Goal: Task Accomplishment & Management: Use online tool/utility

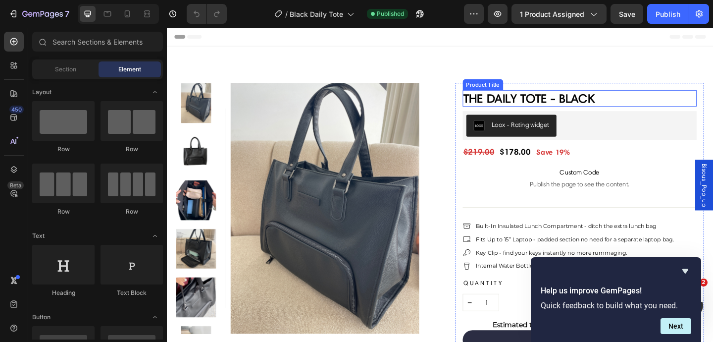
click at [611, 103] on h2 "The Daily Tote - Black" at bounding box center [616, 105] width 255 height 18
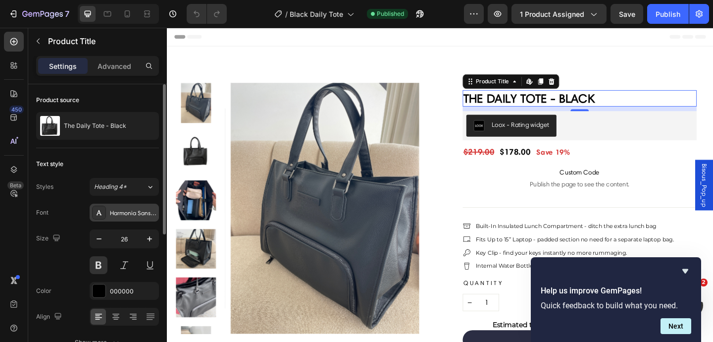
click at [124, 215] on div "Harmonia Sans W01 Regular" at bounding box center [133, 212] width 47 height 9
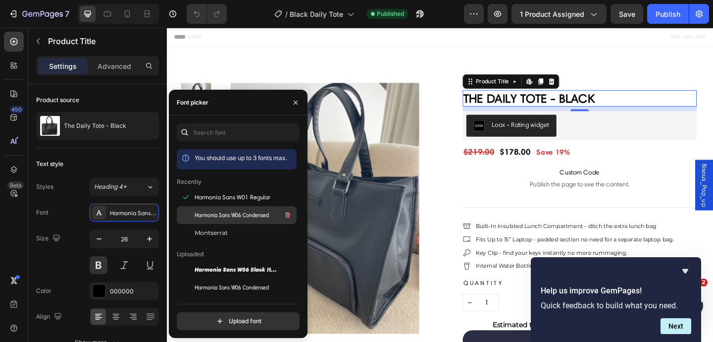
click at [214, 211] on span "Harmonia Sans W06 Condensed" at bounding box center [232, 214] width 74 height 9
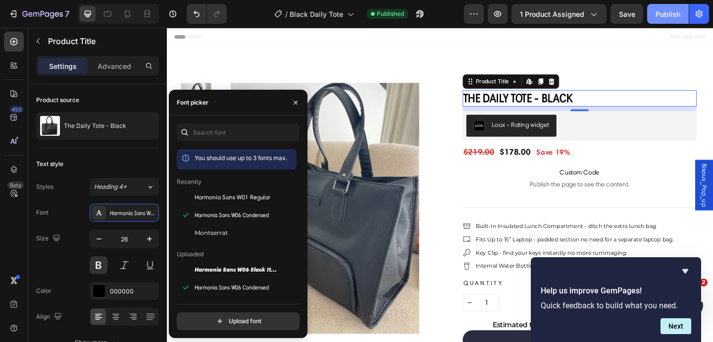
click at [652, 21] on button "Publish" at bounding box center [668, 14] width 42 height 20
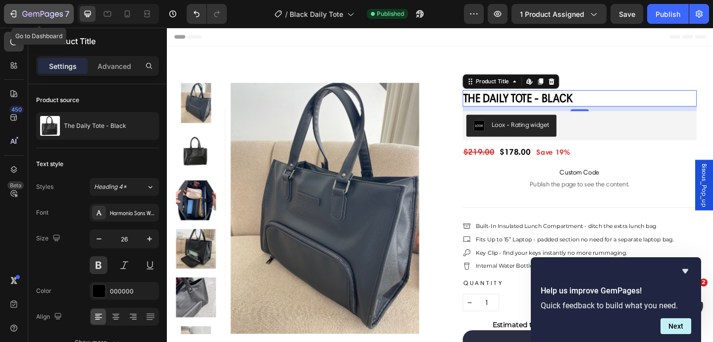
click at [19, 13] on div "7" at bounding box center [38, 14] width 61 height 12
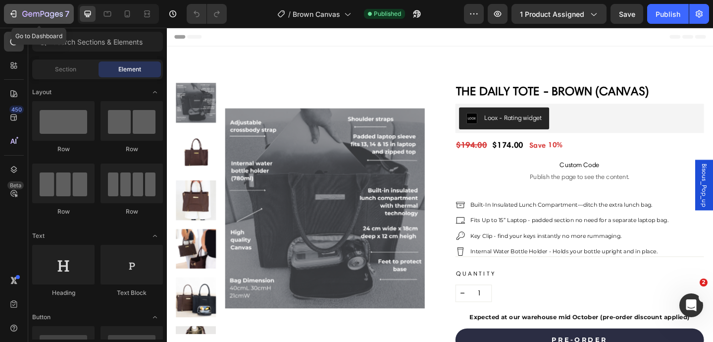
click at [14, 15] on icon "button" at bounding box center [13, 14] width 10 height 10
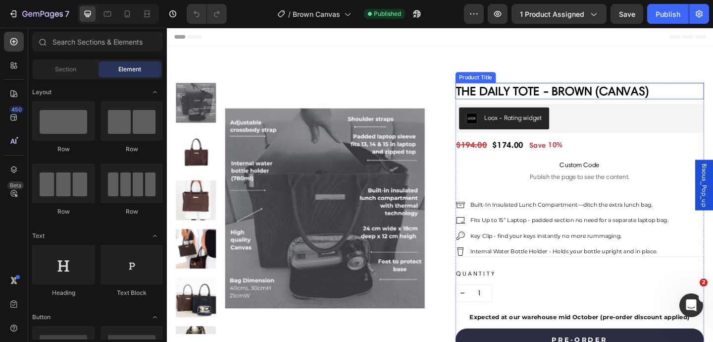
click at [593, 96] on h2 "The Daily Tote - Brown (Canvas)" at bounding box center [616, 97] width 271 height 18
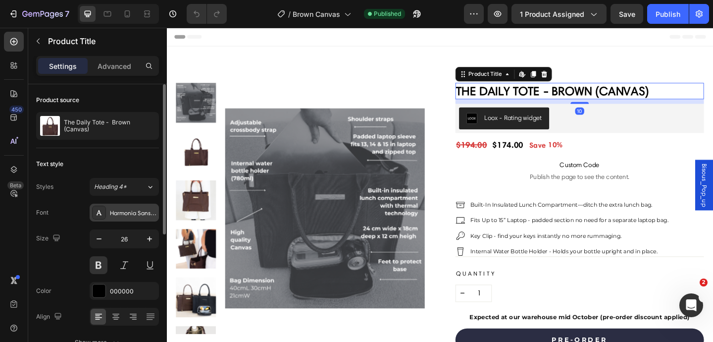
click at [127, 214] on div "Harmonia Sans W01 Regular" at bounding box center [133, 212] width 47 height 9
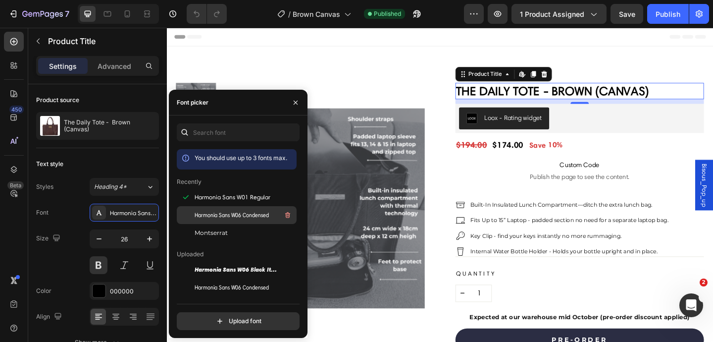
click at [225, 210] on span "Harmonia Sans W06 Condensed" at bounding box center [232, 214] width 74 height 9
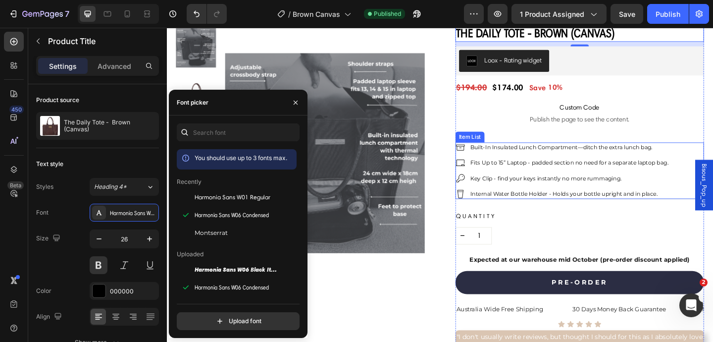
scroll to position [65, 0]
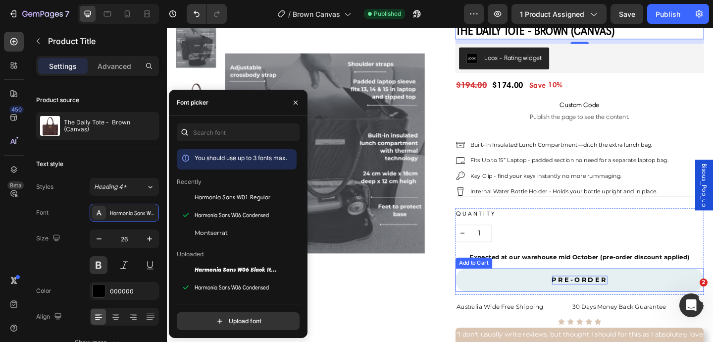
click at [599, 303] on div "PRE-ORDER" at bounding box center [616, 302] width 60 height 9
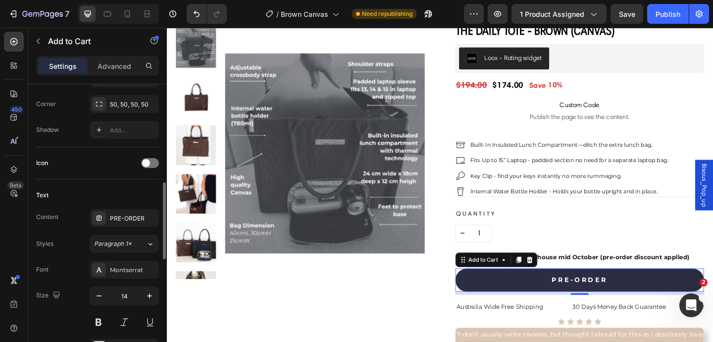
scroll to position [357, 0]
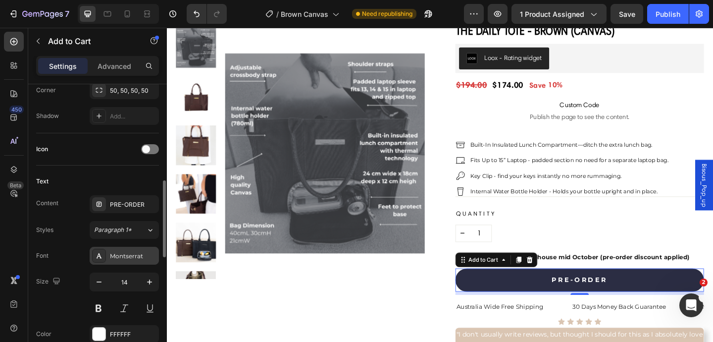
click at [121, 257] on div "Montserrat" at bounding box center [133, 255] width 47 height 9
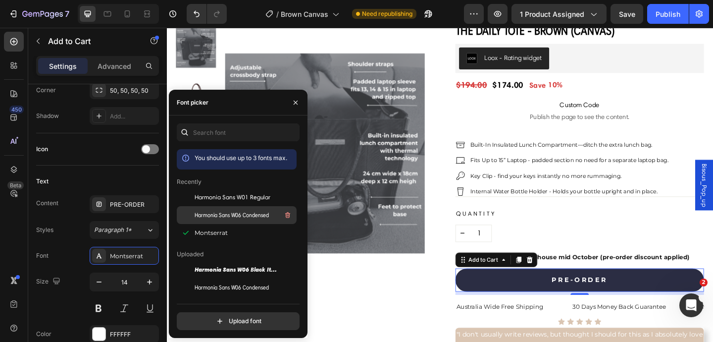
click at [223, 207] on div "Harmonia Sans W06 Condensed" at bounding box center [237, 215] width 120 height 18
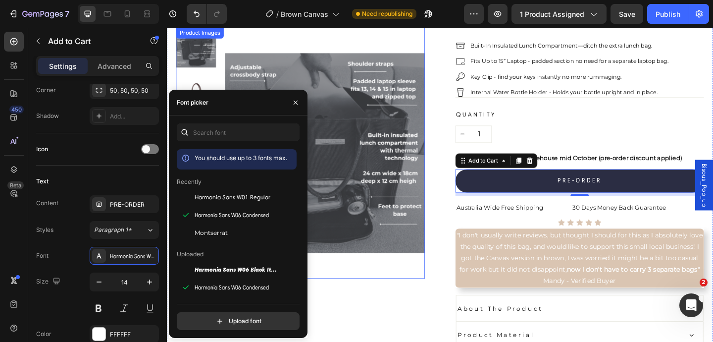
scroll to position [181, 0]
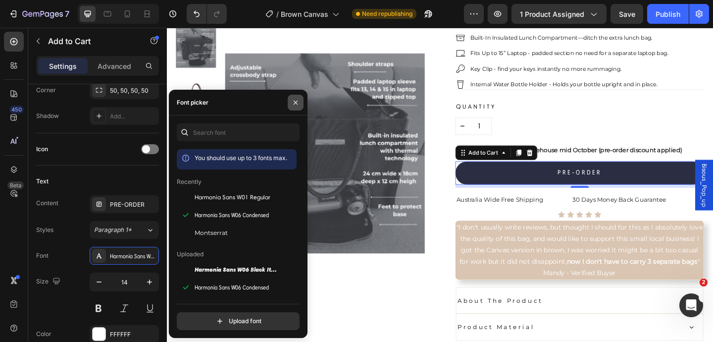
click at [295, 102] on icon "button" at bounding box center [296, 103] width 8 height 8
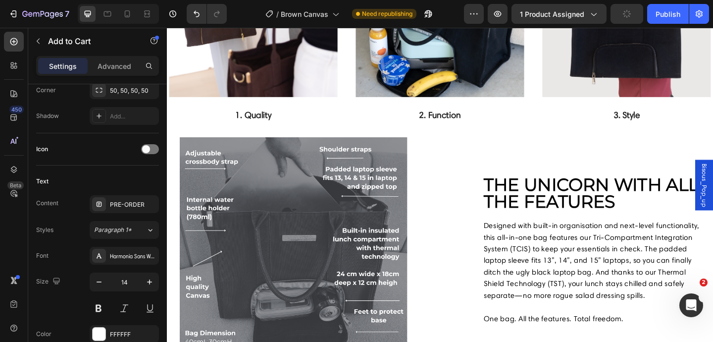
scroll to position [652, 0]
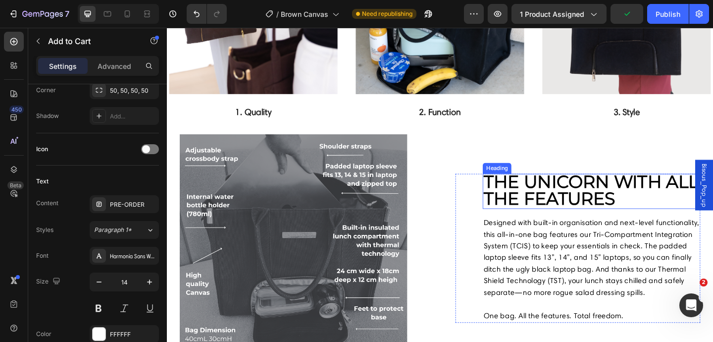
click at [550, 214] on strong "the unicorn with all the features" at bounding box center [628, 205] width 234 height 42
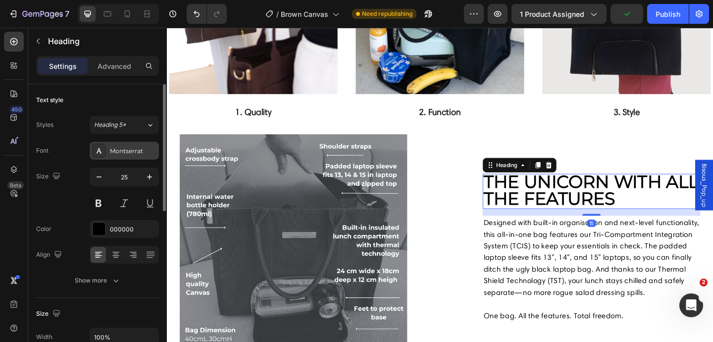
click at [122, 156] on div "Montserrat" at bounding box center [124, 151] width 69 height 18
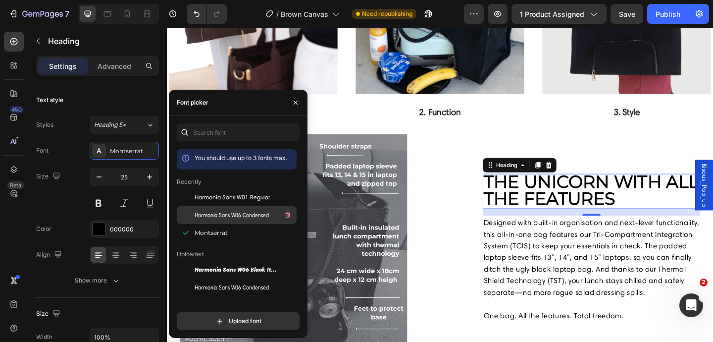
click at [216, 216] on span "Harmonia Sans W06 Condensed" at bounding box center [232, 214] width 74 height 9
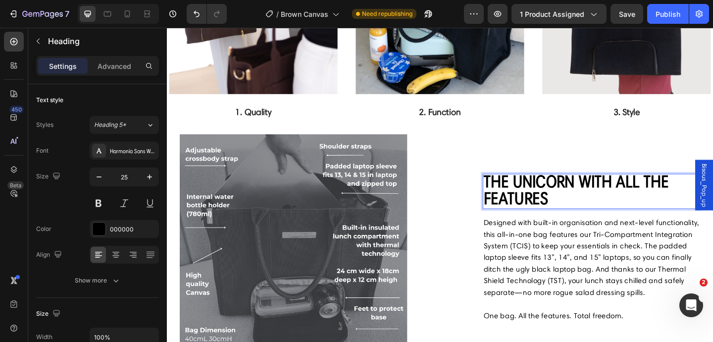
click at [578, 215] on strong "the unicorn with all the features" at bounding box center [611, 204] width 201 height 41
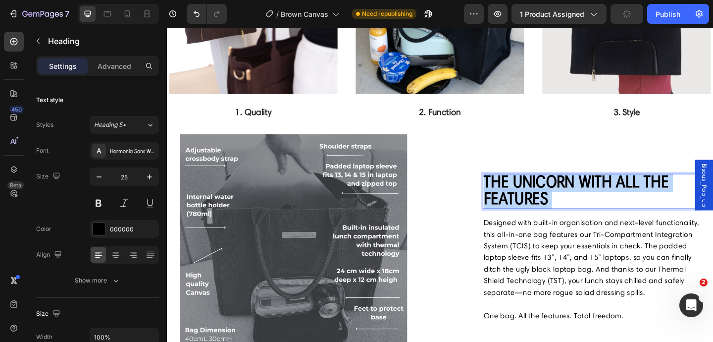
drag, startPoint x: 587, startPoint y: 215, endPoint x: 516, endPoint y: 199, distance: 72.8
click at [516, 199] on p "the unicorn with all the features" at bounding box center [628, 206] width 235 height 36
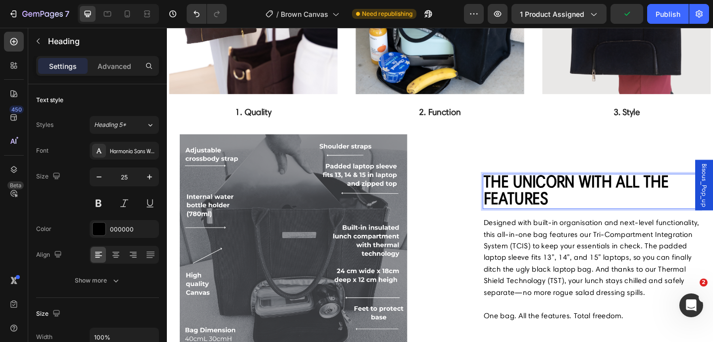
click at [516, 199] on strong "the unicorn with all the features" at bounding box center [611, 204] width 201 height 41
click at [554, 210] on strong "he unicorn with all the features" at bounding box center [608, 204] width 194 height 41
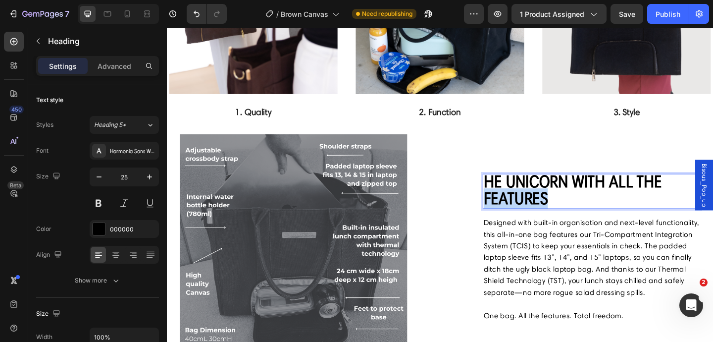
click at [554, 210] on strong "he unicorn with all the features" at bounding box center [608, 204] width 194 height 41
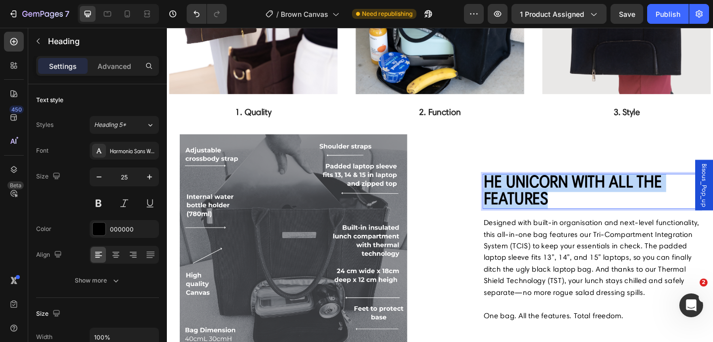
click at [554, 210] on strong "he unicorn with all the features" at bounding box center [608, 204] width 194 height 41
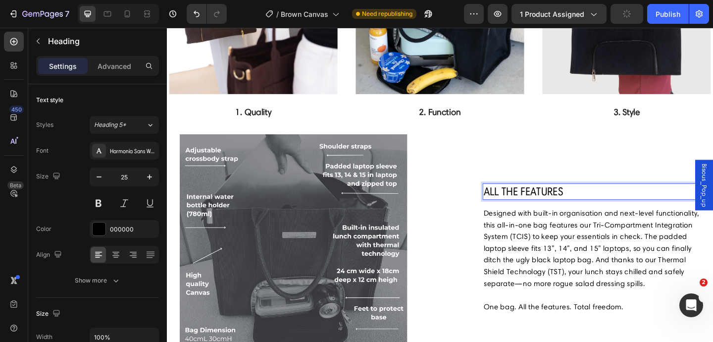
click at [609, 201] on p "All the features" at bounding box center [628, 206] width 235 height 16
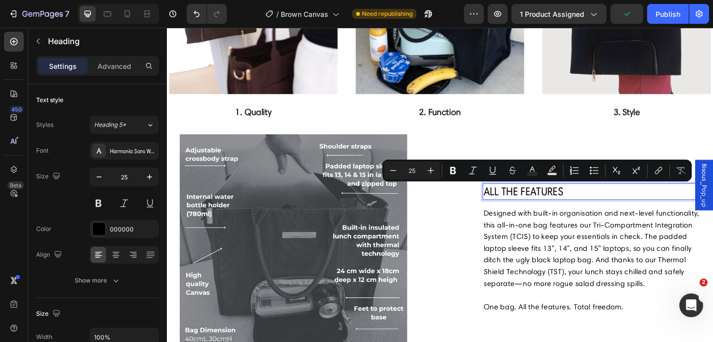
drag, startPoint x: 605, startPoint y: 205, endPoint x: 513, endPoint y: 204, distance: 92.1
click at [513, 204] on p "All the features" at bounding box center [628, 206] width 235 height 16
click at [473, 249] on div "Image All the features Heading 15 Designed with built-in organisation and next-…" at bounding box center [464, 268] width 566 height 248
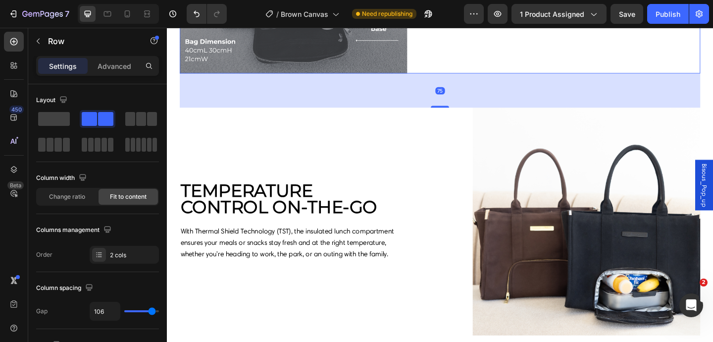
scroll to position [973, 0]
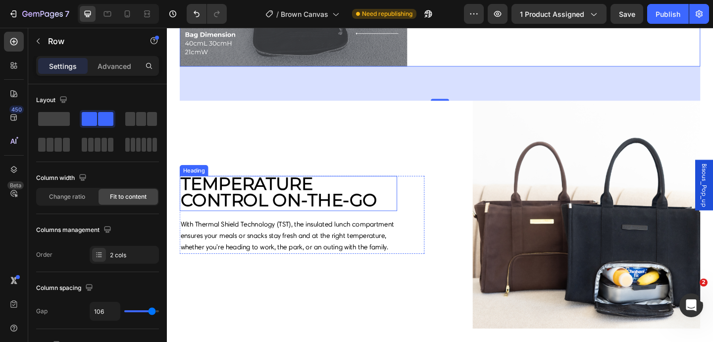
click at [299, 199] on strong "TEMPERATURE control on-the-go" at bounding box center [289, 207] width 214 height 42
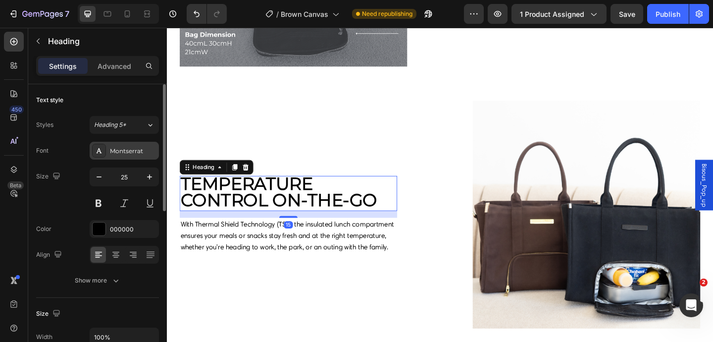
click at [131, 150] on div "Montserrat" at bounding box center [133, 151] width 47 height 9
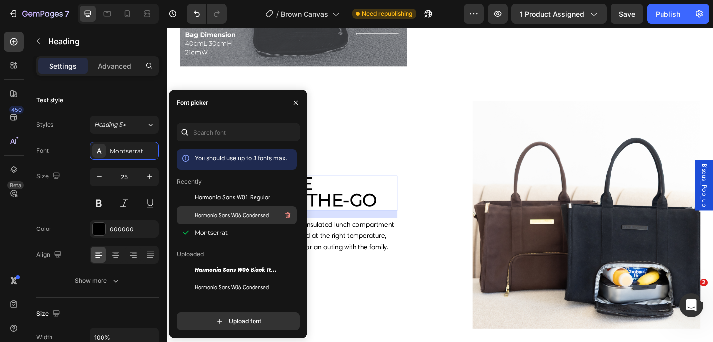
click at [218, 216] on span "Harmonia Sans W06 Condensed" at bounding box center [232, 214] width 74 height 9
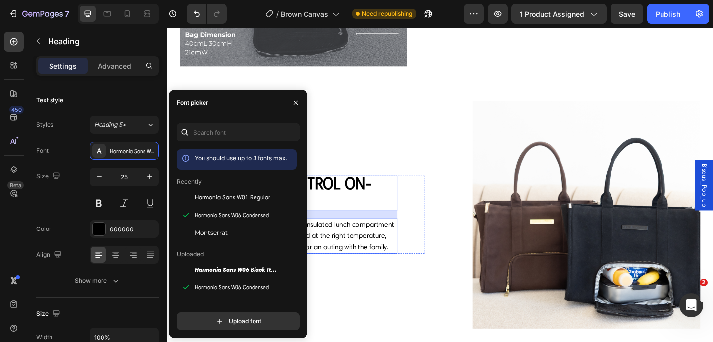
click at [369, 255] on p "With Thermal Shield Technology (TST), the insulated lunch compartment ensures y…" at bounding box center [299, 254] width 235 height 38
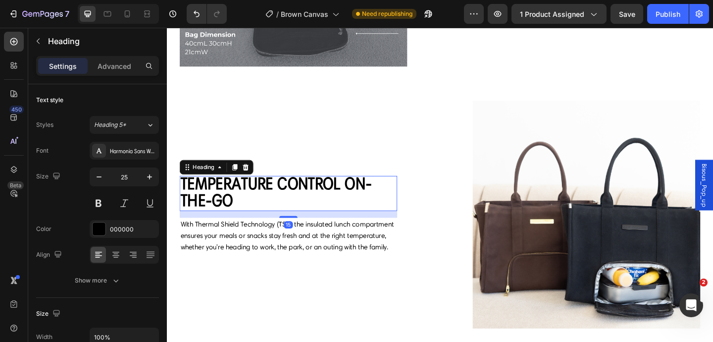
click at [266, 201] on strong "TEMPERATURE control on-the-go" at bounding box center [286, 206] width 208 height 41
click at [258, 205] on h2 "TEMPERATURE control on-the-go" at bounding box center [299, 208] width 237 height 38
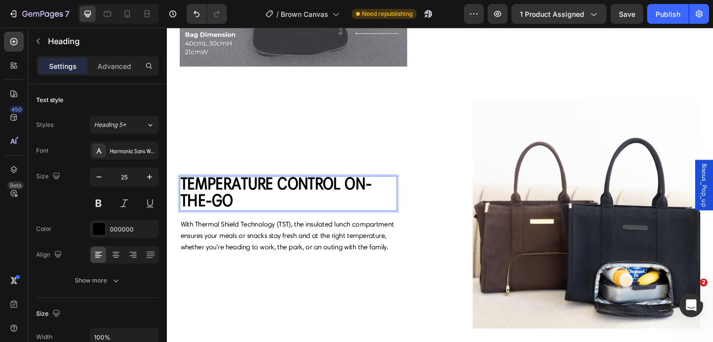
click at [258, 205] on p "TEMPERATURE control on-the-go" at bounding box center [299, 208] width 235 height 36
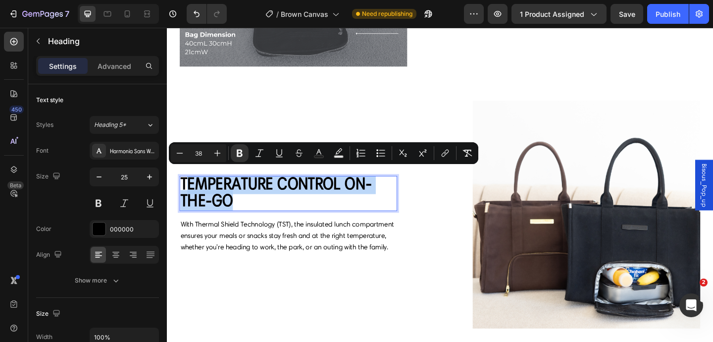
drag, startPoint x: 258, startPoint y: 206, endPoint x: 186, endPoint y: 193, distance: 73.5
click at [186, 193] on p "TEMPERATURE control on-the-go" at bounding box center [299, 208] width 235 height 36
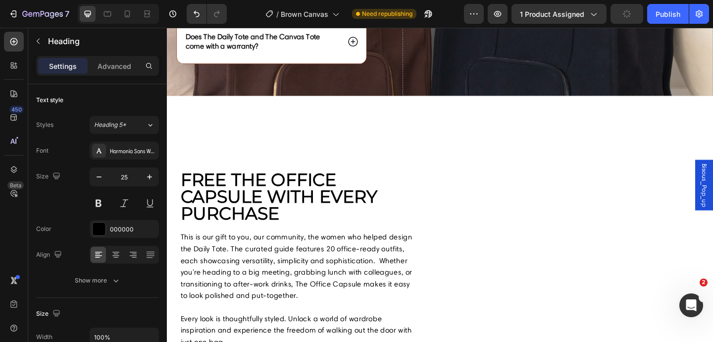
scroll to position [1589, 0]
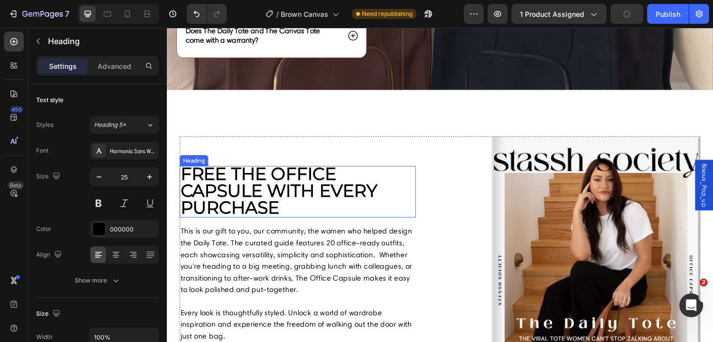
click at [280, 213] on strong "FREE THE OFFICE CAPSULE WITH EVERY PURCHASE" at bounding box center [289, 204] width 214 height 59
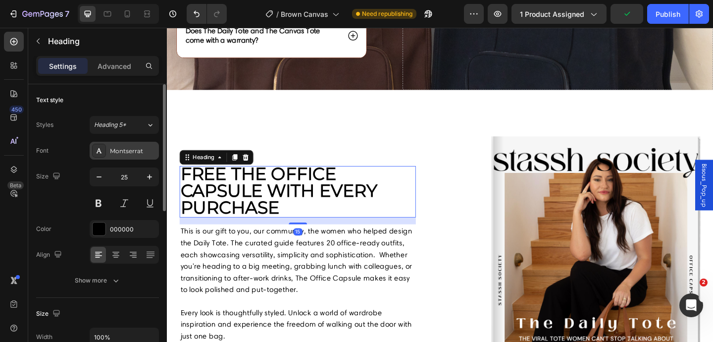
click at [126, 153] on div "Montserrat" at bounding box center [133, 151] width 47 height 9
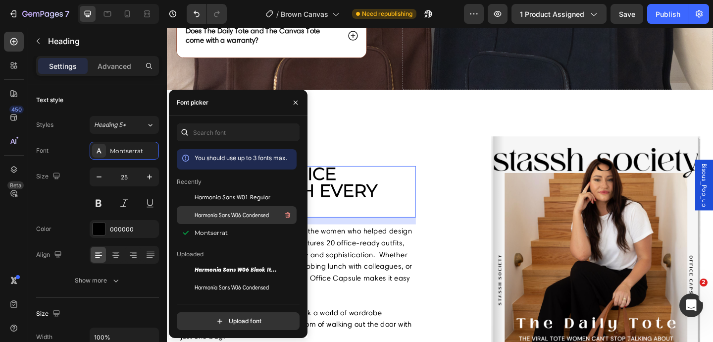
click at [236, 218] on span "Harmonia Sans W06 Condensed" at bounding box center [232, 214] width 74 height 9
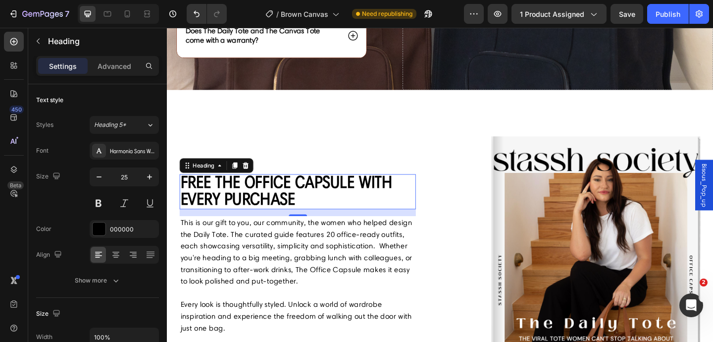
click at [362, 209] on h2 "FREE THE OFFICE CAPSULE WITH EVERY PURCHASE" at bounding box center [309, 206] width 257 height 38
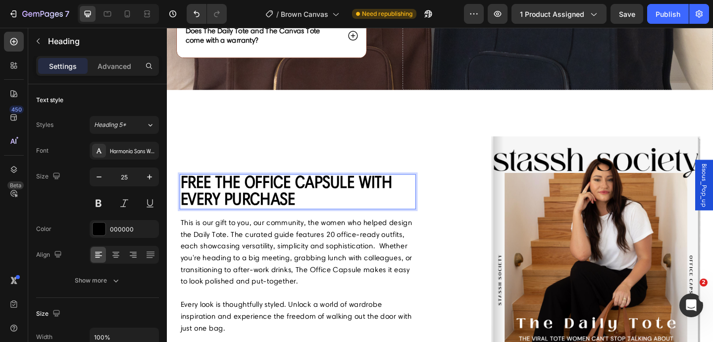
drag, startPoint x: 322, startPoint y: 213, endPoint x: 179, endPoint y: 199, distance: 143.8
click at [179, 199] on div "FREE THE OFFICE CAPSULE WITH EVERY PURCHASE Heading 15 This is our gift to you,…" at bounding box center [464, 346] width 594 height 400
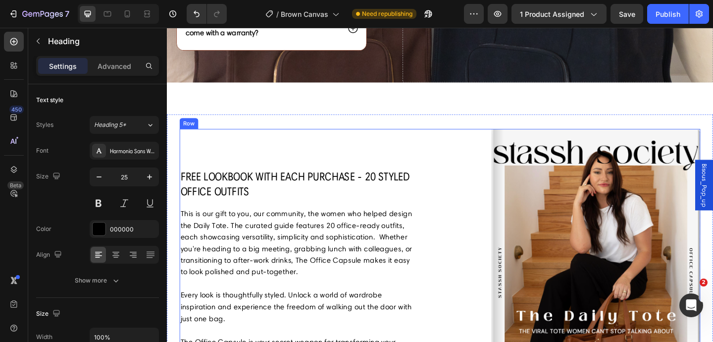
scroll to position [1604, 0]
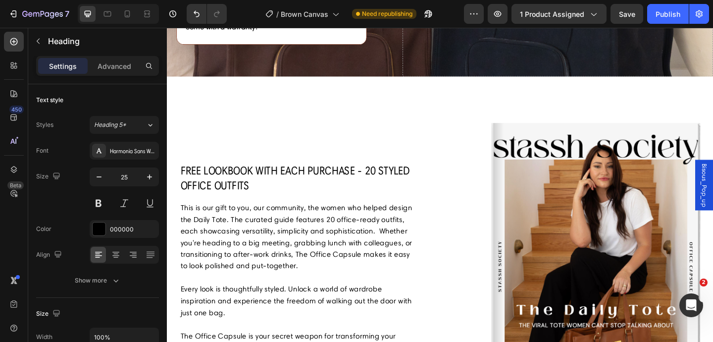
click at [228, 190] on h2 "free lookbook with each purchase - 20 styled office outfits" at bounding box center [309, 191] width 257 height 34
click at [238, 195] on p "free lookbook with each purchase - 20 styled office outfits" at bounding box center [309, 191] width 255 height 32
click at [354, 196] on p "free lookbook with each purchase - 20 styled office outfits" at bounding box center [309, 191] width 255 height 32
click at [389, 181] on p "free lookbook with each purchase - 20 styled office outfits" at bounding box center [309, 191] width 255 height 32
drag, startPoint x: 374, startPoint y: 185, endPoint x: 400, endPoint y: 204, distance: 32.6
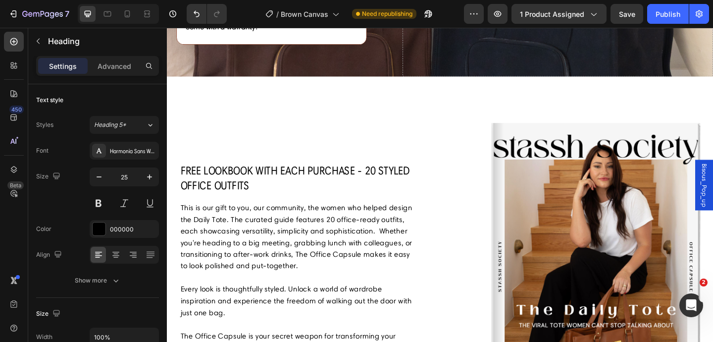
click at [400, 204] on p "free lookbook with each purchase - 20 styled office outfits" at bounding box center [309, 191] width 255 height 32
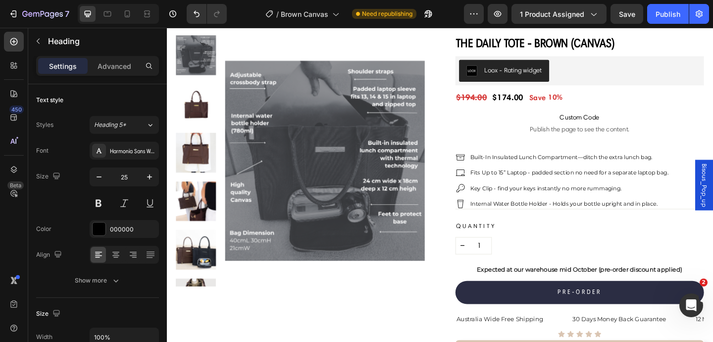
scroll to position [0, 0]
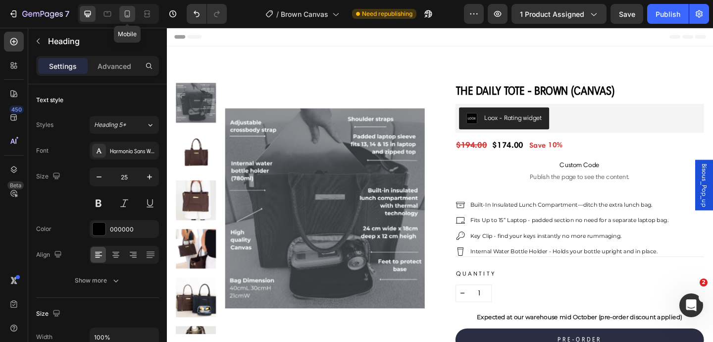
click at [128, 14] on icon at bounding box center [127, 14] width 10 height 10
type input "23"
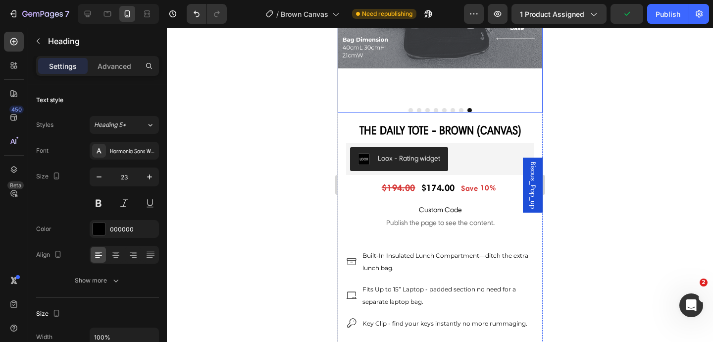
scroll to position [261, 0]
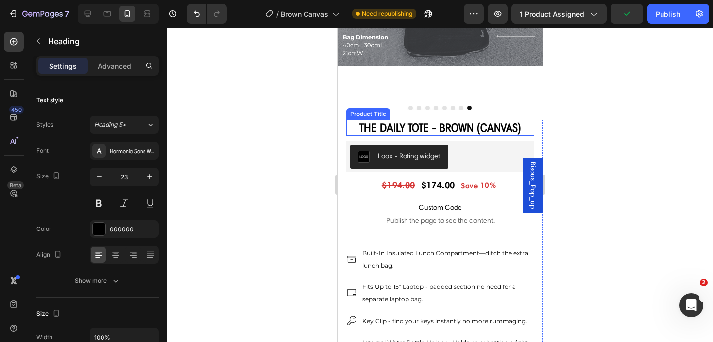
click at [461, 132] on h2 "The Daily Tote - Brown (Canvas)" at bounding box center [440, 128] width 188 height 16
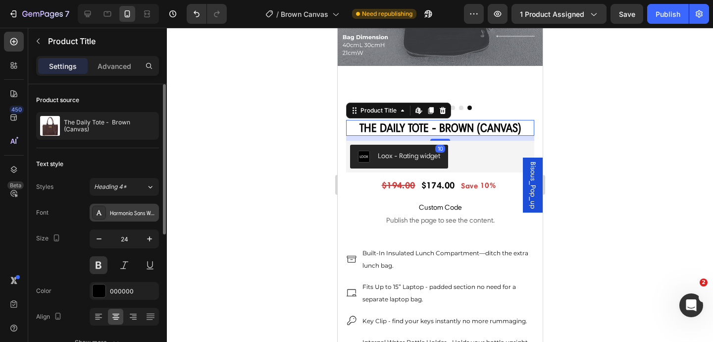
click at [138, 216] on div "Harmonia Sans W06 Condensed" at bounding box center [133, 212] width 47 height 9
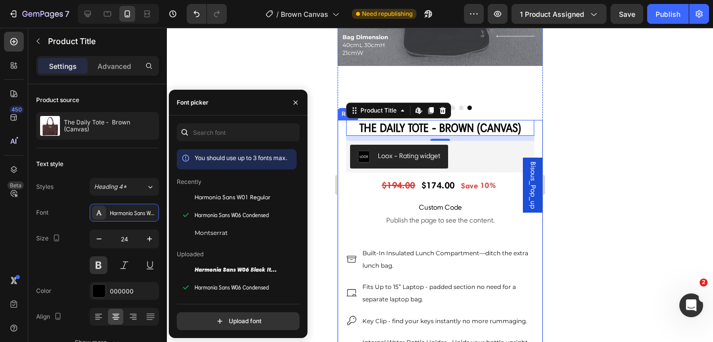
click at [594, 272] on div at bounding box center [440, 185] width 546 height 314
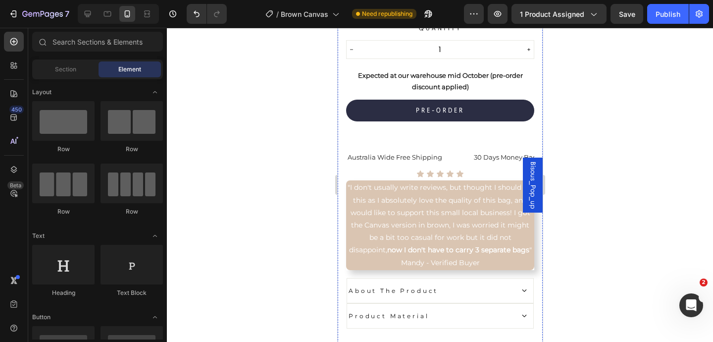
scroll to position [614, 0]
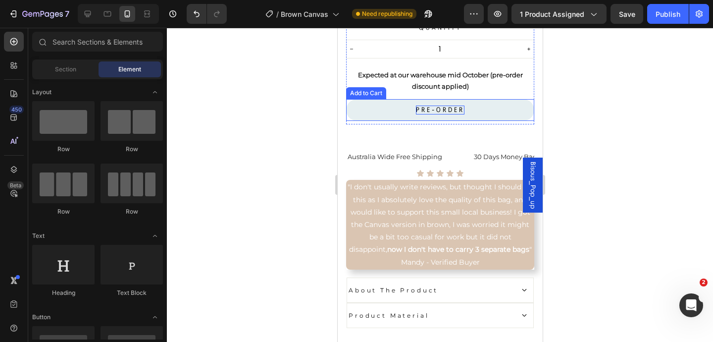
click at [463, 114] on div "PRE-ORDER" at bounding box center [439, 109] width 48 height 9
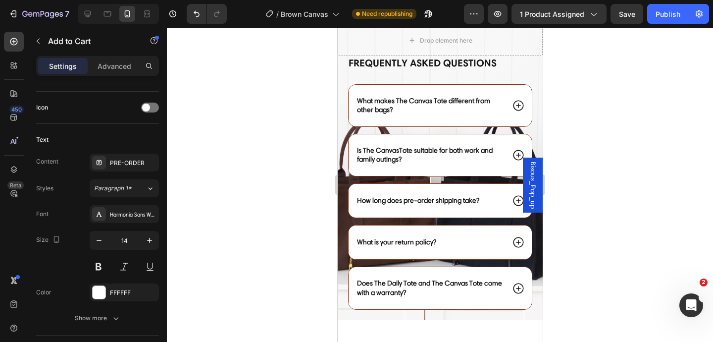
scroll to position [2288, 0]
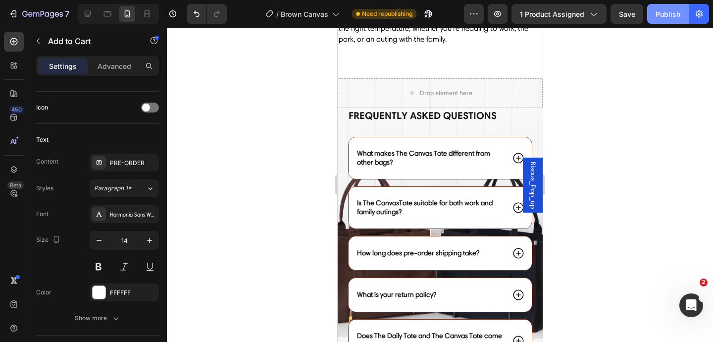
click at [659, 16] on div "Publish" at bounding box center [667, 14] width 25 height 10
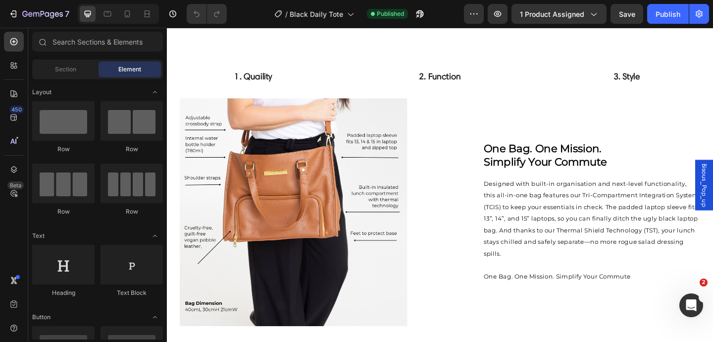
scroll to position [740, 0]
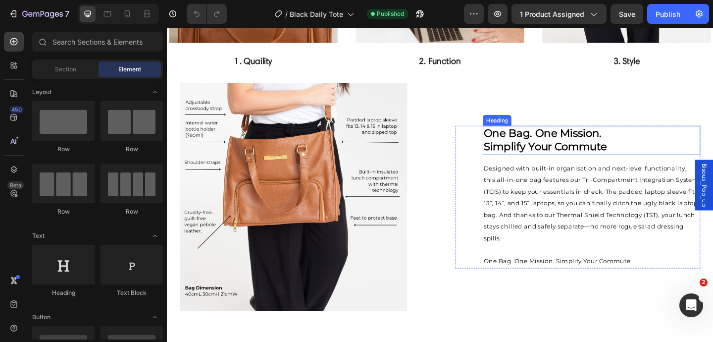
click at [579, 160] on strong "simplify your commute" at bounding box center [578, 157] width 134 height 14
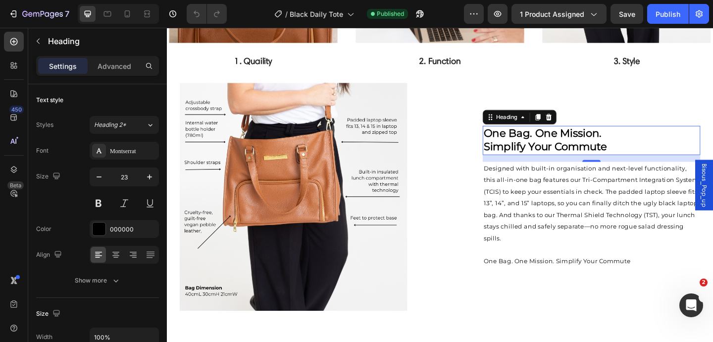
click at [579, 160] on strong "simplify your commute" at bounding box center [578, 157] width 134 height 14
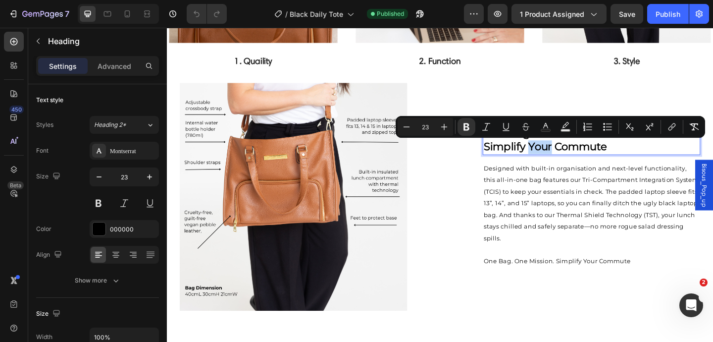
click at [657, 158] on p "one bag. one mission. simplify your commute" at bounding box center [628, 150] width 235 height 30
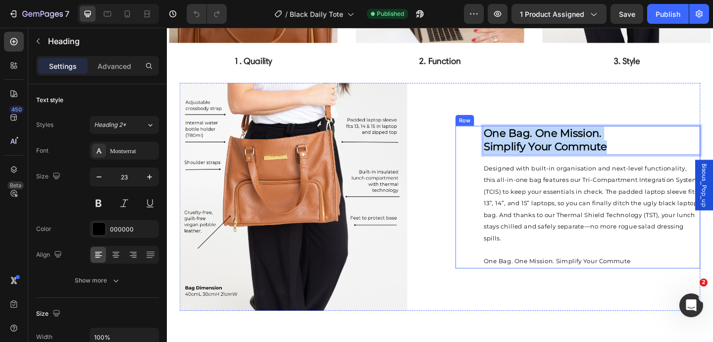
drag, startPoint x: 657, startPoint y: 158, endPoint x: 506, endPoint y: 143, distance: 152.3
click at [506, 143] on div "one bag. one mission. simplify your commute Heading 15 Designed with built-in o…" at bounding box center [614, 211] width 266 height 155
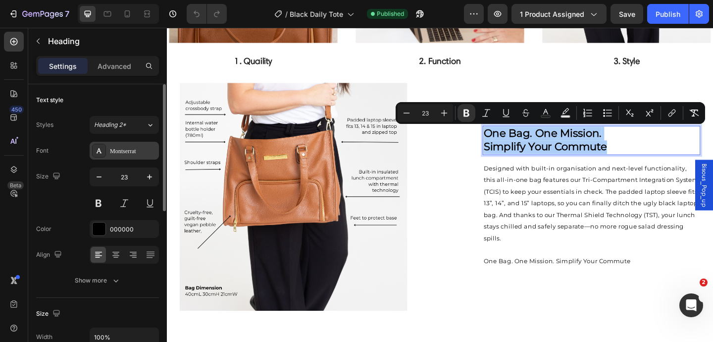
click at [123, 159] on div "Font Montserrat Size 23 Color 000000 Align Show more" at bounding box center [97, 216] width 123 height 148
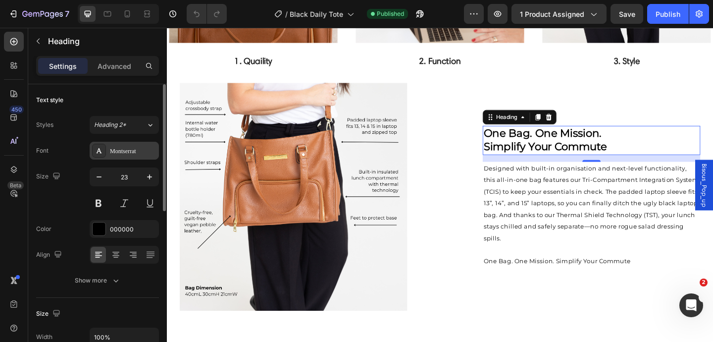
click at [123, 155] on div "Montserrat" at bounding box center [124, 151] width 69 height 18
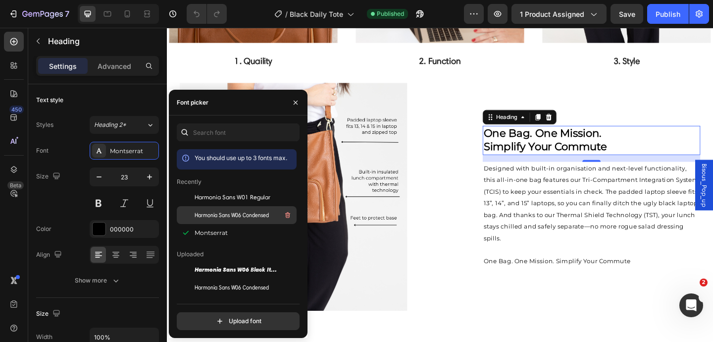
click at [205, 215] on span "Harmonia Sans W06 Condensed" at bounding box center [232, 214] width 74 height 9
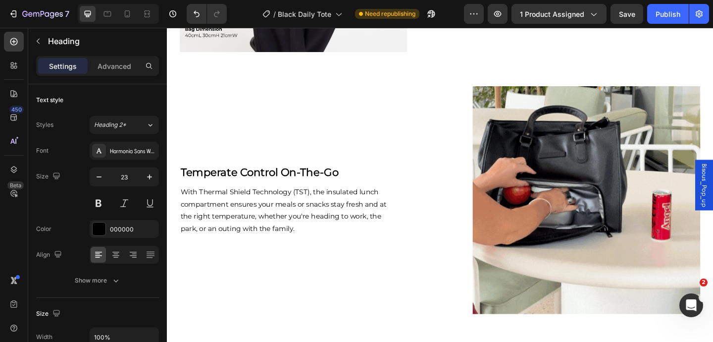
scroll to position [1020, 0]
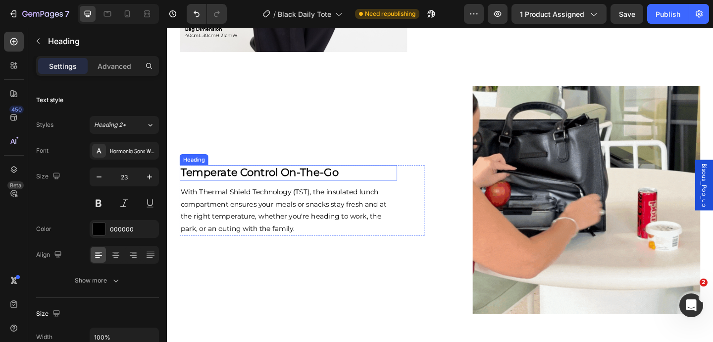
click at [300, 187] on strong "temperate control on-the-go" at bounding box center [268, 185] width 172 height 14
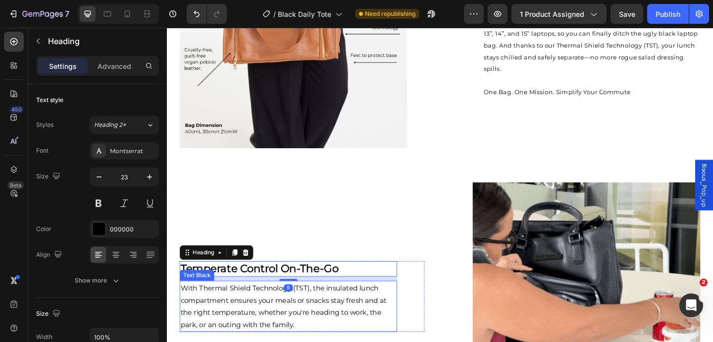
scroll to position [772, 0]
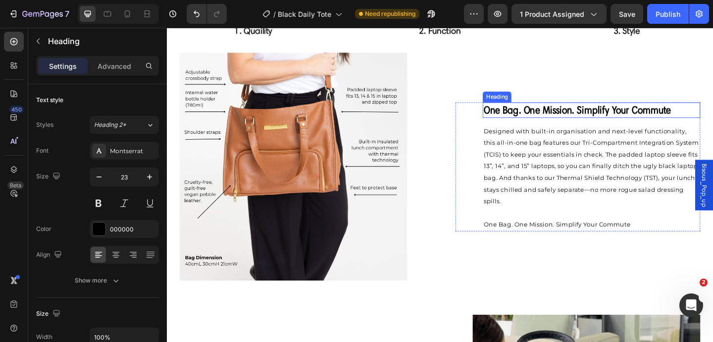
click at [570, 117] on strong "one bag. one mission. simplify your commute" at bounding box center [613, 116] width 204 height 13
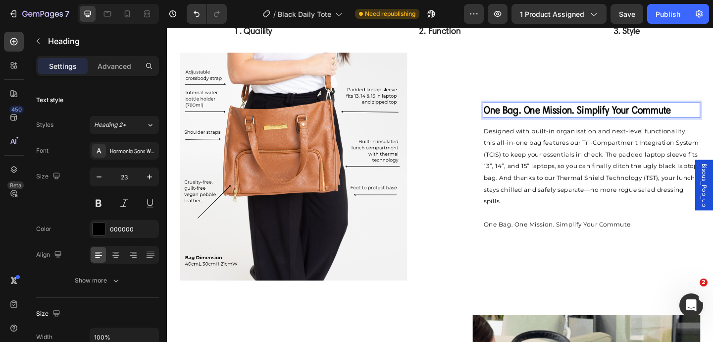
click at [712, 114] on p "one bag. one mission. simplify your commute" at bounding box center [628, 117] width 235 height 15
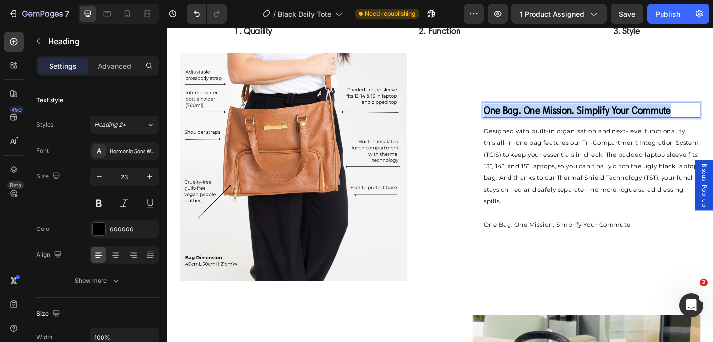
click at [712, 114] on p "one bag. one mission. simplify your commute" at bounding box center [628, 117] width 235 height 15
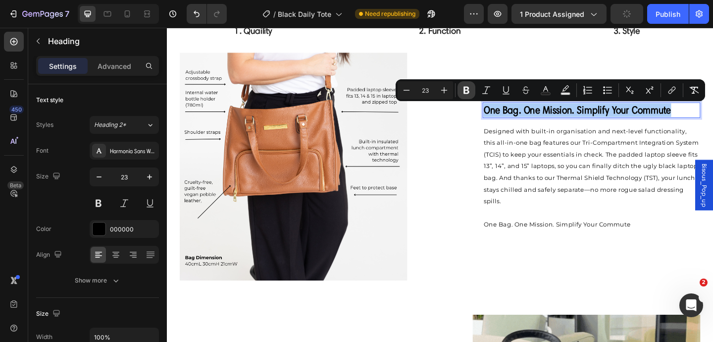
click at [465, 91] on icon "Editor contextual toolbar" at bounding box center [466, 90] width 6 height 7
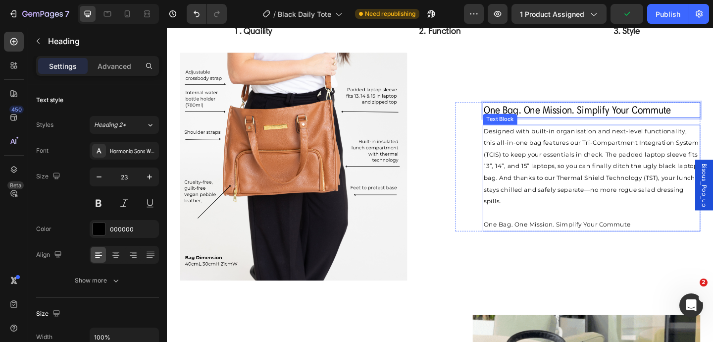
click at [518, 165] on p "Designed with built-in organisation and next-level functionality, this all-in-o…" at bounding box center [628, 178] width 235 height 89
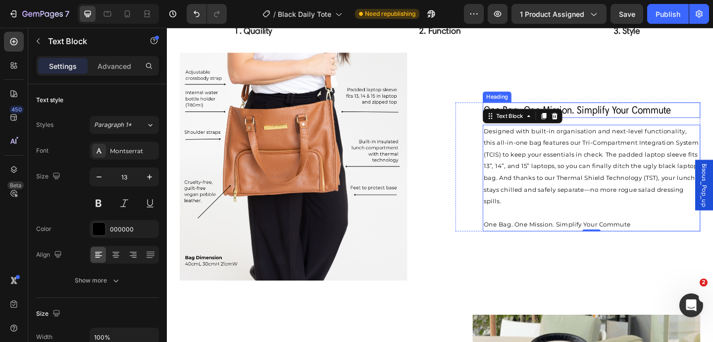
click at [706, 120] on span "one bag. one mission. simplify your commute" at bounding box center [613, 116] width 204 height 13
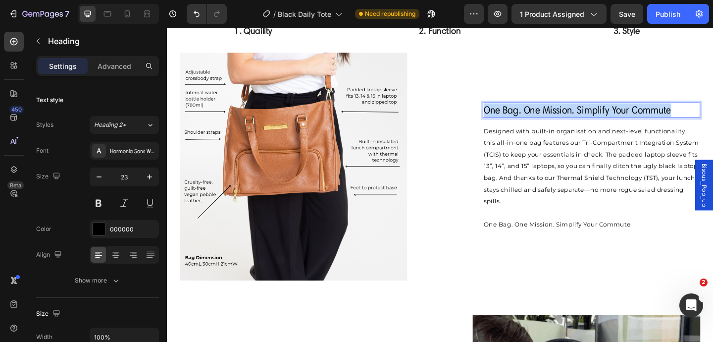
drag, startPoint x: 716, startPoint y: 119, endPoint x: 512, endPoint y: 116, distance: 204.0
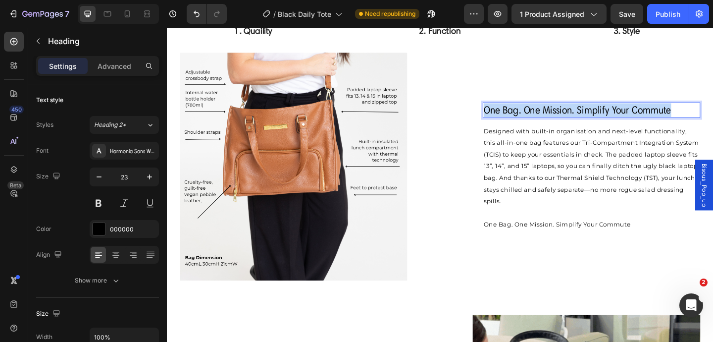
click at [512, 116] on p "one bag. one mission. simplify your commute" at bounding box center [628, 117] width 235 height 15
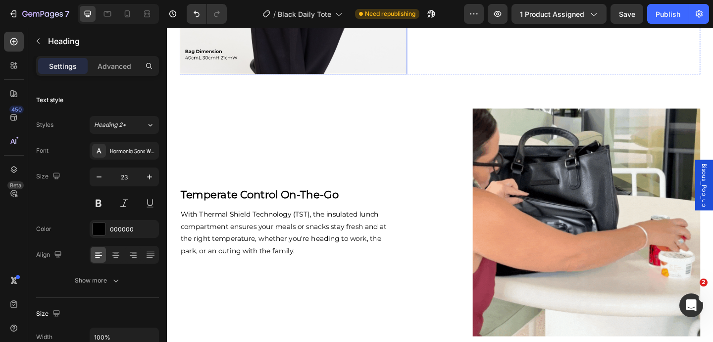
scroll to position [1017, 0]
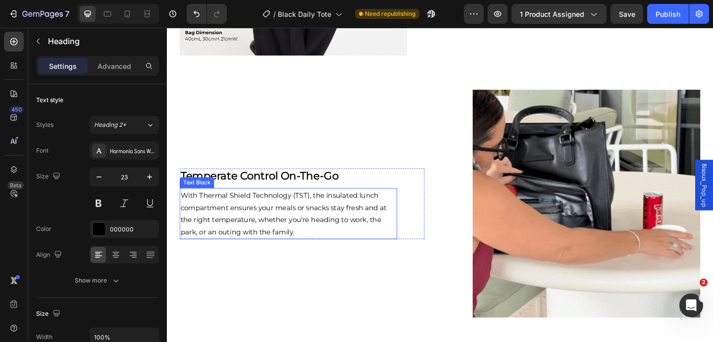
click at [344, 203] on div "With Thermal Shield Technology (TST), the insulated lunch compartment ensures y…" at bounding box center [299, 229] width 237 height 55
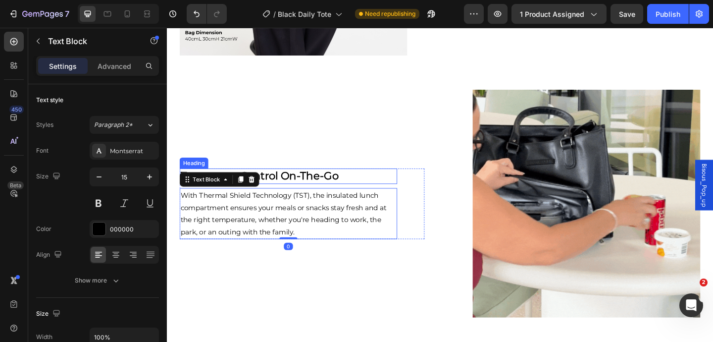
click at [350, 186] on strong "temperate control on-the-go" at bounding box center [268, 189] width 172 height 14
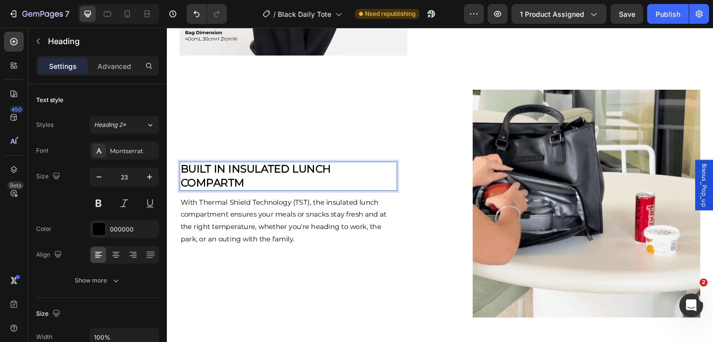
scroll to position [1009, 0]
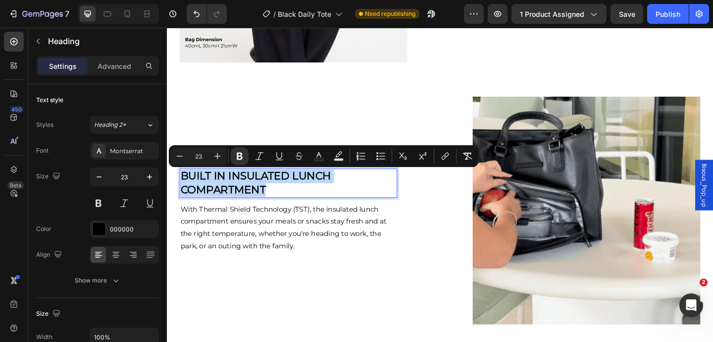
drag, startPoint x: 285, startPoint y: 206, endPoint x: 154, endPoint y: 183, distance: 132.3
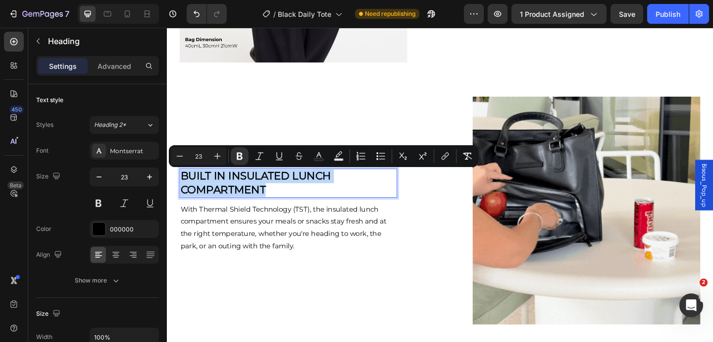
click at [167, 183] on html "Bisous_Pop_up Header Product Images The Daily Tote - Black Product Title Loox -…" at bounding box center [464, 320] width 594 height 2605
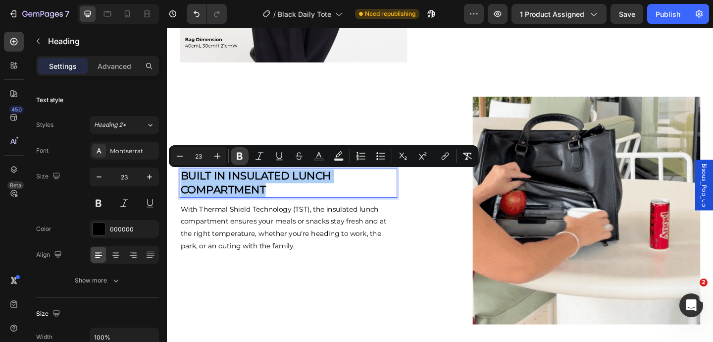
click at [242, 154] on icon "Editor contextual toolbar" at bounding box center [240, 156] width 10 height 10
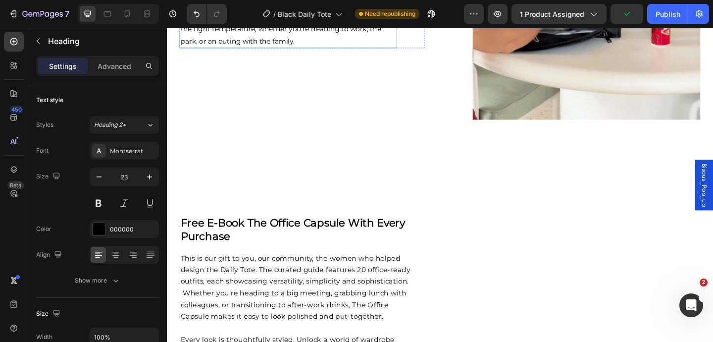
scroll to position [1233, 0]
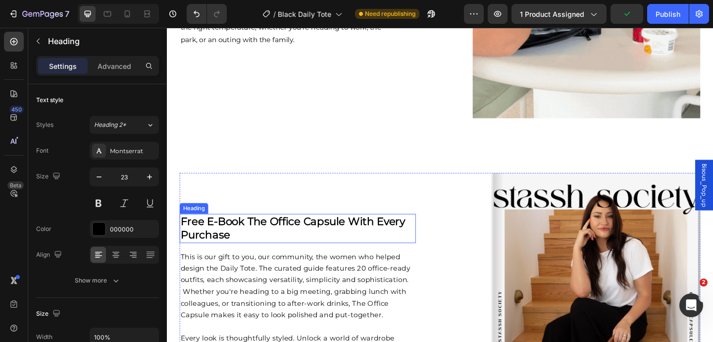
click at [230, 249] on strong "free e-book the office capsule with every purchase" at bounding box center [304, 245] width 244 height 29
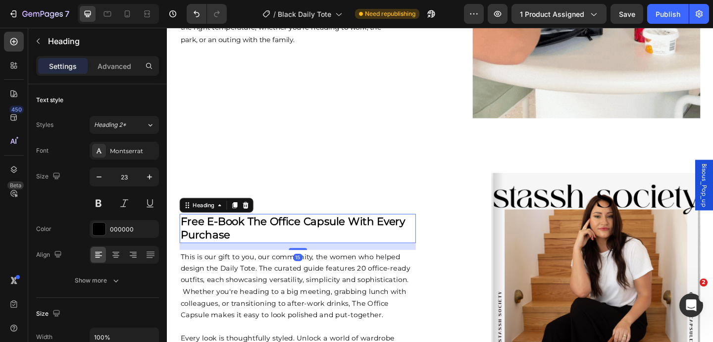
click at [242, 254] on h2 "free e-book the office capsule with every purchase" at bounding box center [309, 246] width 257 height 32
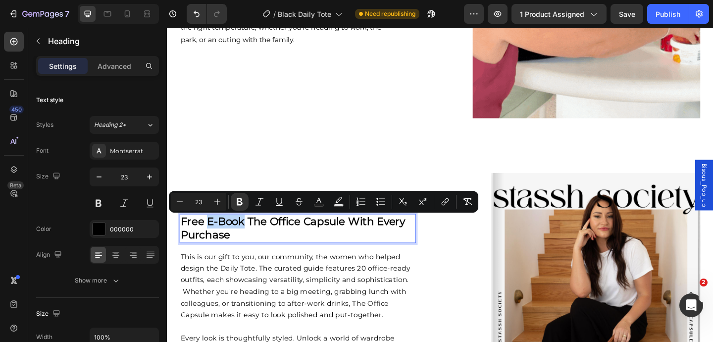
drag, startPoint x: 251, startPoint y: 245, endPoint x: 210, endPoint y: 240, distance: 41.3
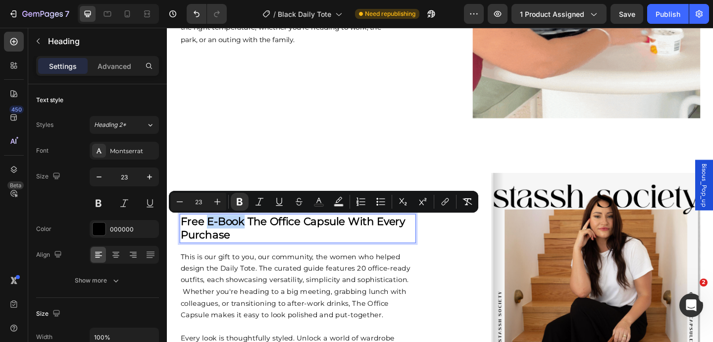
click at [210, 240] on strong "free e-book the office capsule with every purchase" at bounding box center [304, 245] width 244 height 29
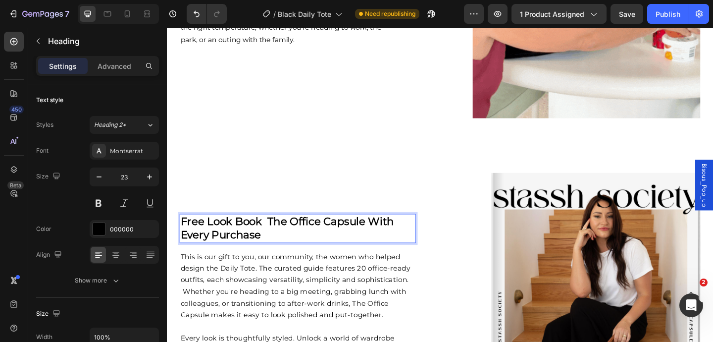
click at [391, 243] on strong "free look book the office capsule with every purchase" at bounding box center [298, 245] width 232 height 29
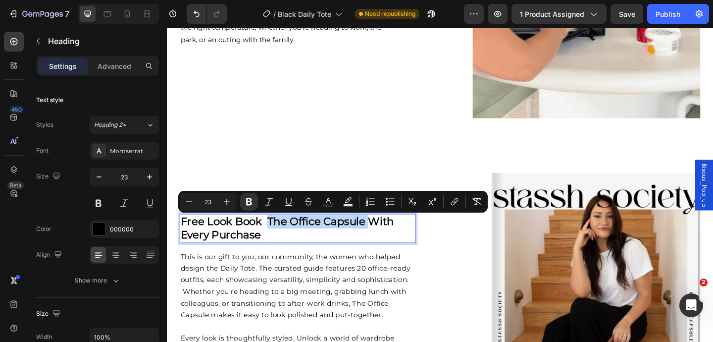
drag, startPoint x: 388, startPoint y: 243, endPoint x: 278, endPoint y: 242, distance: 110.4
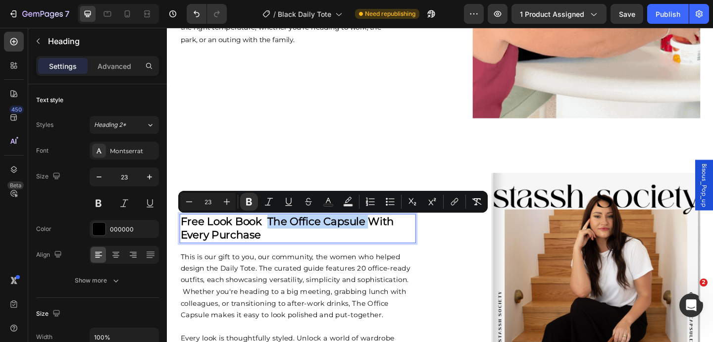
click at [278, 242] on strong "free look book the office capsule with every purchase" at bounding box center [298, 245] width 232 height 29
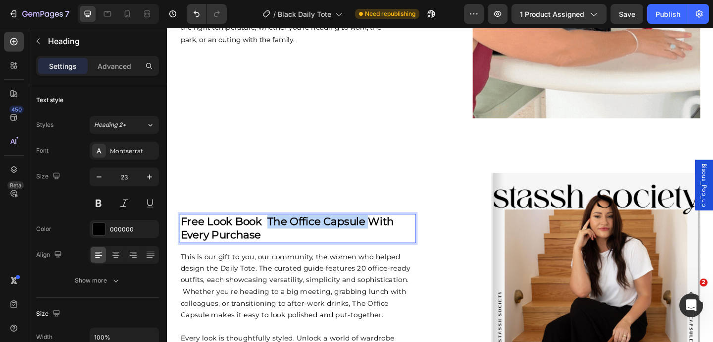
scroll to position [1241, 0]
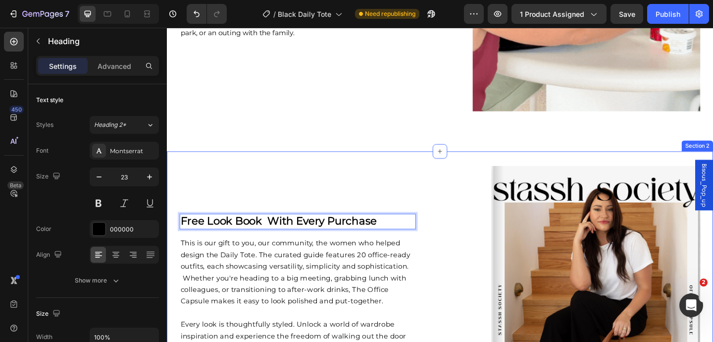
drag, startPoint x: 402, startPoint y: 238, endPoint x: 177, endPoint y: 235, distance: 224.8
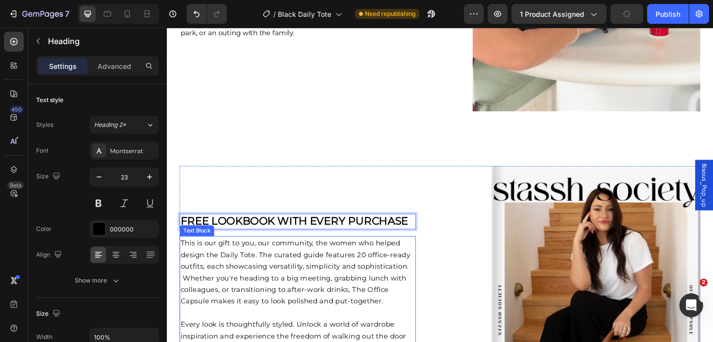
click at [260, 276] on p "This is our gift to you, our community, the women who helped design the Daily T…" at bounding box center [309, 293] width 255 height 76
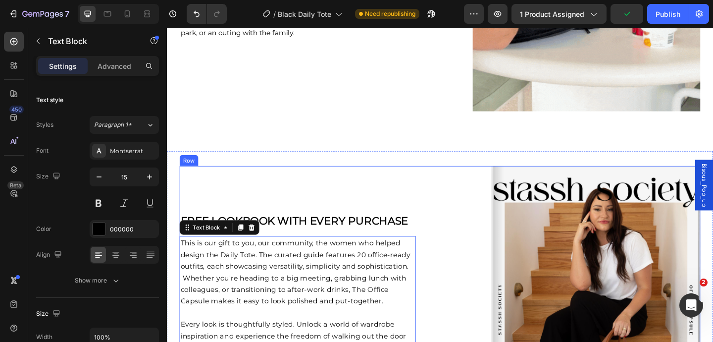
click at [269, 248] on div "⁠⁠⁠⁠⁠⁠⁠ FREE LOOKBOOK WITH EVERY PURCHASE Heading This is our gift to you, our …" at bounding box center [309, 331] width 257 height 307
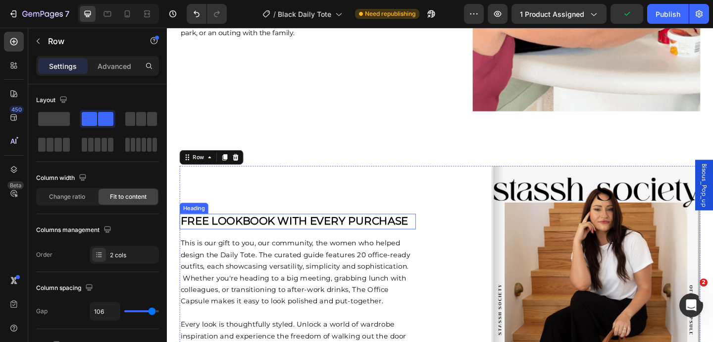
click at [273, 243] on strong "FREE LOOKBOOK WITH EVERY PURCHASE" at bounding box center [306, 238] width 248 height 14
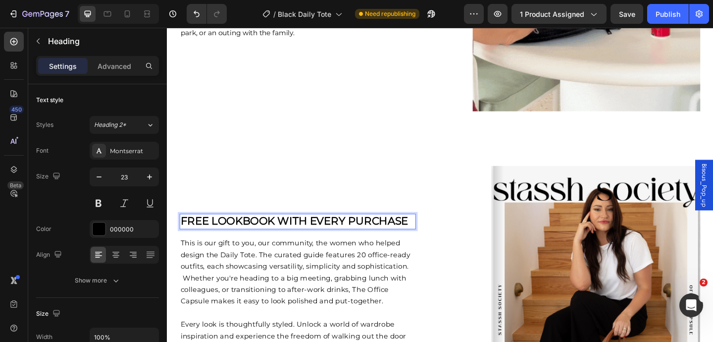
click at [251, 240] on strong "FREE LOOKBOOK WITH EVERY PURCHASE" at bounding box center [306, 238] width 248 height 14
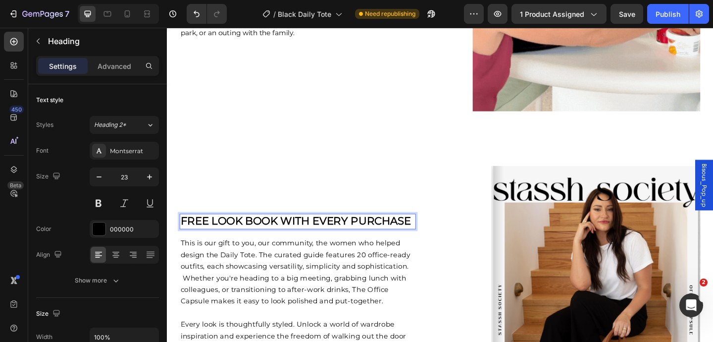
click at [303, 265] on p "This is our gift to you, our community, the women who helped design the Daily T…" at bounding box center [309, 293] width 255 height 76
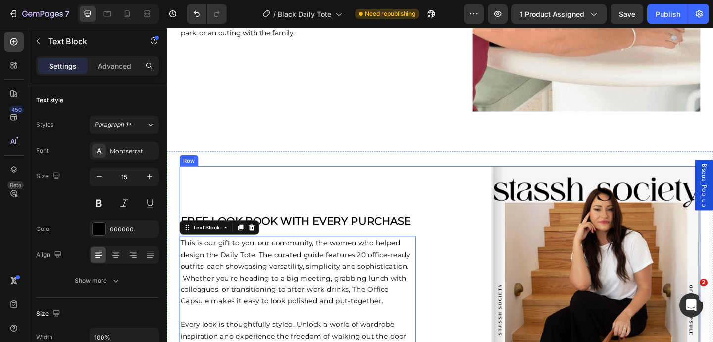
click at [316, 241] on strong "FREE LOOK BOOK WITH EVERY PURCHASE" at bounding box center [307, 238] width 251 height 14
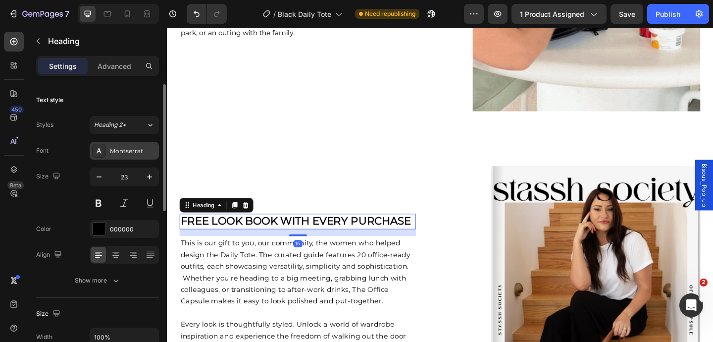
click at [133, 149] on div "Montserrat" at bounding box center [133, 151] width 47 height 9
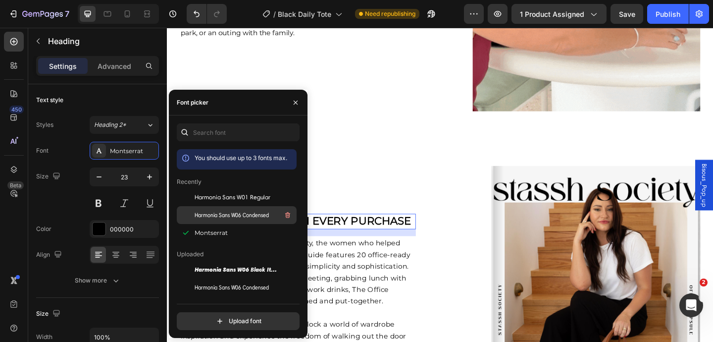
click at [217, 215] on span "Harmonia Sans W06 Condensed" at bounding box center [232, 214] width 74 height 9
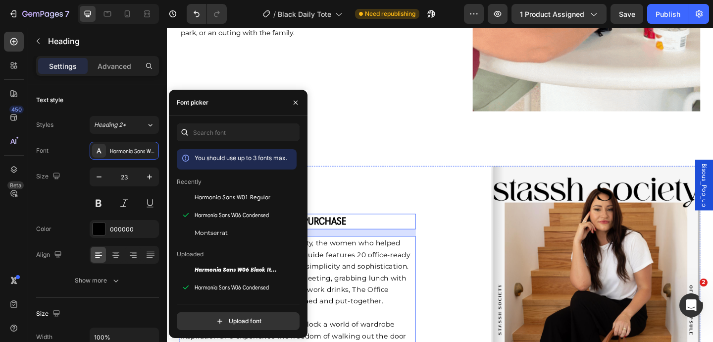
click at [368, 281] on p "This is our gift to you, our community, the women who helped design the Daily T…" at bounding box center [309, 293] width 255 height 76
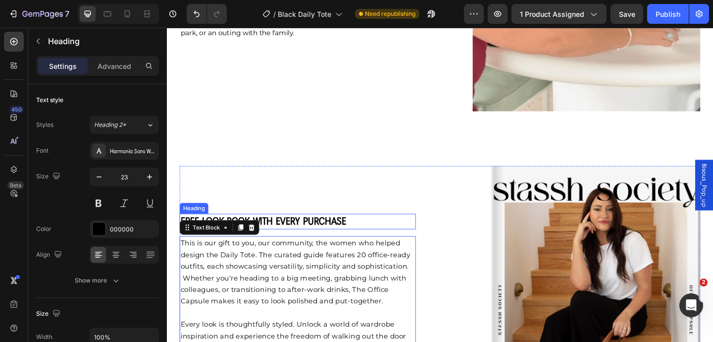
click at [365, 237] on p "⁠⁠⁠⁠⁠⁠⁠ FREE LOOK BOOK WITH EVERY PURCHASE" at bounding box center [309, 238] width 255 height 15
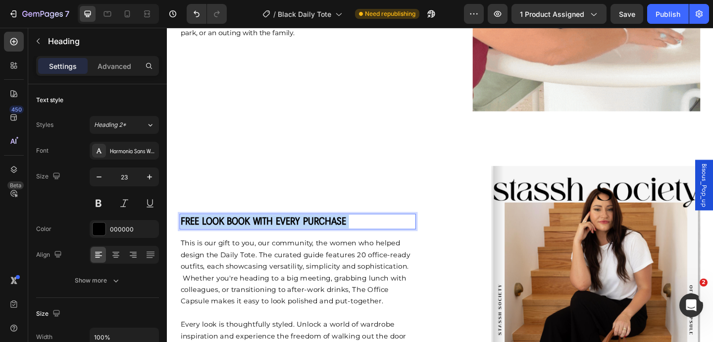
drag, startPoint x: 365, startPoint y: 237, endPoint x: 184, endPoint y: 234, distance: 181.2
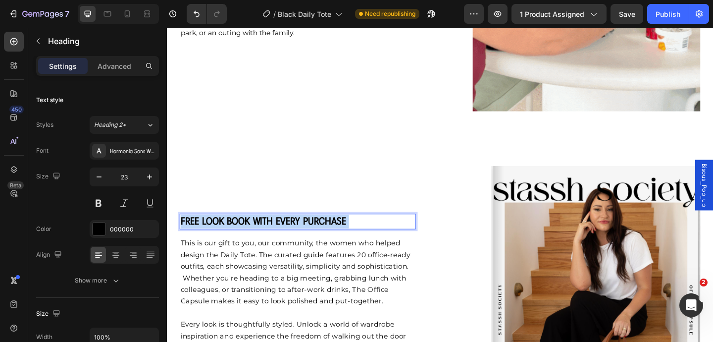
click at [184, 234] on p "FREE LOOK BOOK WITH EVERY PURCHASE" at bounding box center [309, 238] width 255 height 15
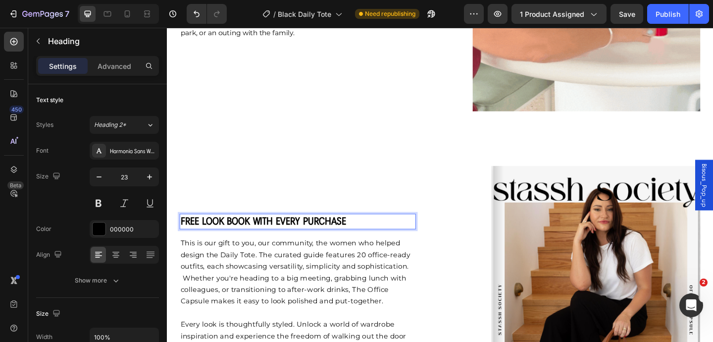
click at [359, 239] on strong "FREE LOOK BOOK WITH EVERY PURCHASE" at bounding box center [272, 238] width 180 height 13
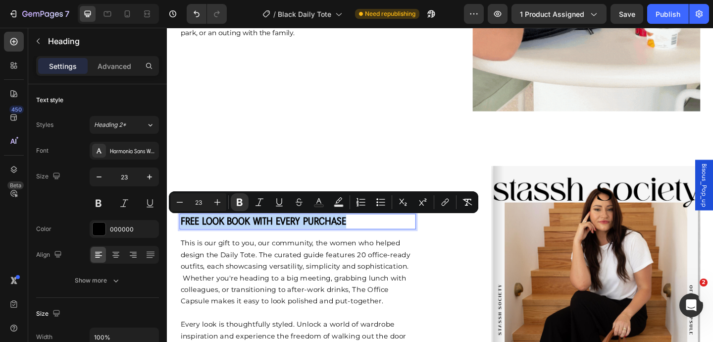
drag, startPoint x: 366, startPoint y: 239, endPoint x: 181, endPoint y: 236, distance: 185.2
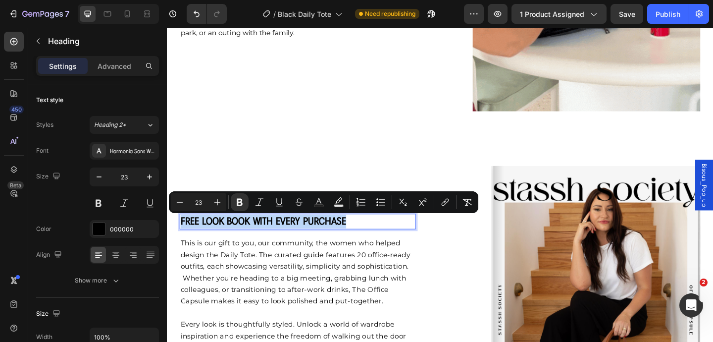
click at [181, 236] on h2 "FREE LOOK BOOK WITH EVERY PURCHASE" at bounding box center [309, 238] width 257 height 17
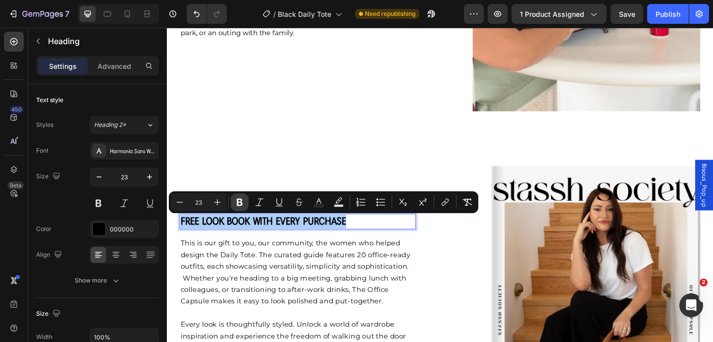
click at [238, 205] on icon "Editor contextual toolbar" at bounding box center [240, 202] width 10 height 10
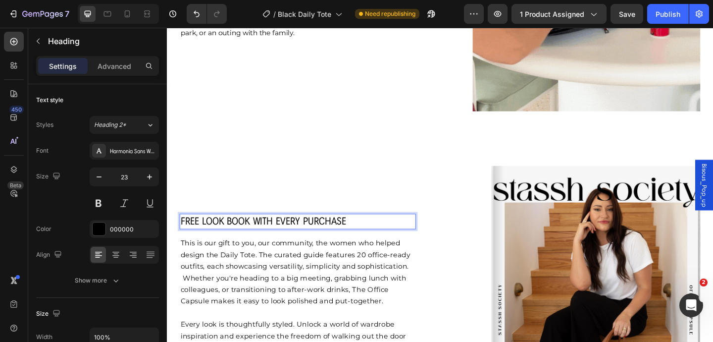
click at [321, 273] on p "This is our gift to you, our community, the women who helped design the Daily T…" at bounding box center [309, 293] width 255 height 76
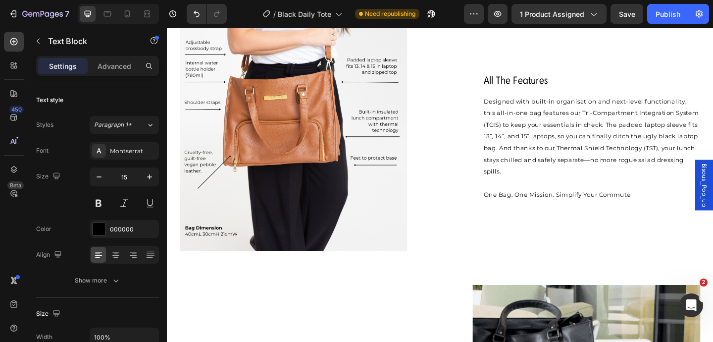
scroll to position [699, 0]
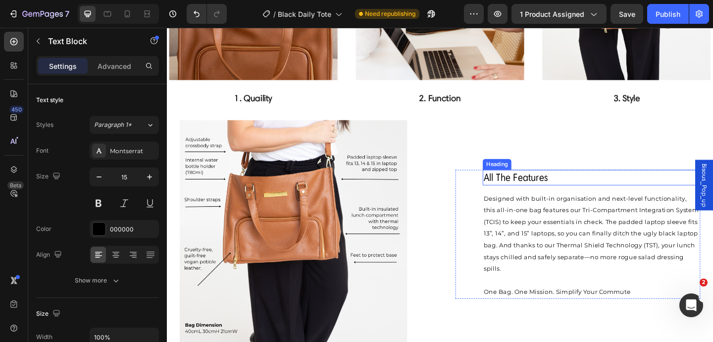
click at [571, 188] on span "all the features" at bounding box center [546, 190] width 70 height 13
click at [580, 189] on span "all the features" at bounding box center [546, 190] width 70 height 13
drag, startPoint x: 580, startPoint y: 189, endPoint x: 510, endPoint y: 189, distance: 69.3
click at [510, 189] on h2 "all the features" at bounding box center [628, 190] width 237 height 17
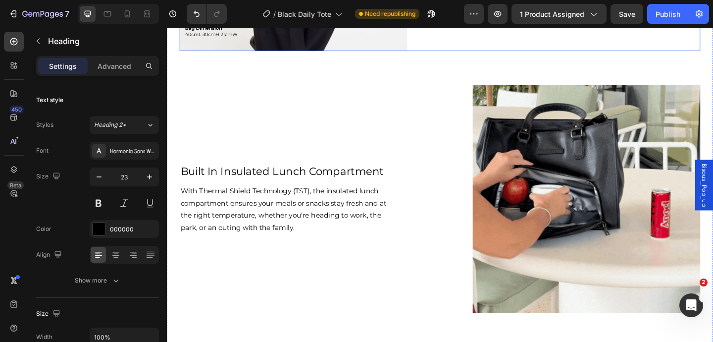
scroll to position [1067, 0]
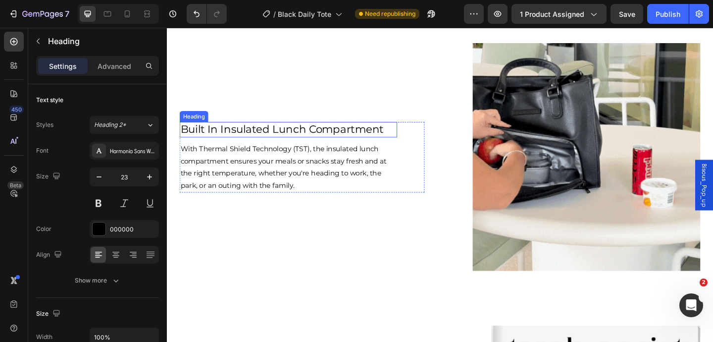
click at [397, 139] on span "built in insulated lunch compartment" at bounding box center [292, 138] width 221 height 14
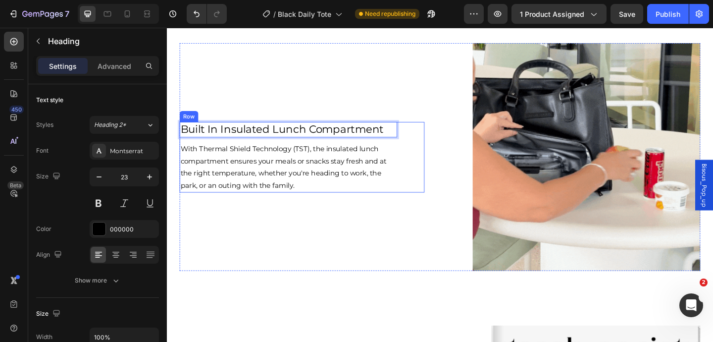
click at [406, 140] on p "built in insulated lunch compartment" at bounding box center [299, 138] width 235 height 15
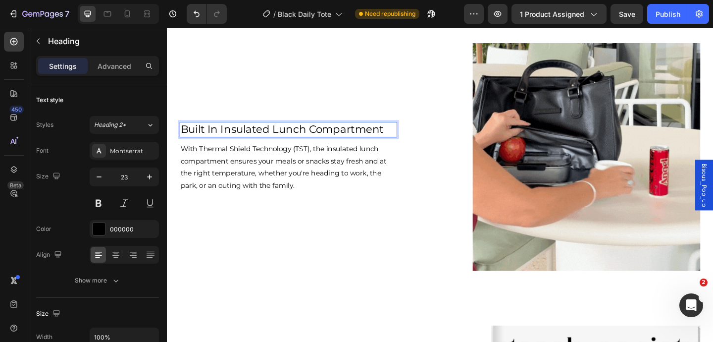
click at [406, 140] on p "built in insulated lunch compartment" at bounding box center [299, 138] width 235 height 15
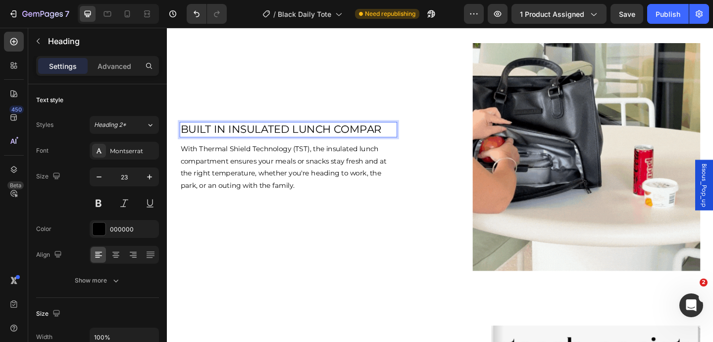
scroll to position [1060, 0]
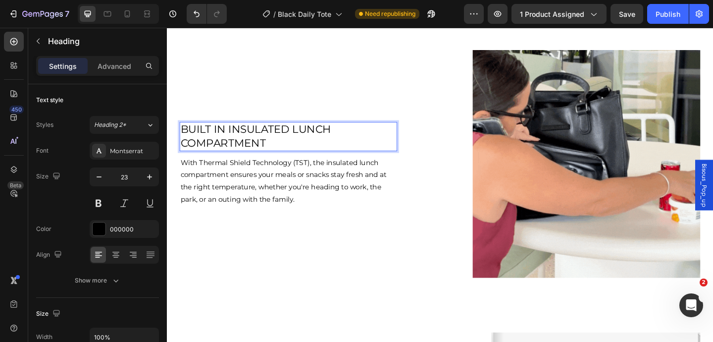
click at [415, 152] on p "BUILT IN INSULATED LUNCH COMPARTMENT" at bounding box center [299, 146] width 235 height 30
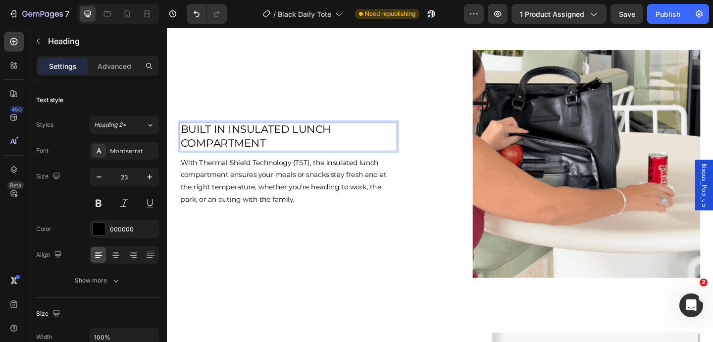
click at [416, 151] on p "BUILT IN INSULATED LUNCH COMPARTMENT" at bounding box center [299, 146] width 235 height 30
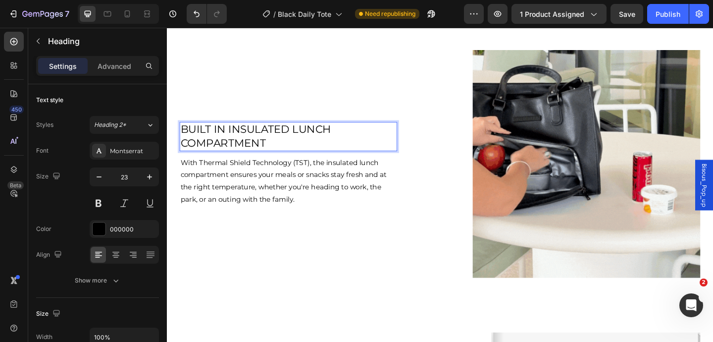
click at [281, 155] on p "BUILT IN INSULATED LUNCH COMPARTMENT" at bounding box center [299, 146] width 235 height 30
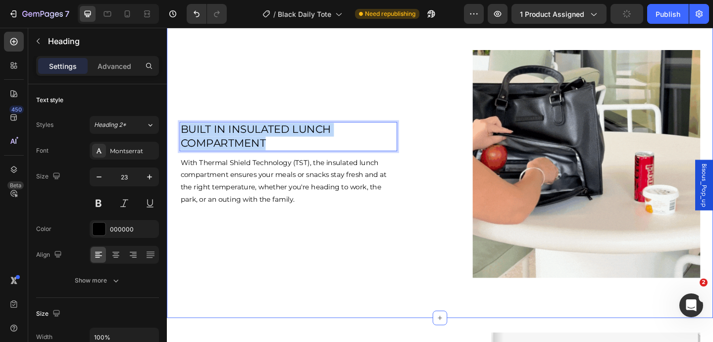
drag, startPoint x: 281, startPoint y: 155, endPoint x: 172, endPoint y: 143, distance: 110.2
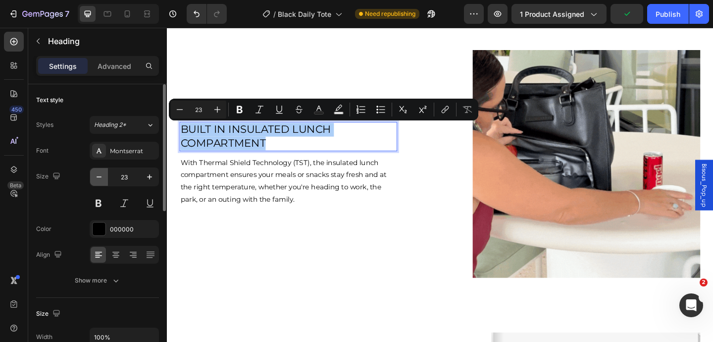
click at [96, 184] on button "button" at bounding box center [99, 177] width 18 height 18
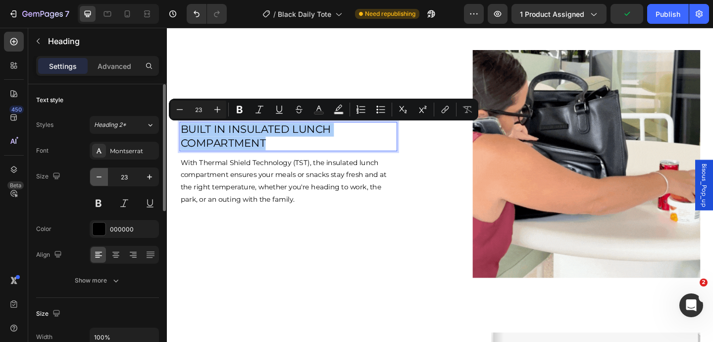
type input "22"
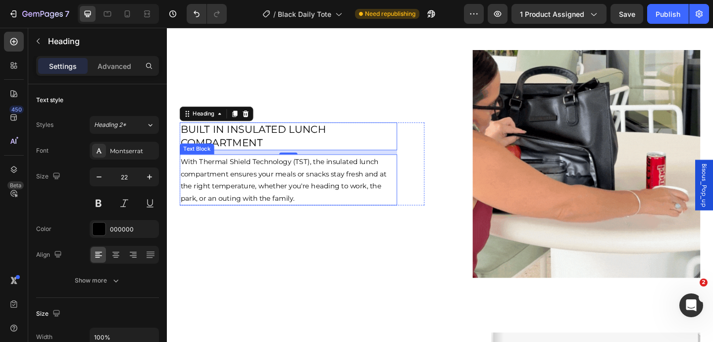
click at [184, 154] on div "Text Block" at bounding box center [200, 159] width 38 height 12
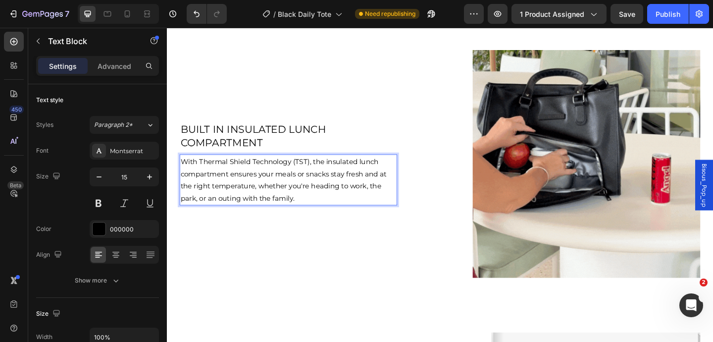
click at [184, 154] on p "BUILT IN INSULATED LUNCH COMPARTMENT" at bounding box center [299, 146] width 235 height 28
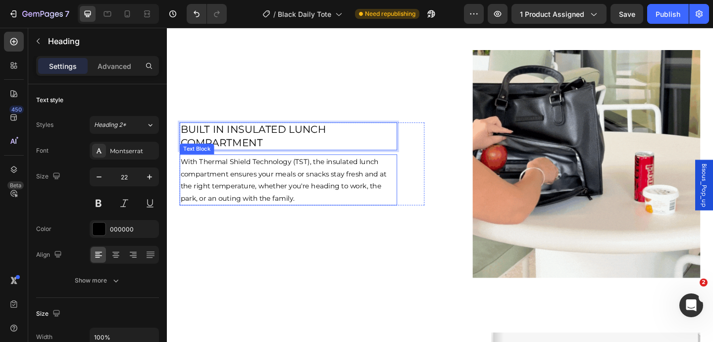
click at [299, 189] on span "With Thermal Shield Technology (TST), the insulated lunch compartment ensures y…" at bounding box center [294, 193] width 224 height 50
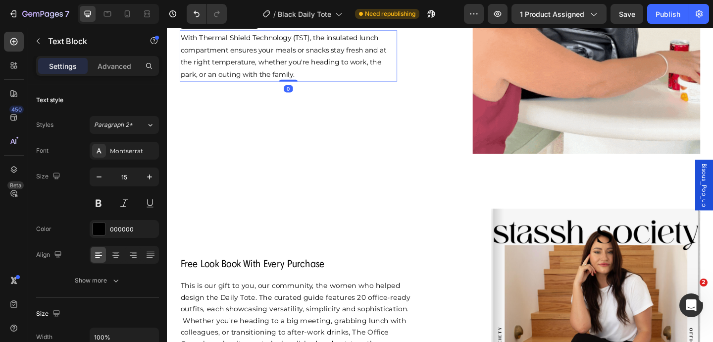
scroll to position [1197, 0]
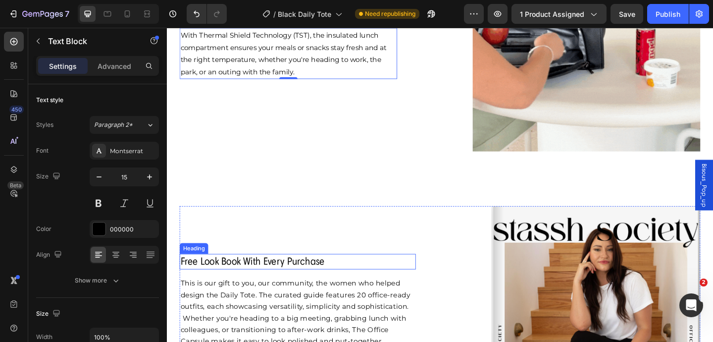
click at [294, 285] on span "free look book with every purchase" at bounding box center [260, 281] width 156 height 13
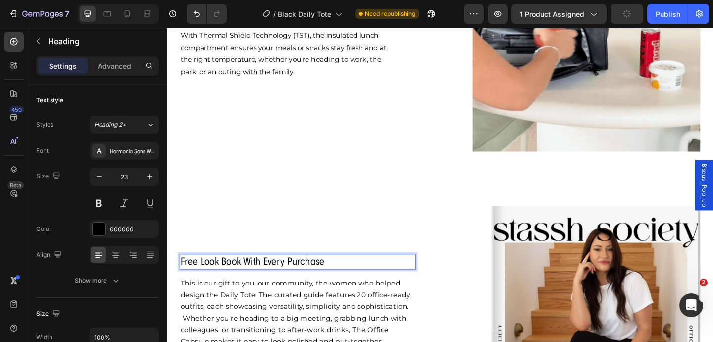
click at [330, 281] on span "free look book with every purchase" at bounding box center [260, 281] width 156 height 13
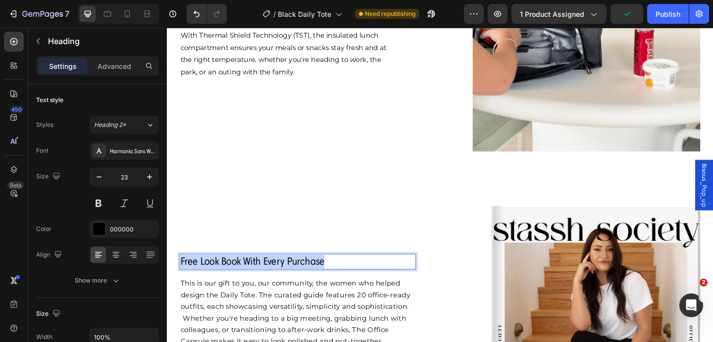
drag, startPoint x: 343, startPoint y: 281, endPoint x: 182, endPoint y: 282, distance: 161.4
click at [182, 282] on p "free look book with every purchase" at bounding box center [309, 282] width 255 height 15
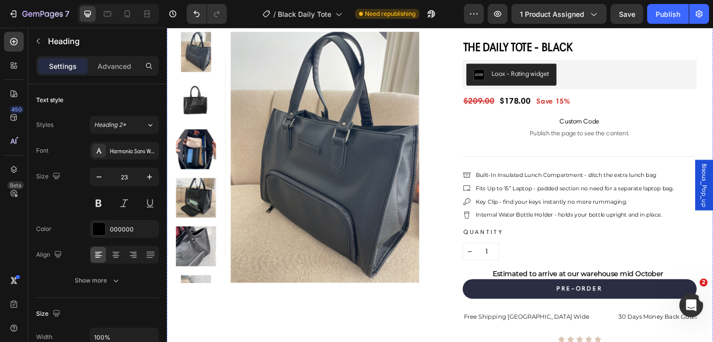
scroll to position [0, 0]
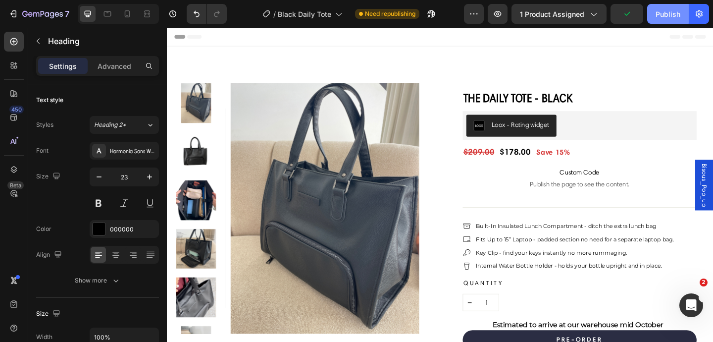
click at [652, 13] on button "Publish" at bounding box center [668, 14] width 42 height 20
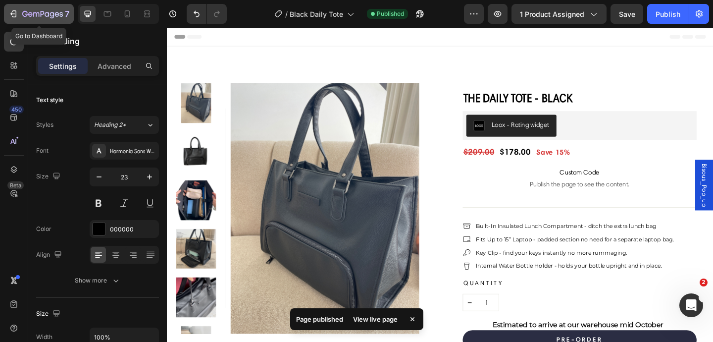
click at [18, 13] on div "7" at bounding box center [38, 14] width 61 height 12
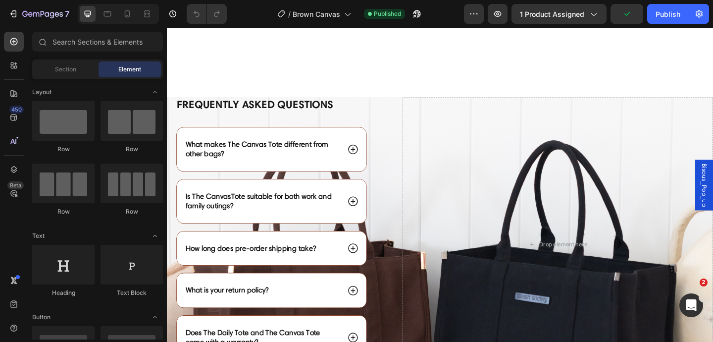
scroll to position [1261, 0]
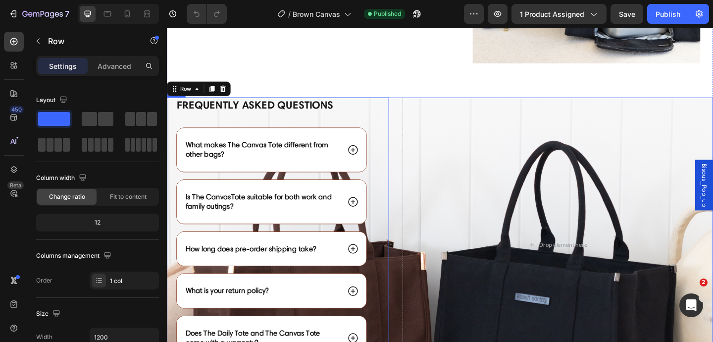
click at [418, 109] on div "Frequently asked questions Heading What makes The Canvas Tote different from ot…" at bounding box center [464, 263] width 594 height 320
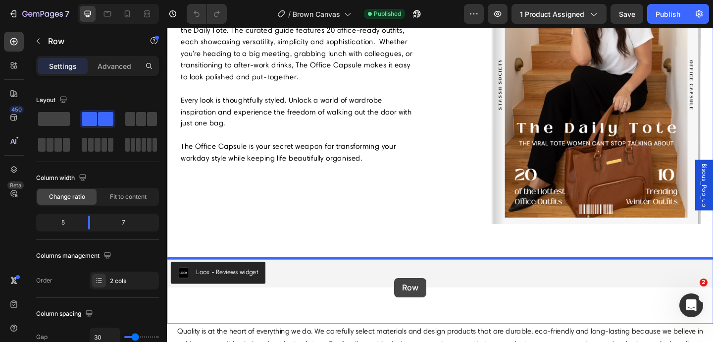
scroll to position [1804, 0]
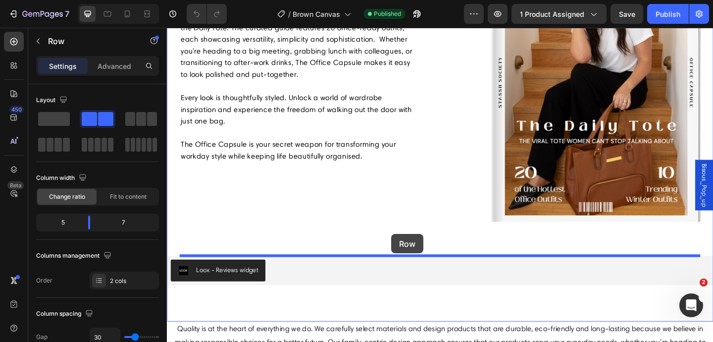
drag, startPoint x: 418, startPoint y: 109, endPoint x: 411, endPoint y: 252, distance: 143.3
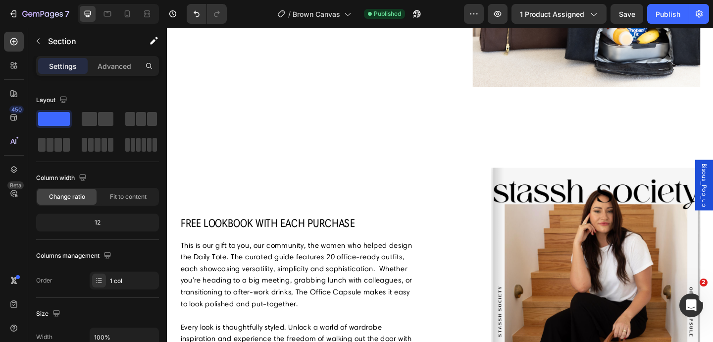
scroll to position [1190, 0]
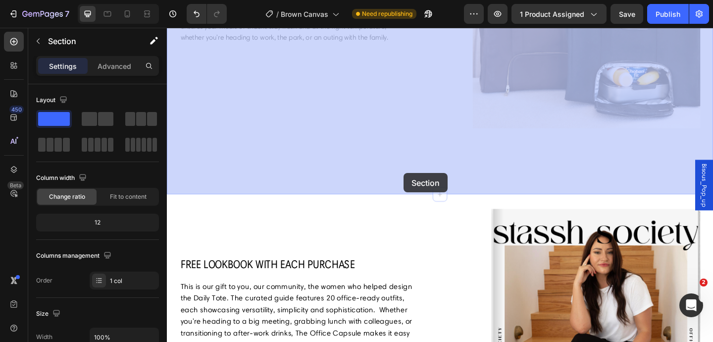
drag, startPoint x: 425, startPoint y: 208, endPoint x: 424, endPoint y: 186, distance: 22.8
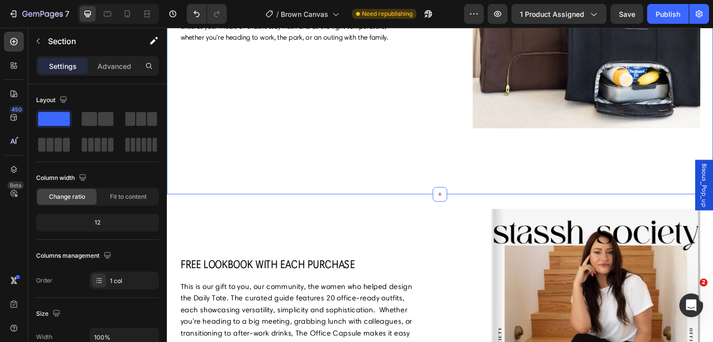
scroll to position [0, 0]
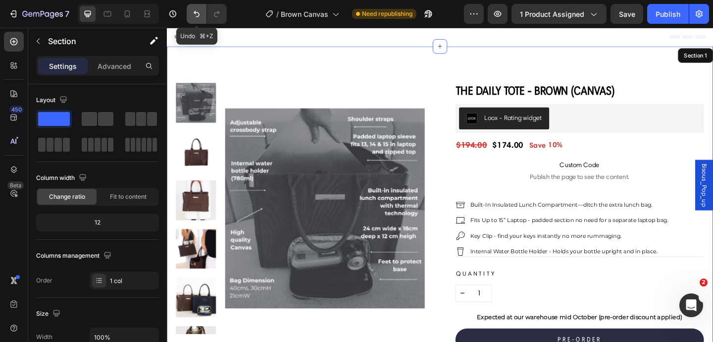
click at [198, 9] on icon "Undo/Redo" at bounding box center [197, 14] width 10 height 10
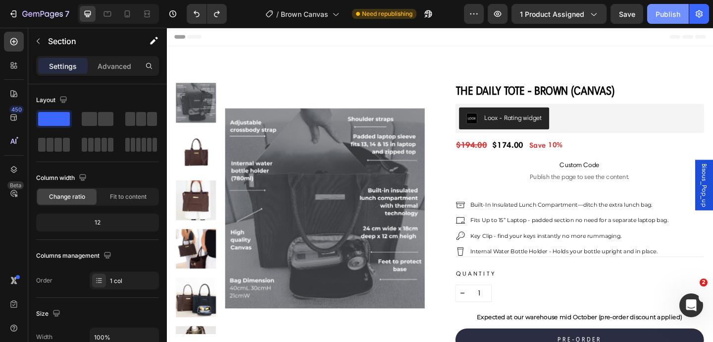
click at [665, 16] on div "Publish" at bounding box center [667, 14] width 25 height 10
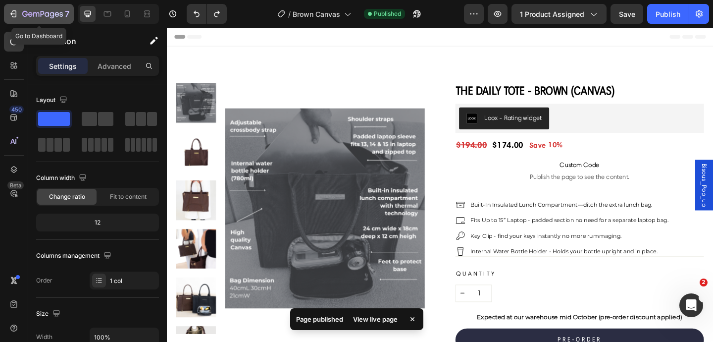
click at [16, 13] on icon "button" at bounding box center [13, 14] width 10 height 10
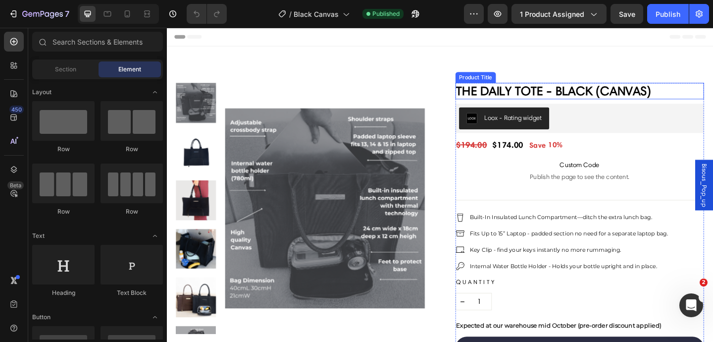
click at [635, 94] on h2 "The Daily Tote - Black (Canvas)" at bounding box center [616, 97] width 271 height 18
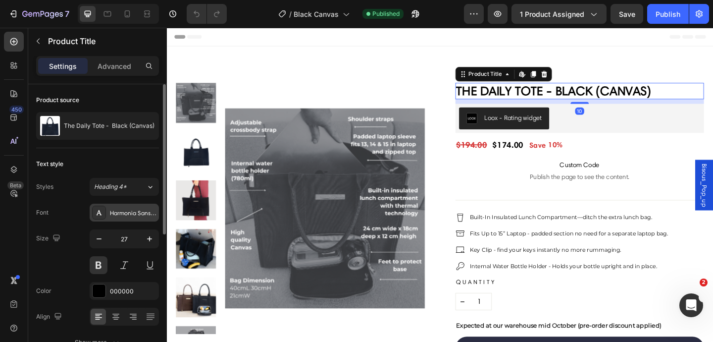
click at [143, 209] on div "Harmonia Sans W01 Regular" at bounding box center [133, 212] width 47 height 9
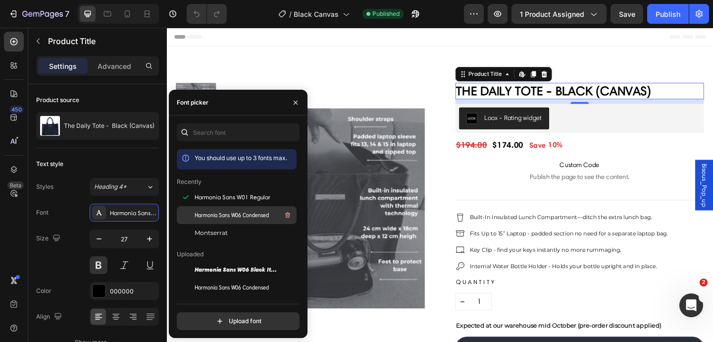
click at [242, 216] on span "Harmonia Sans W06 Condensed" at bounding box center [232, 214] width 74 height 9
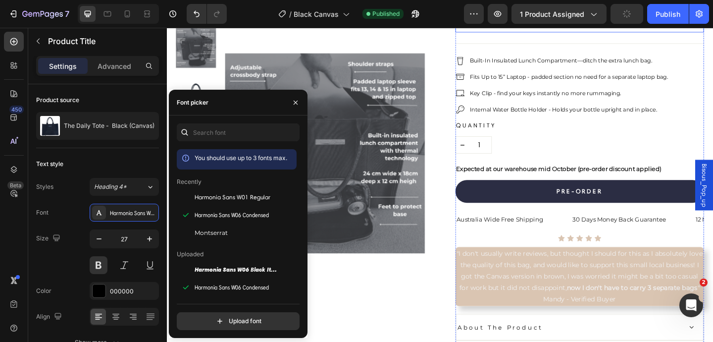
scroll to position [230, 0]
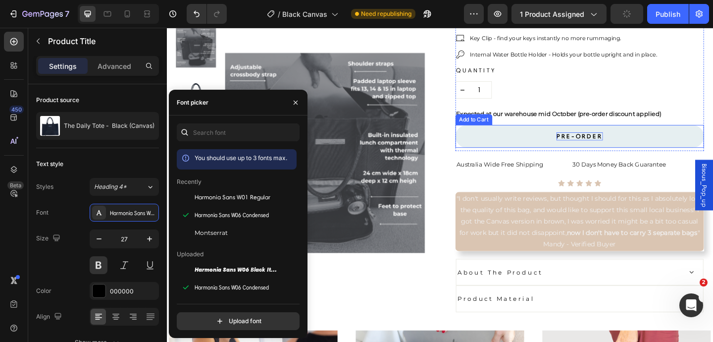
click at [626, 143] on div "PRE-ORDER" at bounding box center [616, 146] width 50 height 9
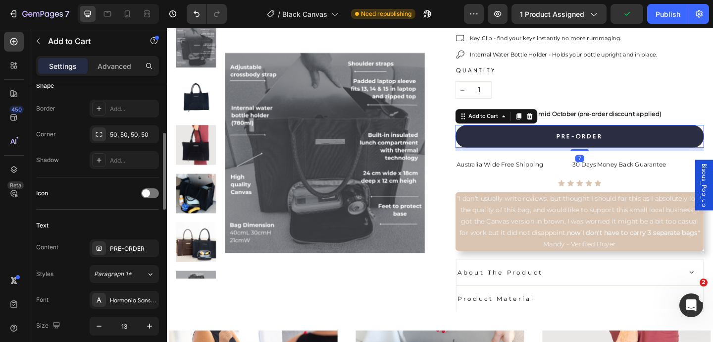
scroll to position [372, 0]
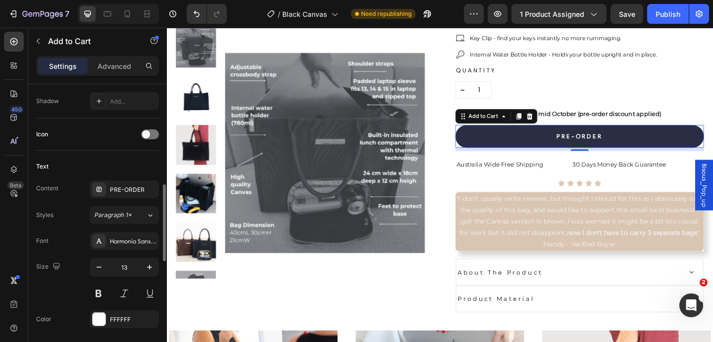
click at [124, 250] on div "Font Harmonia Sans W01 Regular Size 13 Color FFFFFF Show more" at bounding box center [97, 293] width 123 height 122
click at [125, 245] on div "Harmonia Sans W01 Regular" at bounding box center [133, 241] width 47 height 9
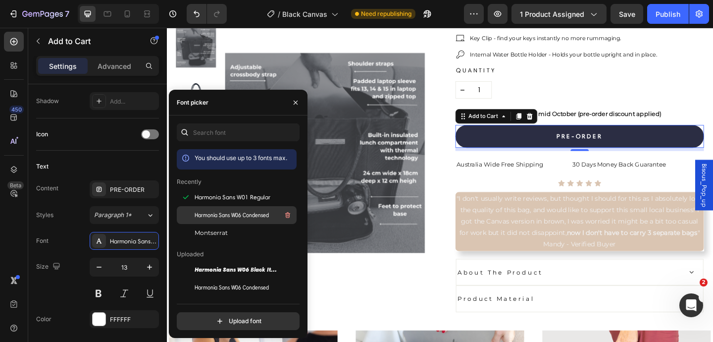
click at [236, 217] on span "Harmonia Sans W06 Condensed" at bounding box center [232, 214] width 74 height 9
click at [299, 109] on button "button" at bounding box center [296, 103] width 16 height 16
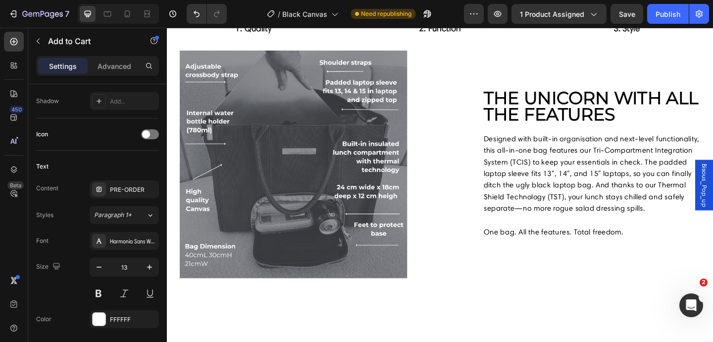
scroll to position [761, 0]
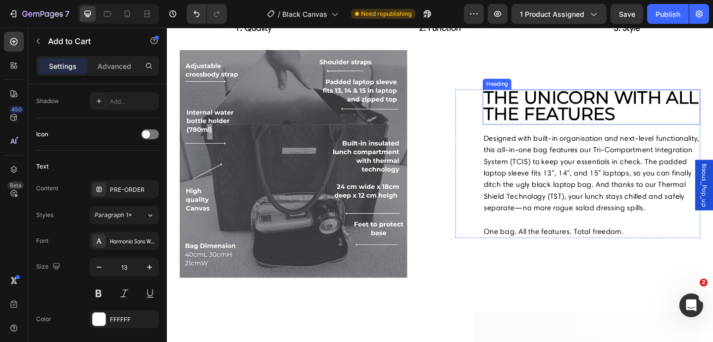
click at [681, 116] on strong "the unicorn with all the features" at bounding box center [628, 113] width 234 height 42
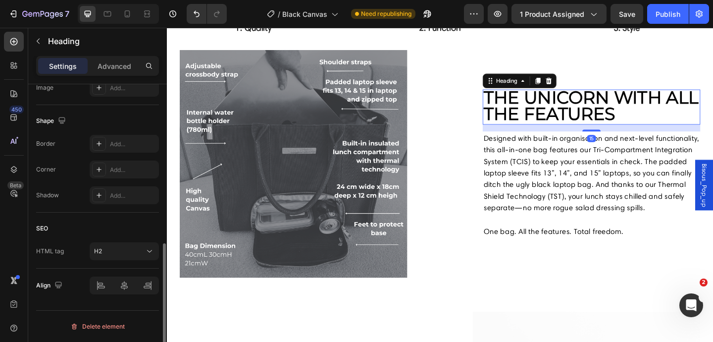
scroll to position [0, 0]
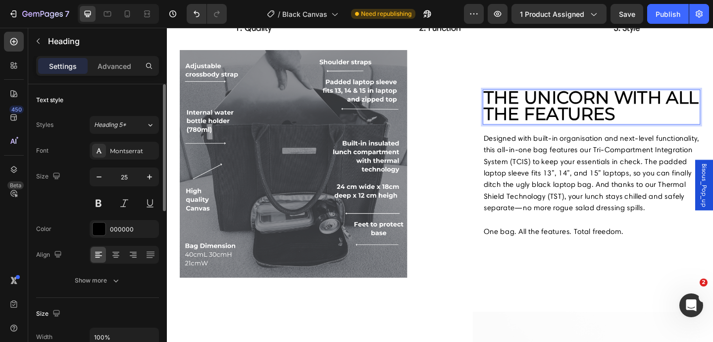
click at [694, 116] on strong "the unicorn with all the features" at bounding box center [628, 113] width 234 height 42
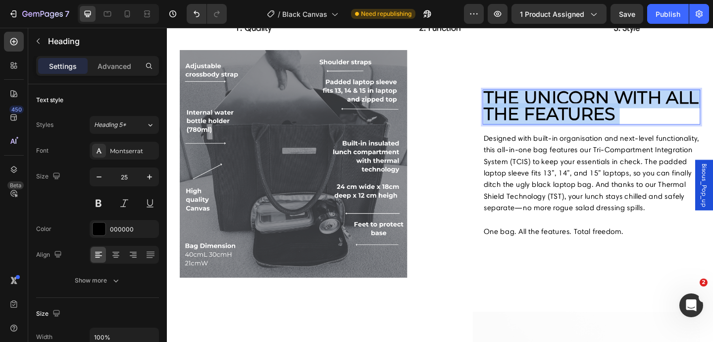
drag, startPoint x: 694, startPoint y: 116, endPoint x: 518, endPoint y: 98, distance: 176.7
click at [518, 98] on strong "the unicorn with all the features" at bounding box center [628, 113] width 234 height 42
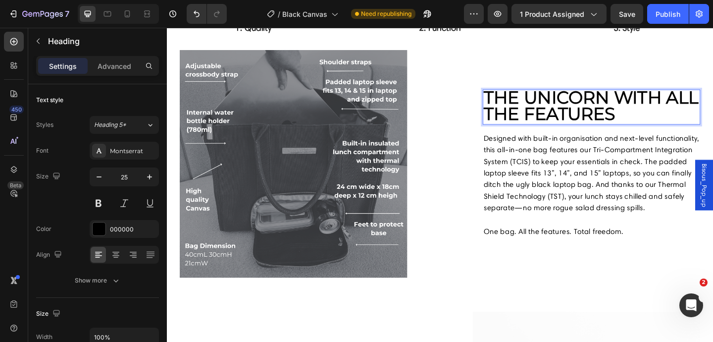
click at [693, 114] on strong "the unicorn with all the features" at bounding box center [628, 113] width 234 height 42
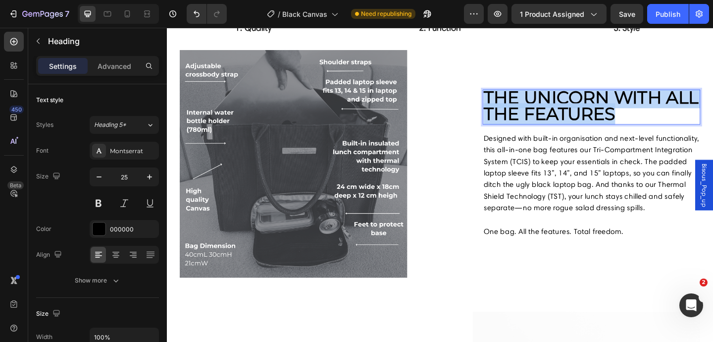
drag, startPoint x: 698, startPoint y: 117, endPoint x: 514, endPoint y: 95, distance: 184.5
click at [514, 96] on p "the unicorn with all the features" at bounding box center [628, 114] width 235 height 36
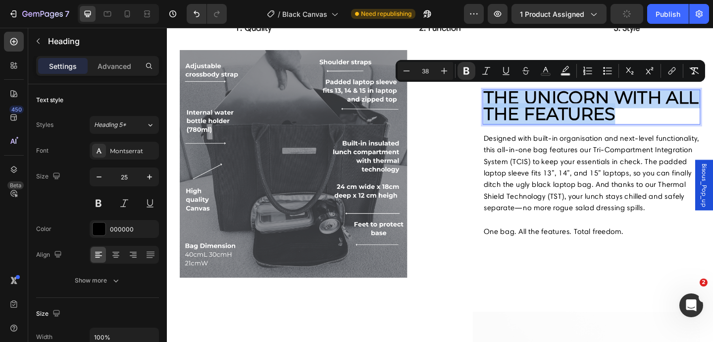
scroll to position [770, 0]
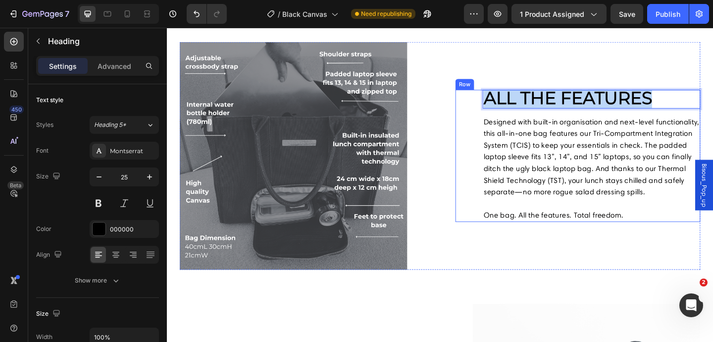
drag, startPoint x: 705, startPoint y: 102, endPoint x: 510, endPoint y: 108, distance: 195.2
click at [510, 108] on div "ALL THE FEATURES Heading 15 Designed with built-in organisation and next-level …" at bounding box center [614, 167] width 266 height 144
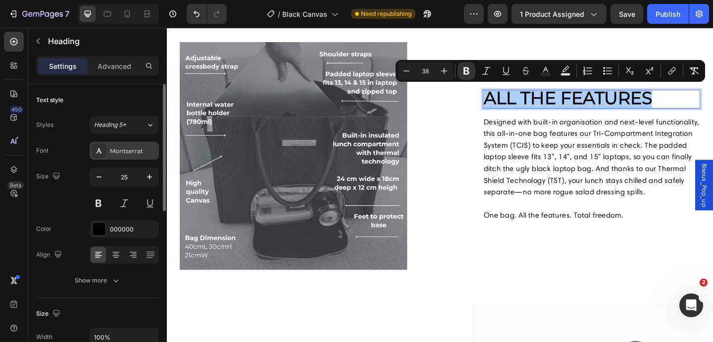
click at [133, 159] on div "Montserrat" at bounding box center [124, 151] width 69 height 18
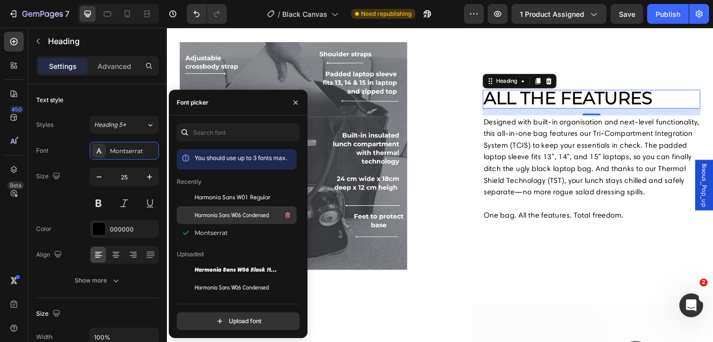
click at [233, 218] on span "Harmonia Sans W06 Condensed" at bounding box center [232, 214] width 74 height 9
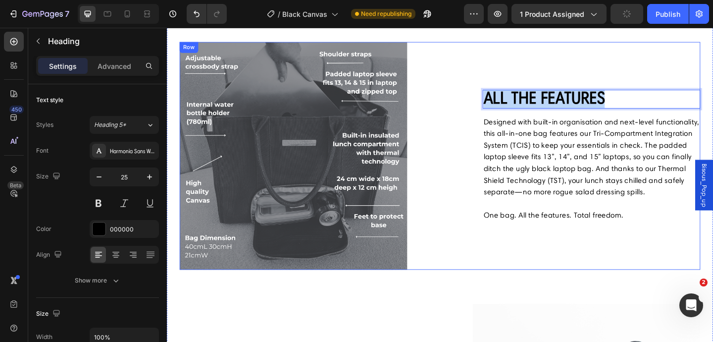
drag, startPoint x: 650, startPoint y: 98, endPoint x: 507, endPoint y: 91, distance: 143.2
click at [507, 91] on div "ALL THE FEATURES Heading 15 Designed with built-in organisation and next-level …" at bounding box center [614, 167] width 266 height 248
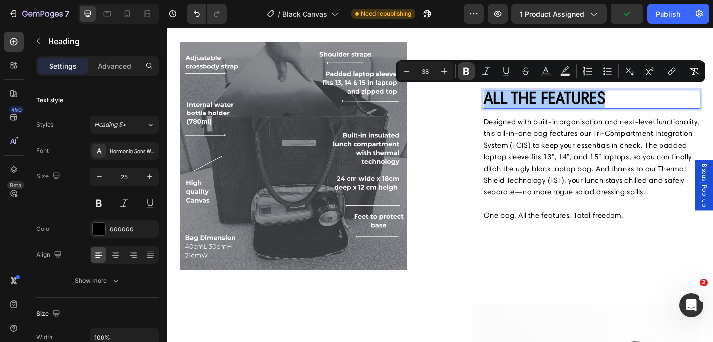
click at [467, 72] on icon "Editor contextual toolbar" at bounding box center [466, 71] width 6 height 7
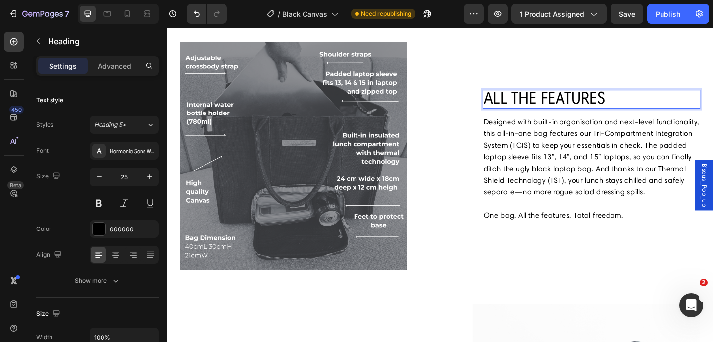
click at [658, 103] on p "ALL THE FEATURES" at bounding box center [628, 105] width 235 height 18
drag, startPoint x: 658, startPoint y: 103, endPoint x: 512, endPoint y: 106, distance: 145.6
click at [512, 106] on p "ALL THE FEATURES" at bounding box center [628, 105] width 235 height 18
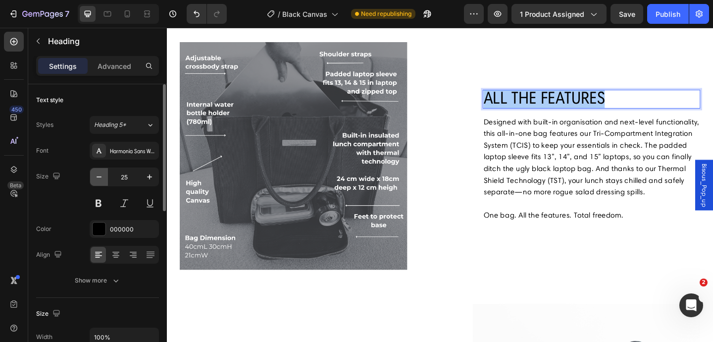
click at [104, 179] on button "button" at bounding box center [99, 177] width 18 height 18
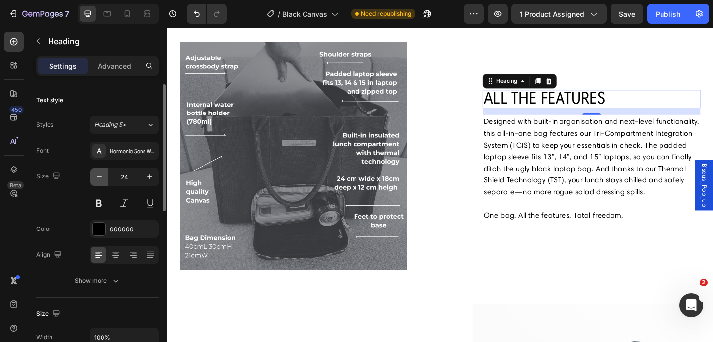
click at [104, 179] on button "button" at bounding box center [99, 177] width 18 height 18
type input "20"
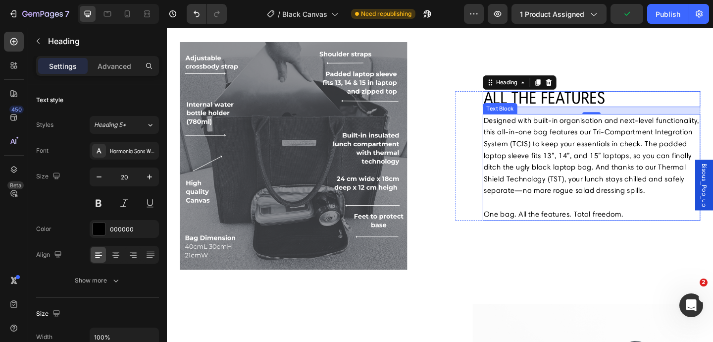
click at [602, 153] on p "Designed with built-in organisation and next-level functionality, this all-in-o…" at bounding box center [628, 166] width 235 height 89
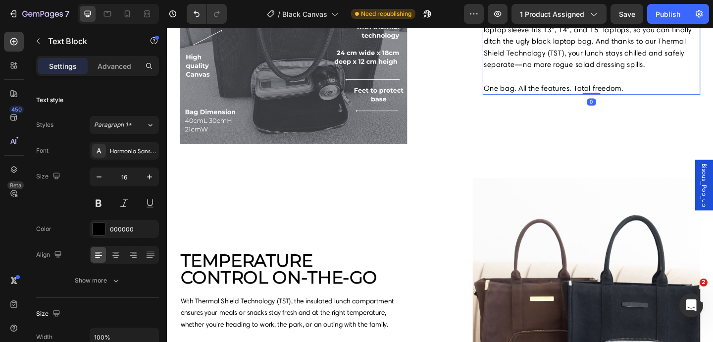
scroll to position [954, 0]
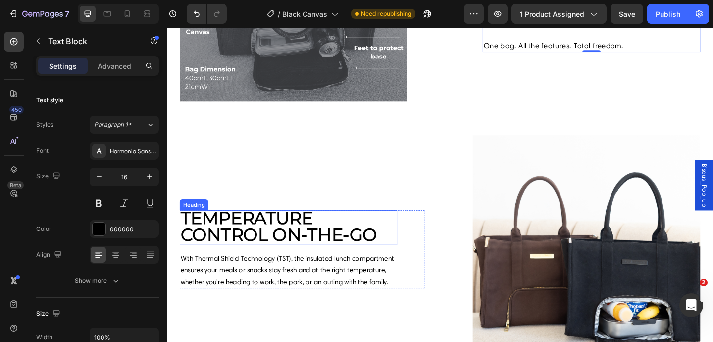
click at [378, 240] on strong "TEMPERATURE control on-the-go" at bounding box center [289, 244] width 214 height 42
click at [396, 241] on p "TEMPERATURE control on-the-go" at bounding box center [299, 245] width 235 height 36
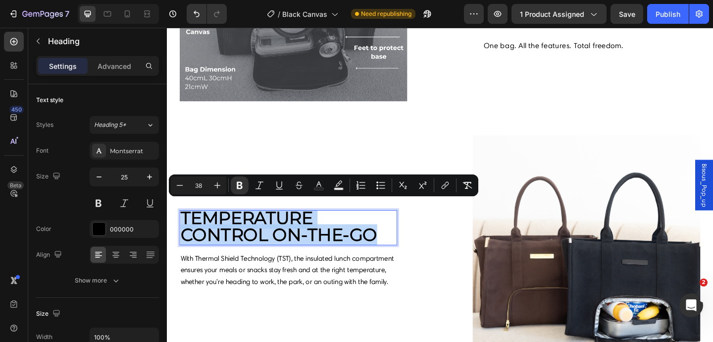
drag, startPoint x: 396, startPoint y: 241, endPoint x: 236, endPoint y: 234, distance: 159.5
click at [236, 234] on p "TEMPERATURE control on-the-go" at bounding box center [299, 245] width 235 height 36
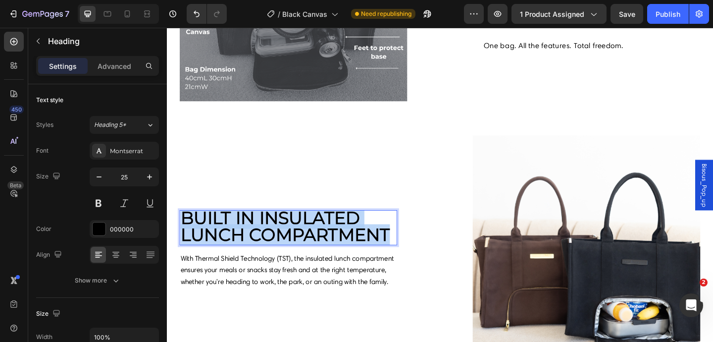
drag, startPoint x: 410, startPoint y: 242, endPoint x: 182, endPoint y: 226, distance: 228.8
click at [182, 226] on strong "BUILT IN INSULATED LUNCH COMPARTMENT" at bounding box center [296, 244] width 228 height 42
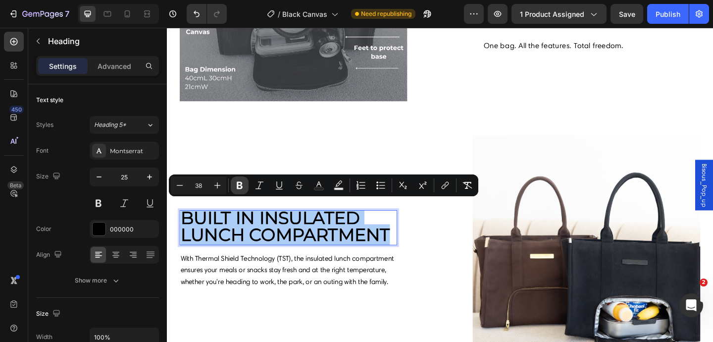
click at [240, 185] on icon "Editor contextual toolbar" at bounding box center [240, 185] width 6 height 7
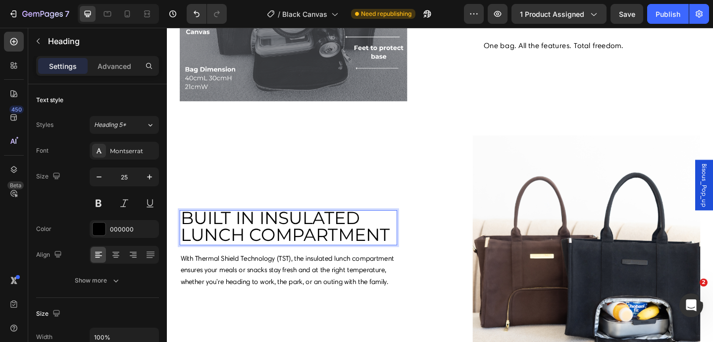
click at [411, 241] on strong "Rich Text Editor. Editing area: main" at bounding box center [411, 252] width 5 height 23
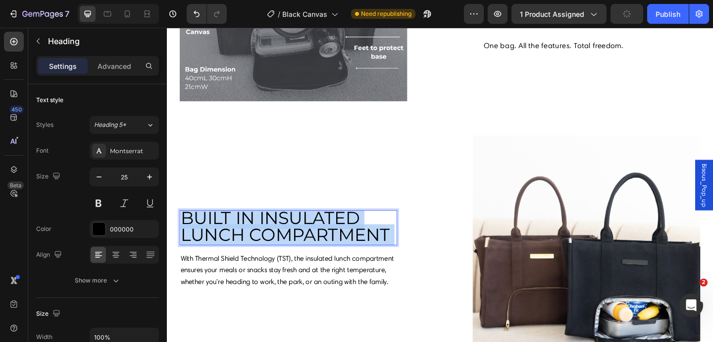
drag, startPoint x: 413, startPoint y: 243, endPoint x: 182, endPoint y: 229, distance: 231.2
click at [182, 229] on span "BUILT IN INSULATED LUNCH COMPARTMENT" at bounding box center [298, 244] width 233 height 42
click at [224, 233] on span "BUILT IN INSULATED LUNCH COMPARTMENT" at bounding box center [298, 244] width 233 height 42
drag, startPoint x: 185, startPoint y: 226, endPoint x: 414, endPoint y: 241, distance: 230.2
click at [338, 238] on span "BUILT IN INSULATED LUNCH COMPARTMENT" at bounding box center [298, 244] width 233 height 42
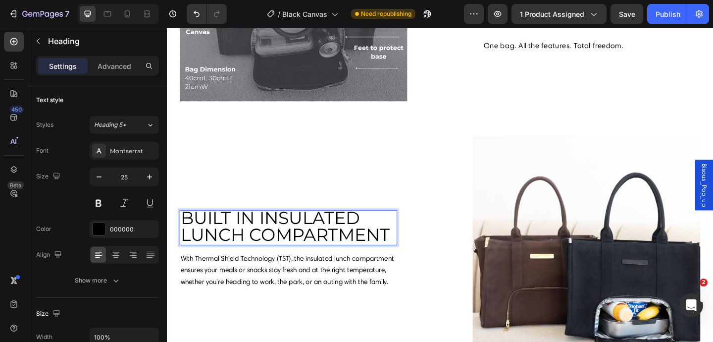
click at [338, 238] on span "BUILT IN INSULATED LUNCH COMPARTMENT" at bounding box center [298, 244] width 233 height 42
click at [339, 238] on span "BUILT IN INSULATED LUNCH COMPARTMENT" at bounding box center [298, 244] width 233 height 42
click at [383, 237] on span "BUILT IN INSULATED LUNCH COMPARTMENT" at bounding box center [298, 244] width 233 height 42
click at [370, 275] on p "With Thermal Shield Technology (TST), the insulated lunch compartment ensures y…" at bounding box center [299, 291] width 235 height 38
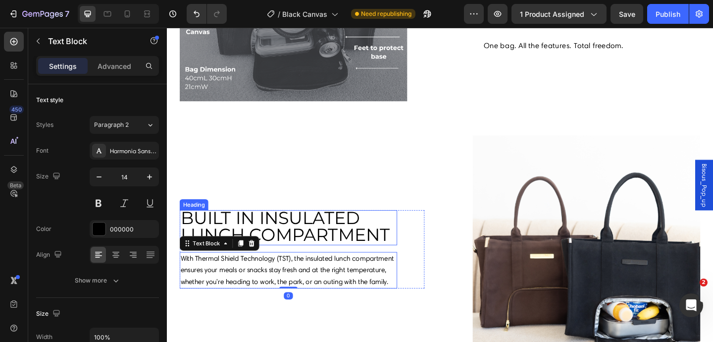
click at [343, 232] on span "BUILT IN INSULATED LUNCH COMPARTMENT" at bounding box center [298, 244] width 233 height 42
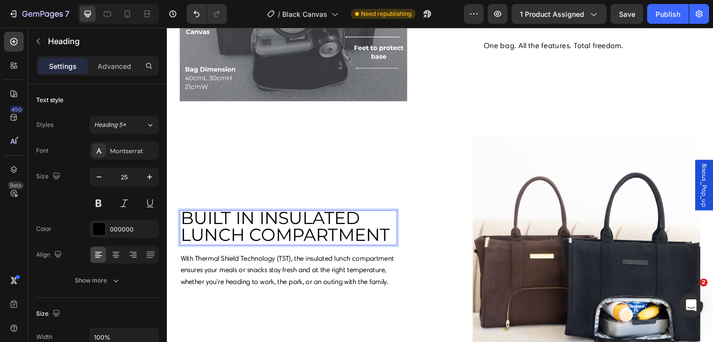
click at [409, 241] on span "BUILT IN INSULATED LUNCH COMPARTMENT" at bounding box center [298, 244] width 233 height 42
drag, startPoint x: 408, startPoint y: 241, endPoint x: 194, endPoint y: 229, distance: 215.2
click at [194, 229] on span "BUILT IN INSULATED LUNCH COMPARTMENT" at bounding box center [298, 244] width 233 height 42
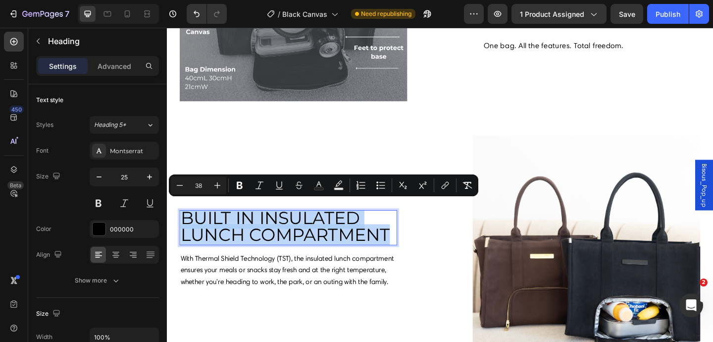
drag, startPoint x: 188, startPoint y: 229, endPoint x: 408, endPoint y: 240, distance: 220.1
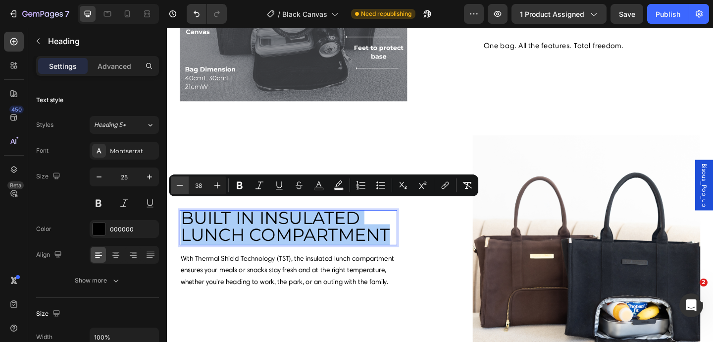
click at [183, 186] on icon "Editor contextual toolbar" at bounding box center [180, 185] width 10 height 10
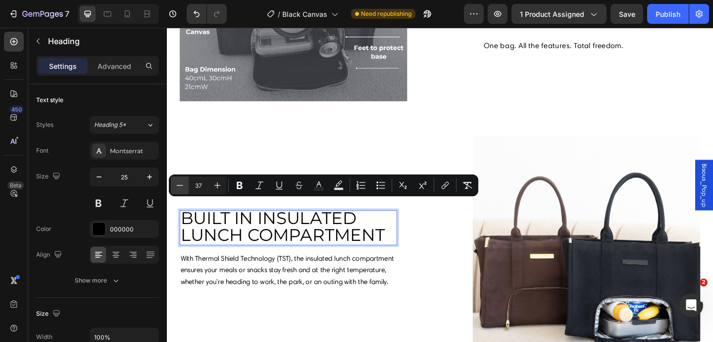
click at [183, 186] on icon "Editor contextual toolbar" at bounding box center [180, 185] width 10 height 10
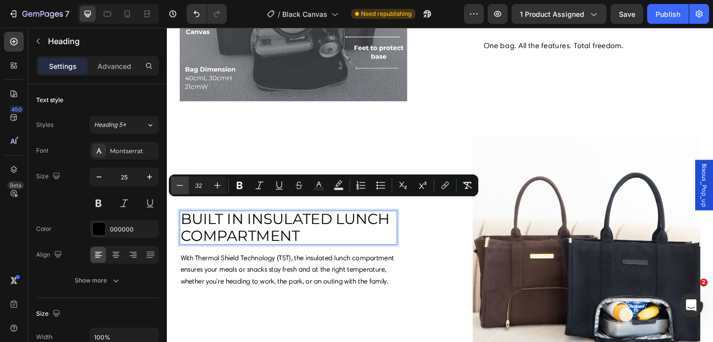
click at [183, 186] on icon "Editor contextual toolbar" at bounding box center [180, 185] width 10 height 10
click at [182, 185] on icon "Editor contextual toolbar" at bounding box center [180, 185] width 10 height 10
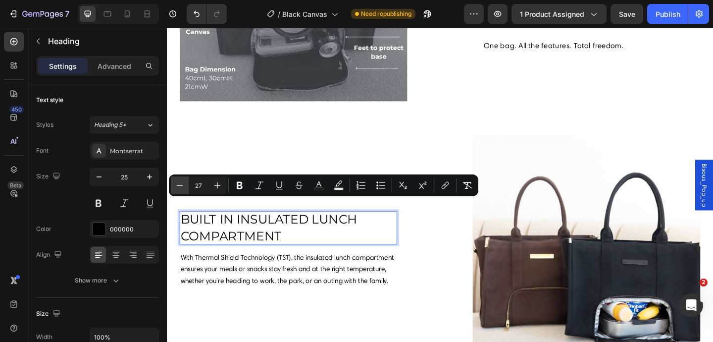
click at [182, 185] on icon "Editor contextual toolbar" at bounding box center [180, 185] width 6 height 0
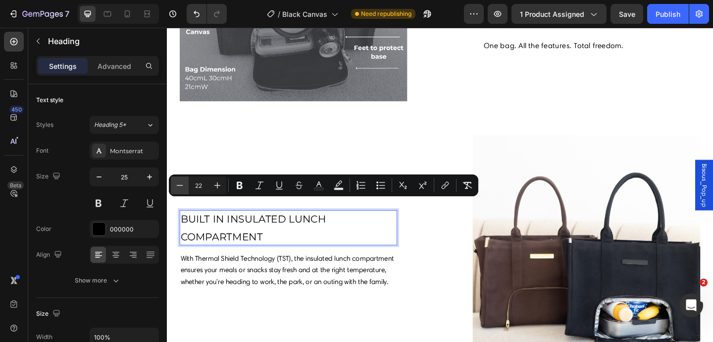
click at [182, 185] on icon "Editor contextual toolbar" at bounding box center [180, 185] width 6 height 0
type input "21"
click at [185, 247] on span "BUILT IN INSULATED LUNCH COMPARTMENT" at bounding box center [257, 245] width 150 height 32
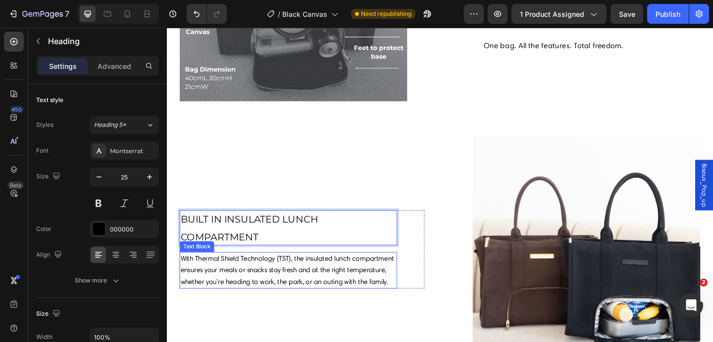
click at [255, 300] on p "With Thermal Shield Technology (TST), the insulated lunch compartment ensures y…" at bounding box center [299, 291] width 235 height 38
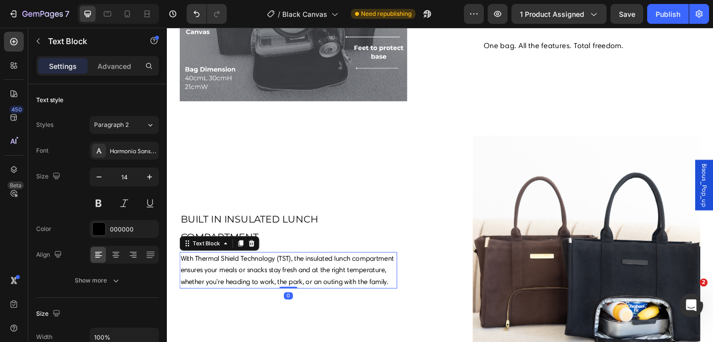
click at [249, 305] on p "With Thermal Shield Technology (TST), the insulated lunch compartment ensures y…" at bounding box center [299, 291] width 235 height 38
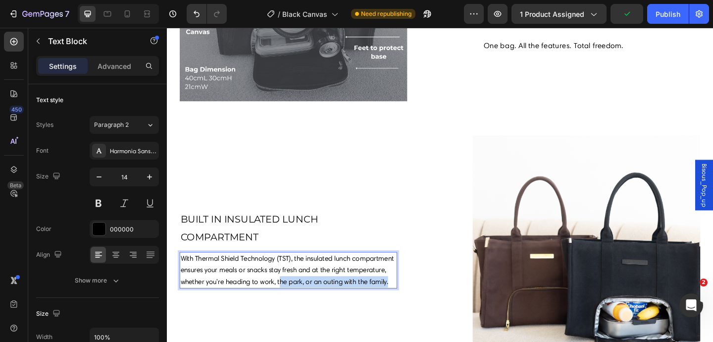
drag, startPoint x: 335, startPoint y: 295, endPoint x: 399, endPoint y: 303, distance: 65.0
click at [399, 303] on p "With Thermal Shield Technology (TST), the insulated lunch compartment ensures y…" at bounding box center [299, 291] width 235 height 38
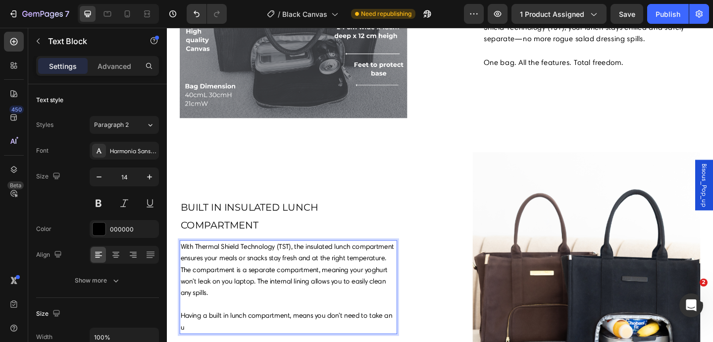
scroll to position [929, 0]
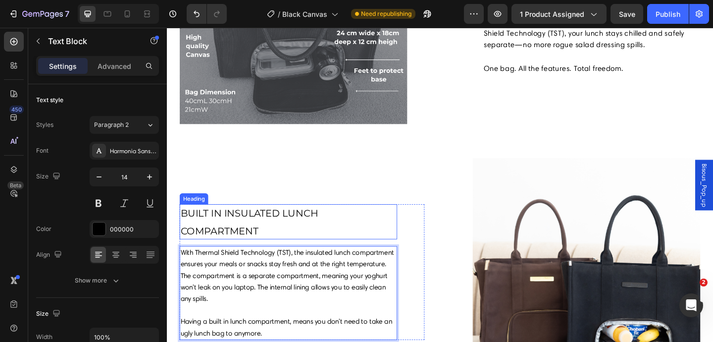
click at [339, 240] on p "⁠⁠⁠⁠⁠⁠⁠ BUILT IN INSULATED LUNCH COMPARTMENT" at bounding box center [299, 238] width 235 height 36
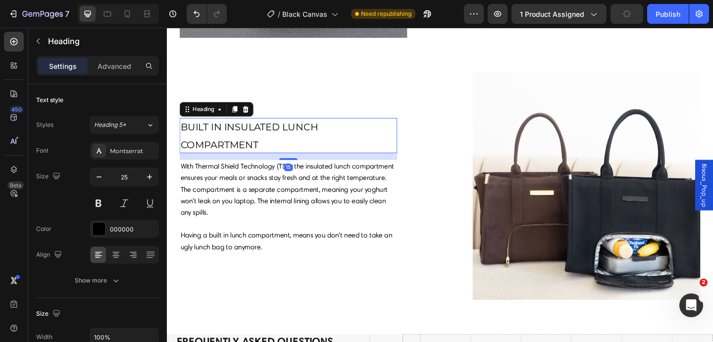
scroll to position [1025, 0]
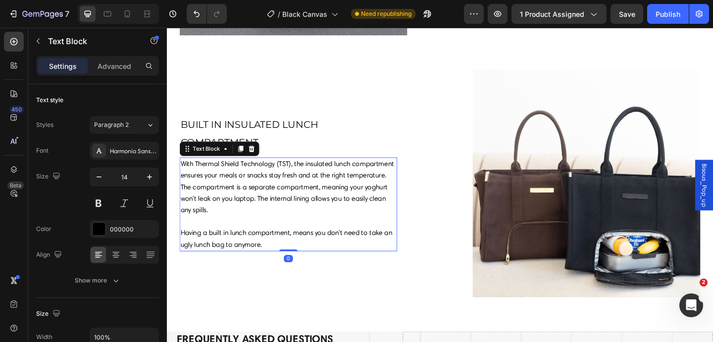
click at [288, 264] on p "Having a built in lunch compartment, means you don't need to take an ugly lunch…" at bounding box center [299, 257] width 235 height 25
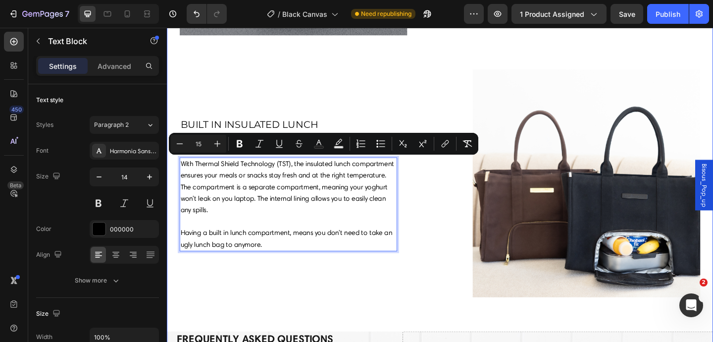
drag, startPoint x: 288, startPoint y: 264, endPoint x: 176, endPoint y: 170, distance: 145.8
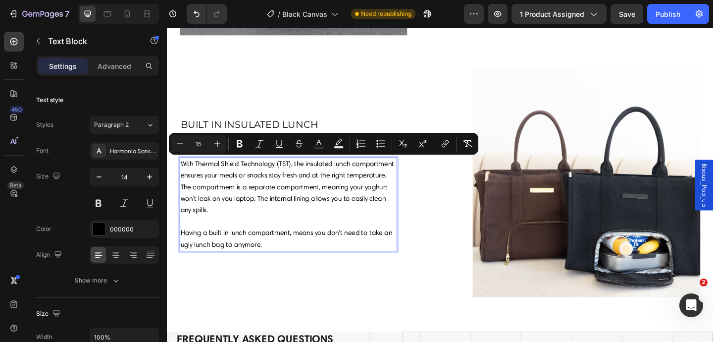
copy div "With Thermal Shield Technology (TST), the insulated lunch compartment ensures y…"
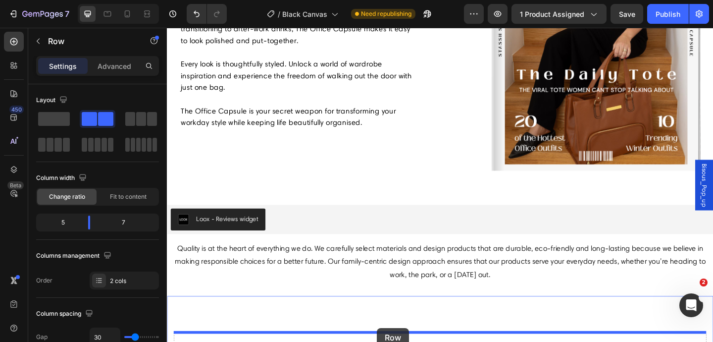
scroll to position [1911, 0]
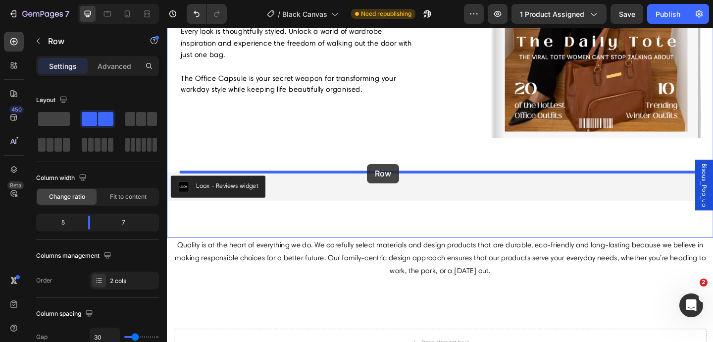
drag, startPoint x: 411, startPoint y: 135, endPoint x: 384, endPoint y: 177, distance: 50.1
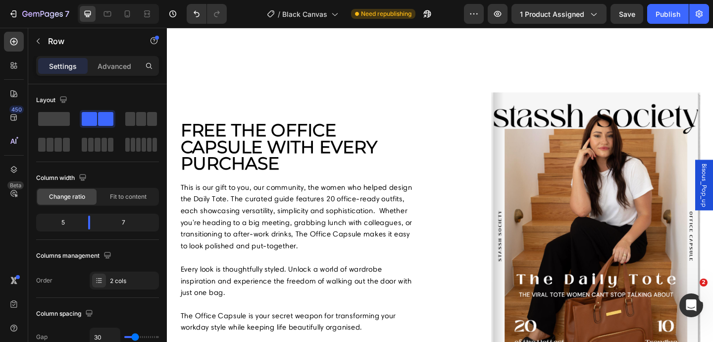
scroll to position [1342, 0]
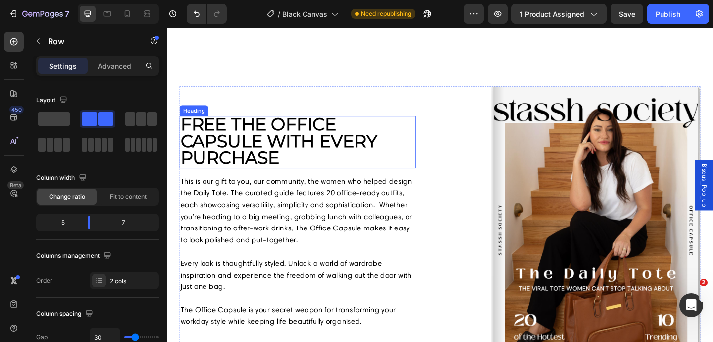
click at [279, 161] on strong "FREE THE OFFICE CAPSULE WITH EVERY PURCHASE" at bounding box center [289, 150] width 214 height 59
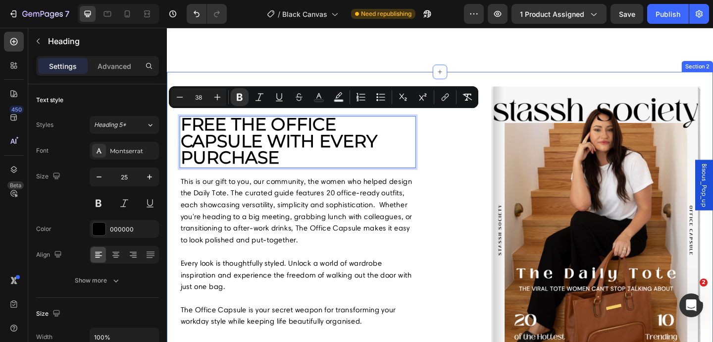
drag, startPoint x: 297, startPoint y: 168, endPoint x: 178, endPoint y: 130, distance: 124.5
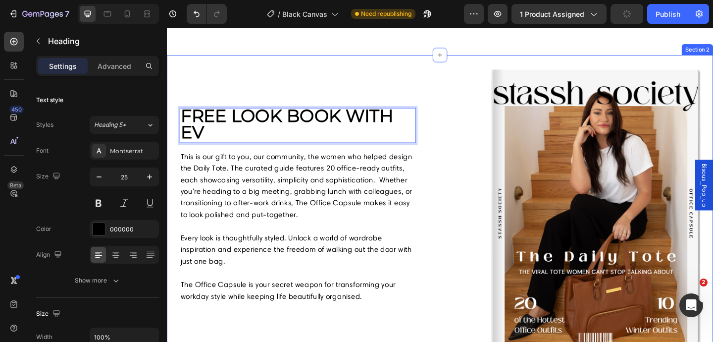
scroll to position [1351, 0]
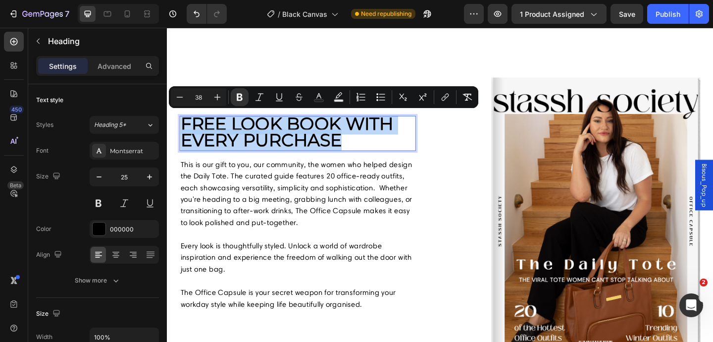
drag, startPoint x: 364, startPoint y: 149, endPoint x: 181, endPoint y: 125, distance: 184.7
click at [181, 125] on h2 "free look book with every purchase" at bounding box center [309, 143] width 257 height 38
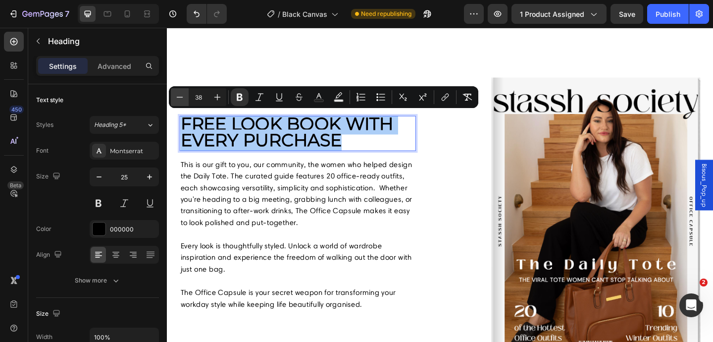
click at [181, 96] on icon "Editor contextual toolbar" at bounding box center [180, 97] width 10 height 10
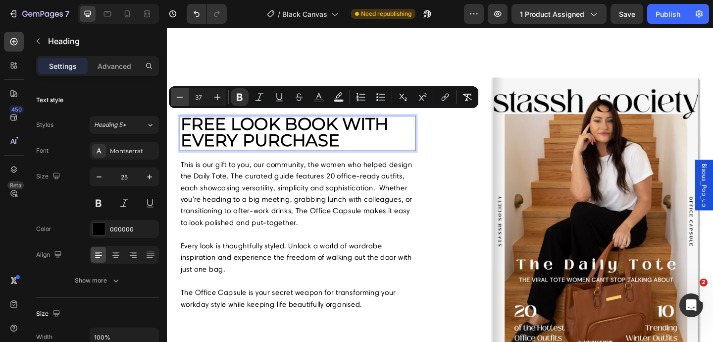
click at [181, 96] on icon "Editor contextual toolbar" at bounding box center [180, 97] width 10 height 10
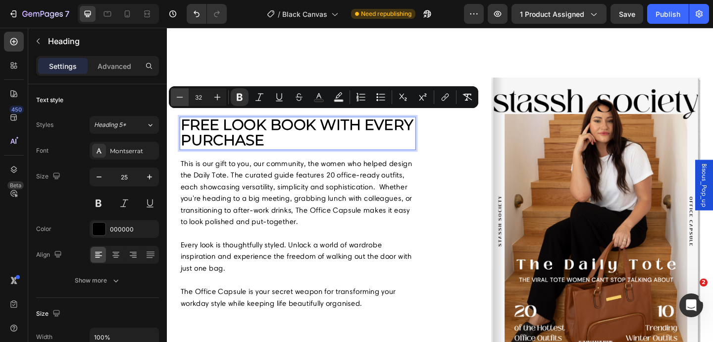
click at [181, 96] on icon "Editor contextual toolbar" at bounding box center [180, 97] width 10 height 10
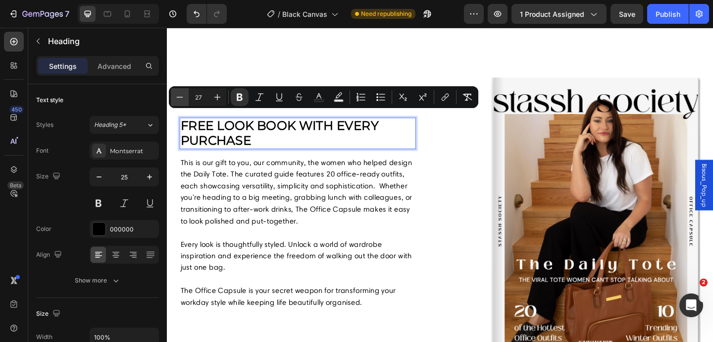
click at [181, 96] on icon "Editor contextual toolbar" at bounding box center [180, 97] width 10 height 10
type input "25"
click at [239, 101] on icon "Editor contextual toolbar" at bounding box center [240, 97] width 6 height 7
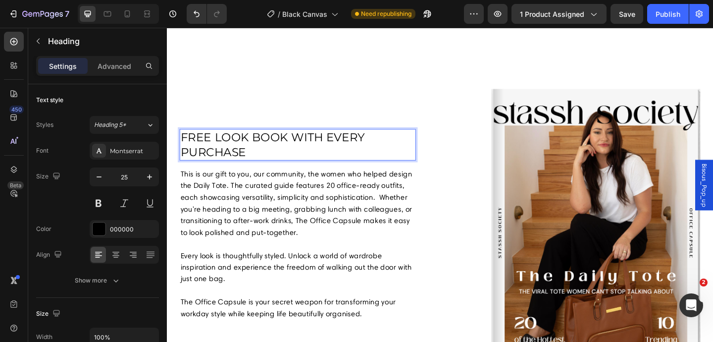
click at [260, 146] on p "free look book with every purchase" at bounding box center [309, 155] width 255 height 32
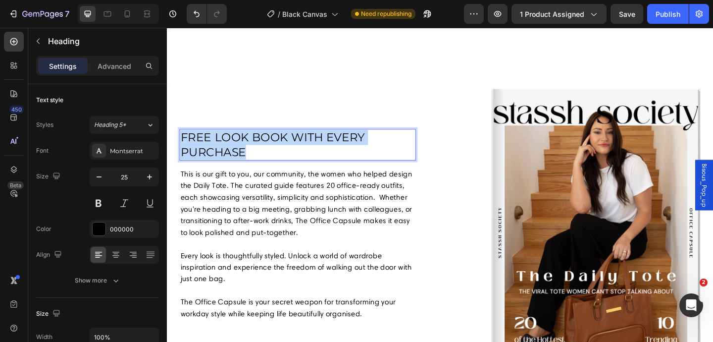
drag, startPoint x: 260, startPoint y: 146, endPoint x: 194, endPoint y: 139, distance: 66.7
click at [194, 139] on p "free look book with every purchase" at bounding box center [309, 155] width 255 height 32
click at [217, 142] on span "free look book with every purchase" at bounding box center [282, 155] width 201 height 31
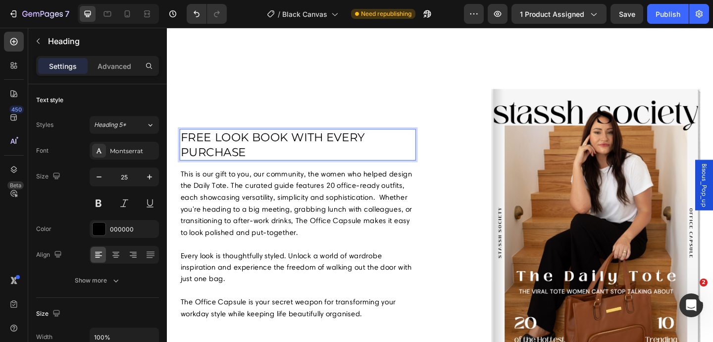
click at [217, 142] on span "free look book with every purchase" at bounding box center [282, 155] width 201 height 31
click at [257, 141] on p "free look book with every purchase" at bounding box center [309, 155] width 255 height 32
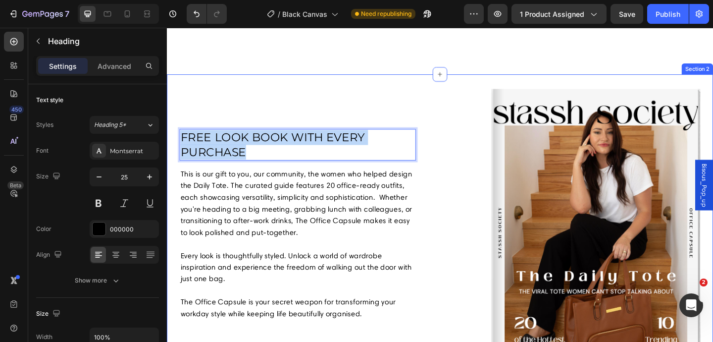
drag, startPoint x: 254, startPoint y: 148, endPoint x: 180, endPoint y: 134, distance: 76.1
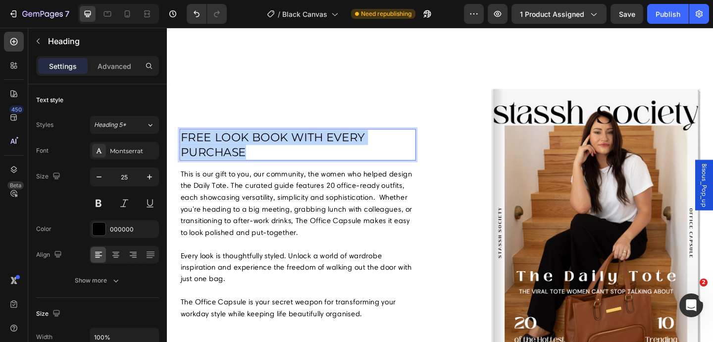
click at [215, 140] on span "free look book with every purchase" at bounding box center [282, 155] width 201 height 31
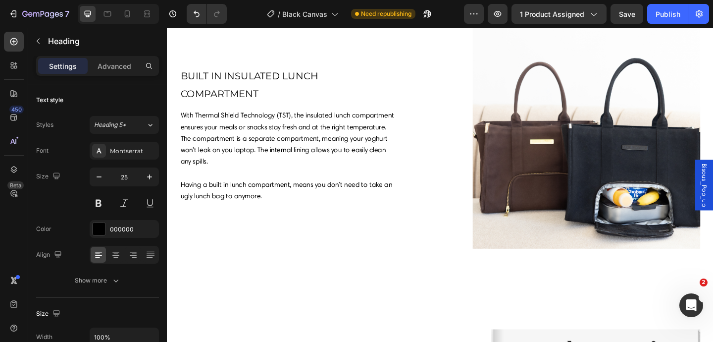
scroll to position [1085, 0]
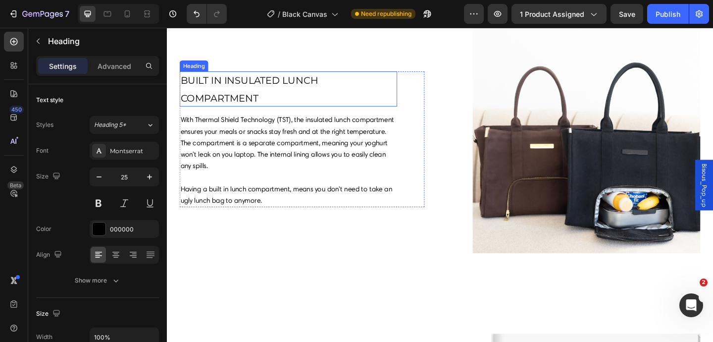
click at [230, 84] on span "BUILT IN INSULATED LUNCH COMPARTMENT" at bounding box center [257, 95] width 150 height 32
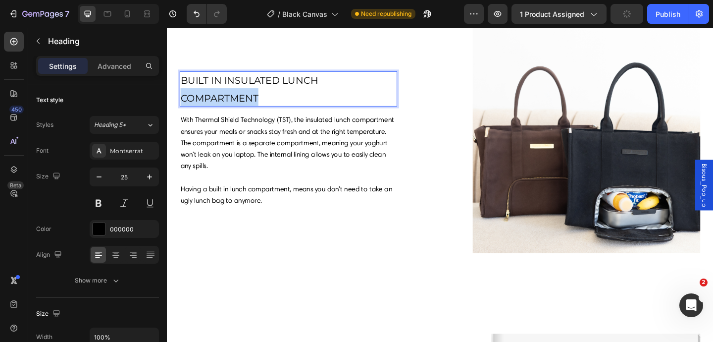
click at [230, 84] on span "BUILT IN INSULATED LUNCH COMPARTMENT" at bounding box center [257, 95] width 150 height 32
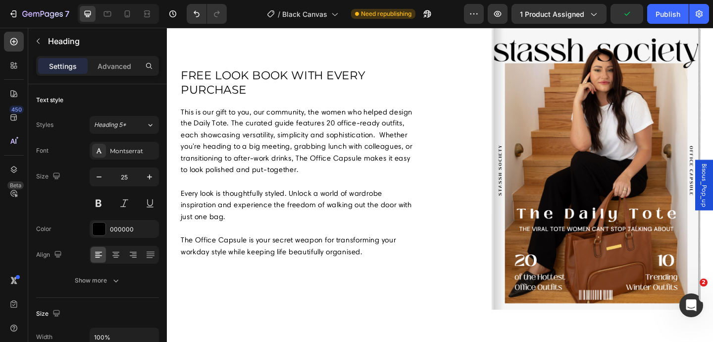
scroll to position [1404, 0]
click at [229, 91] on span "free look book with every purchase" at bounding box center [282, 87] width 201 height 31
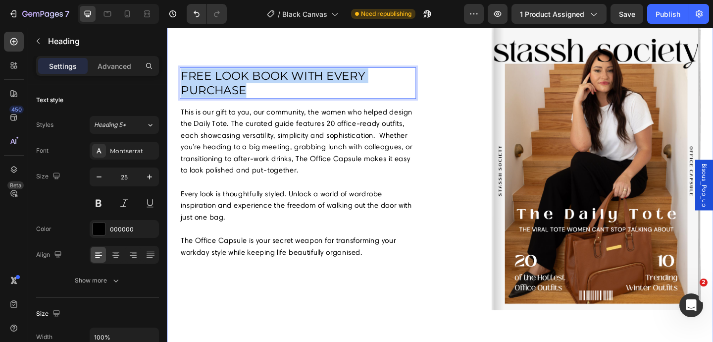
drag, startPoint x: 267, startPoint y: 94, endPoint x: 177, endPoint y: 82, distance: 90.5
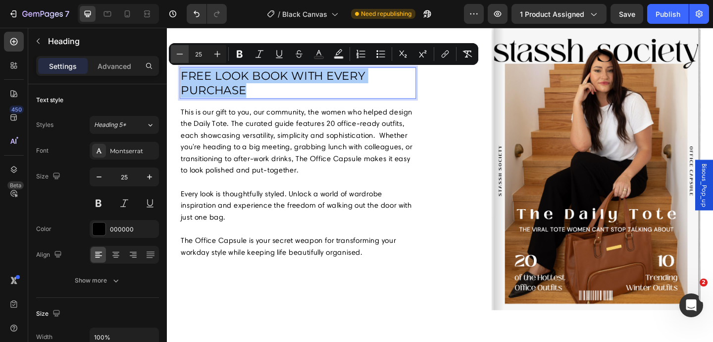
click at [185, 54] on button "Minus" at bounding box center [180, 54] width 18 height 18
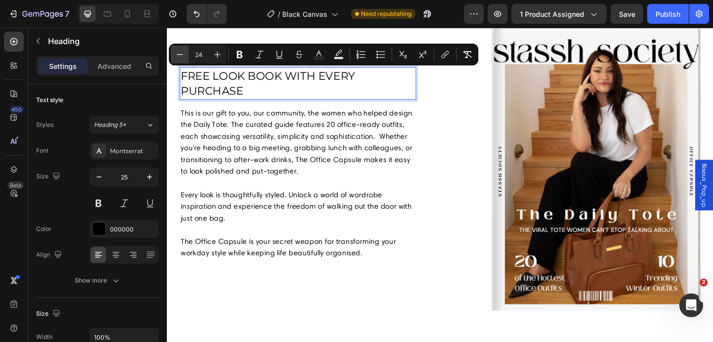
click at [185, 54] on button "Minus" at bounding box center [180, 55] width 18 height 18
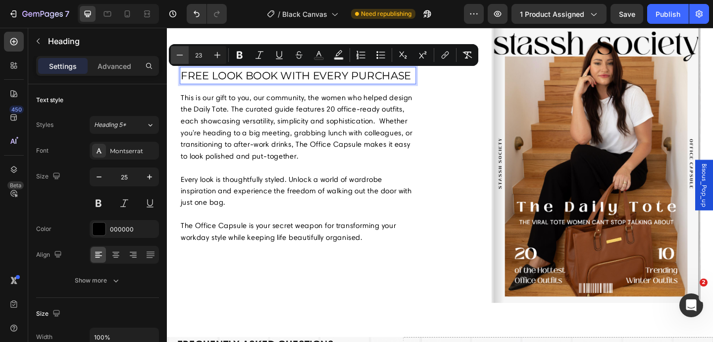
click at [185, 54] on button "Minus" at bounding box center [180, 55] width 18 height 18
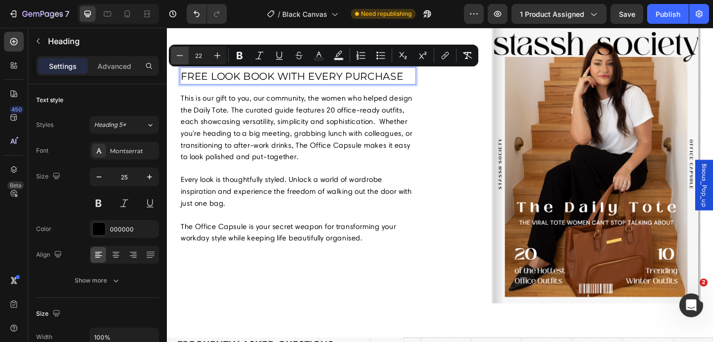
click at [185, 54] on button "Minus" at bounding box center [180, 56] width 18 height 18
type input "21"
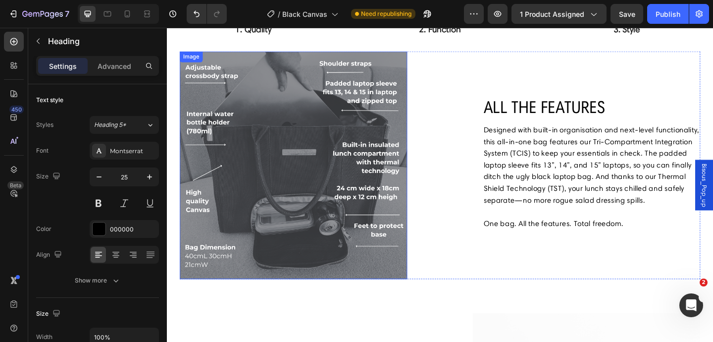
scroll to position [767, 0]
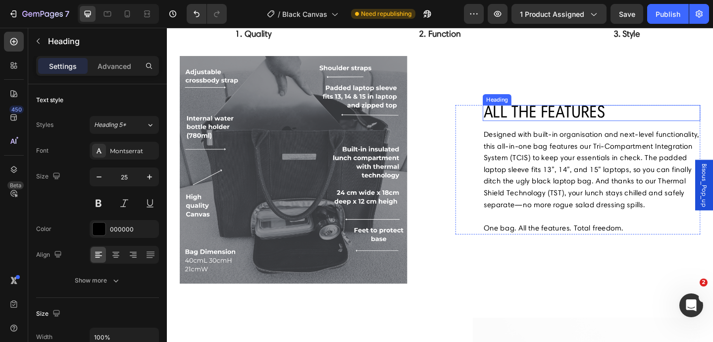
click at [563, 108] on span "ALL THE FEATURES" at bounding box center [577, 119] width 132 height 22
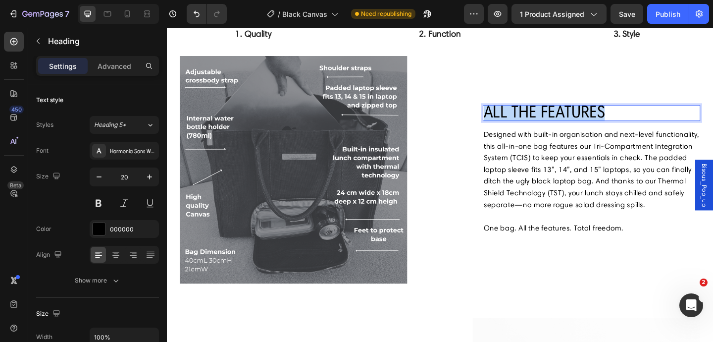
drag, startPoint x: 641, startPoint y: 105, endPoint x: 513, endPoint y: 105, distance: 127.7
click at [513, 108] on span "ALL THE FEATURES" at bounding box center [577, 119] width 132 height 22
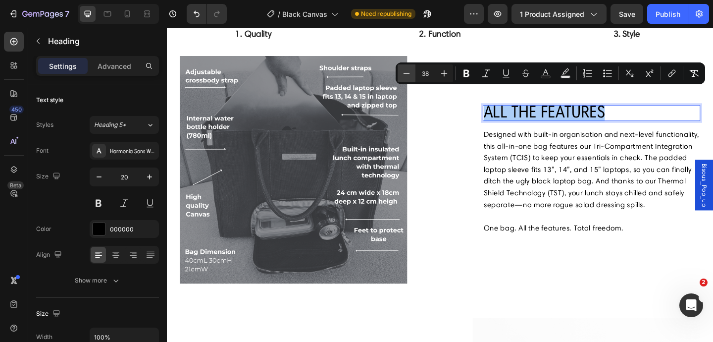
click at [409, 77] on icon "Editor contextual toolbar" at bounding box center [407, 73] width 10 height 10
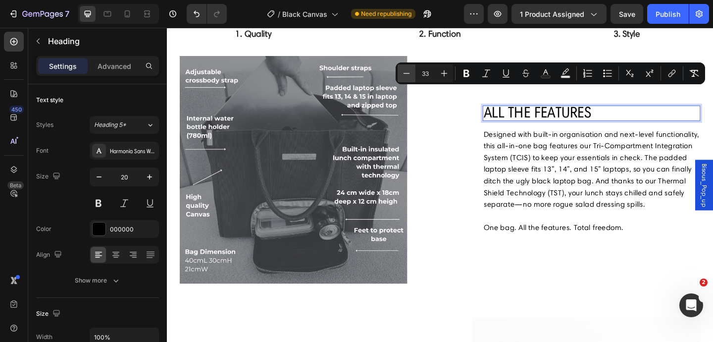
click at [409, 77] on icon "Editor contextual toolbar" at bounding box center [407, 73] width 10 height 10
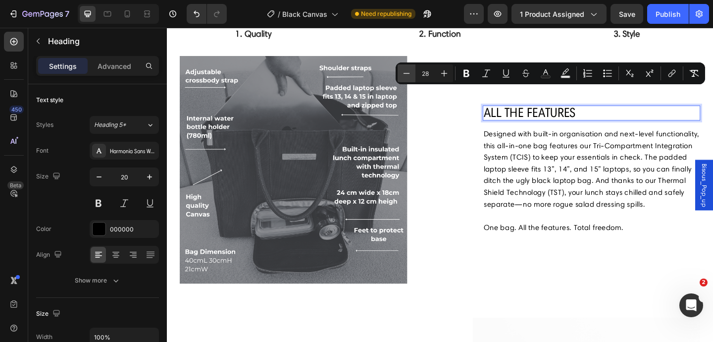
click at [409, 77] on icon "Editor contextual toolbar" at bounding box center [407, 73] width 10 height 10
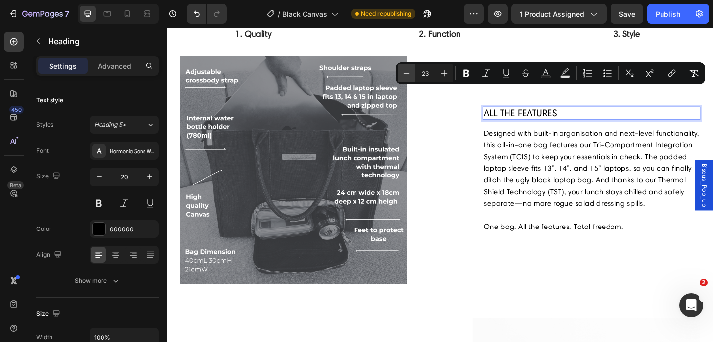
click at [409, 77] on icon "Editor contextual toolbar" at bounding box center [407, 73] width 10 height 10
type input "21"
click at [469, 76] on icon "Editor contextual toolbar" at bounding box center [466, 73] width 10 height 10
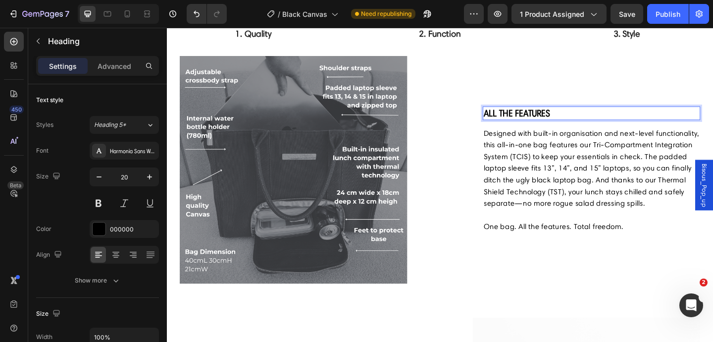
click at [580, 114] on strong "ALL THE FEATURES" at bounding box center [547, 120] width 72 height 12
click at [586, 114] on p "ALL THE FEATURES" at bounding box center [628, 120] width 235 height 13
drag, startPoint x: 586, startPoint y: 100, endPoint x: 510, endPoint y: 104, distance: 76.4
click at [510, 113] on h2 "ALL THE FEATURES" at bounding box center [628, 120] width 237 height 15
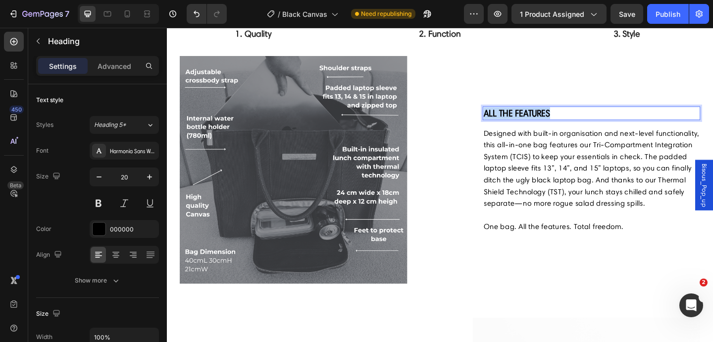
click at [539, 114] on strong "ALL THE FEATURES" at bounding box center [547, 120] width 72 height 12
click at [606, 114] on p "ALL THE FEATURES" at bounding box center [628, 120] width 235 height 13
click at [600, 114] on p "ALL THE FEATURES" at bounding box center [628, 120] width 235 height 13
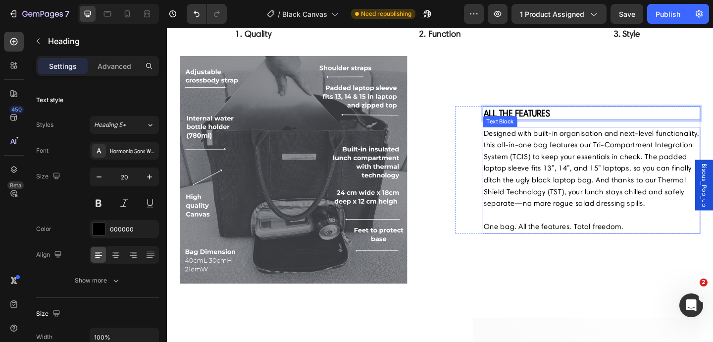
click at [584, 146] on p "Designed with built-in organisation and next-level functionality, this all-in-o…" at bounding box center [628, 181] width 235 height 89
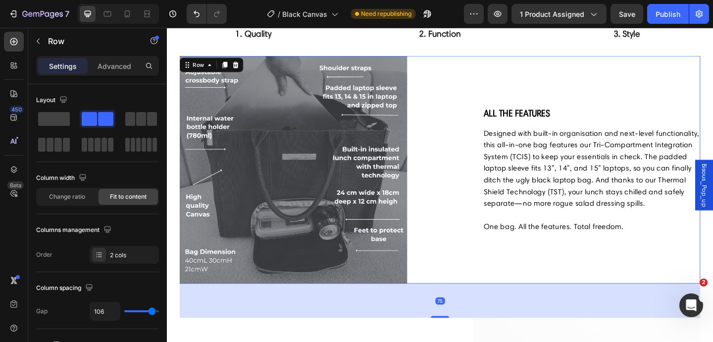
click at [609, 98] on div "⁠⁠⁠⁠⁠⁠⁠ ALL THE FEATURES Heading Designed with built-in organisation and next-l…" at bounding box center [614, 182] width 266 height 248
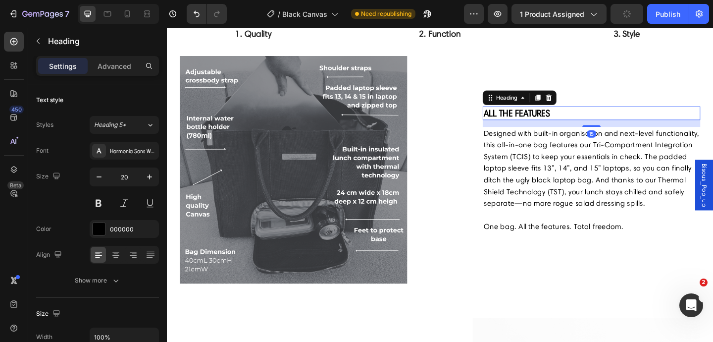
click at [609, 114] on p "⁠⁠⁠⁠⁠⁠⁠ ALL THE FEATURES" at bounding box center [628, 120] width 235 height 13
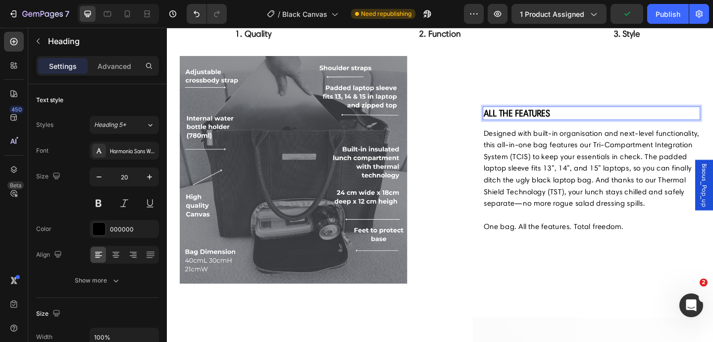
click at [594, 114] on p "ALL THE FEATURES" at bounding box center [628, 120] width 235 height 13
drag, startPoint x: 590, startPoint y: 106, endPoint x: 511, endPoint y: 103, distance: 79.3
click at [511, 114] on p "ALL THE FEATURES" at bounding box center [628, 120] width 235 height 13
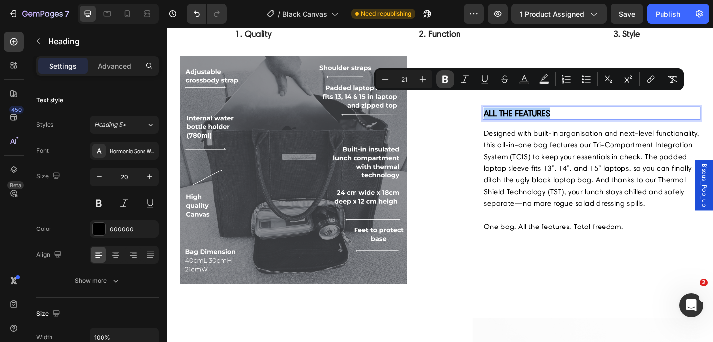
click at [442, 81] on icon "Editor contextual toolbar" at bounding box center [445, 79] width 10 height 10
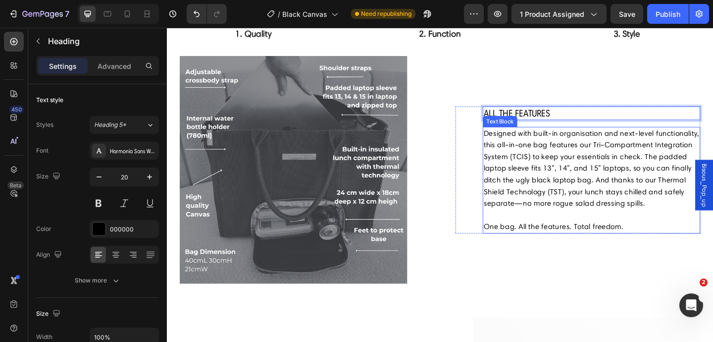
click at [564, 149] on p "Designed with built-in organisation and next-level functionality, this all-in-o…" at bounding box center [628, 181] width 235 height 89
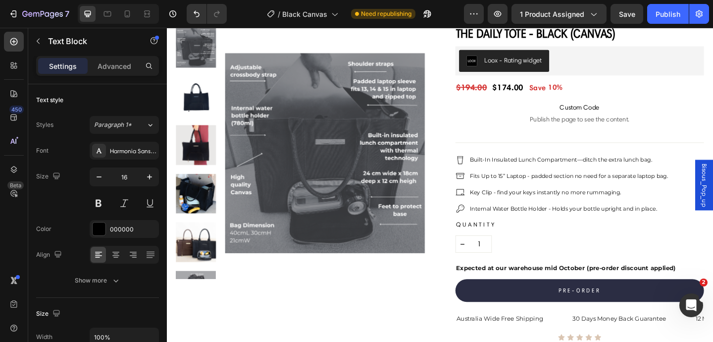
scroll to position [60, 0]
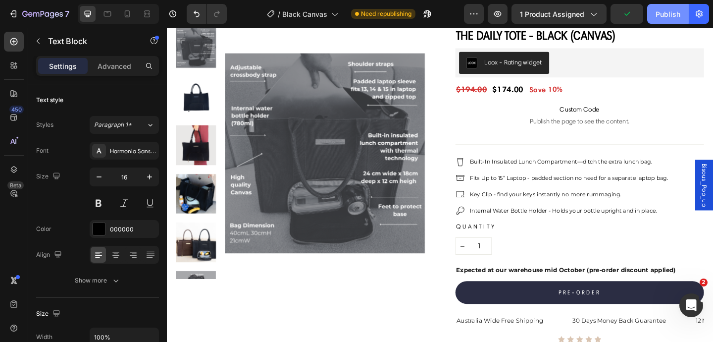
click at [663, 23] on button "Publish" at bounding box center [668, 14] width 42 height 20
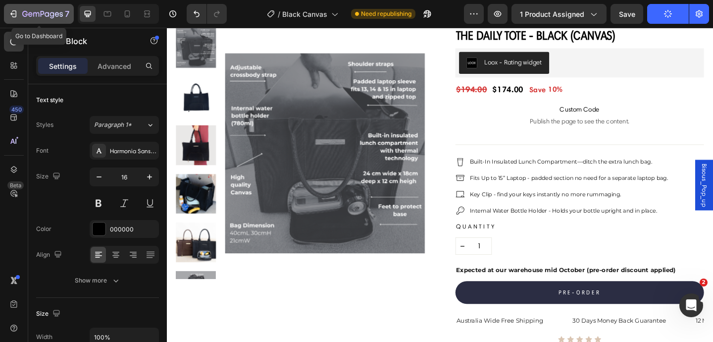
click at [16, 10] on icon "button" at bounding box center [13, 14] width 10 height 10
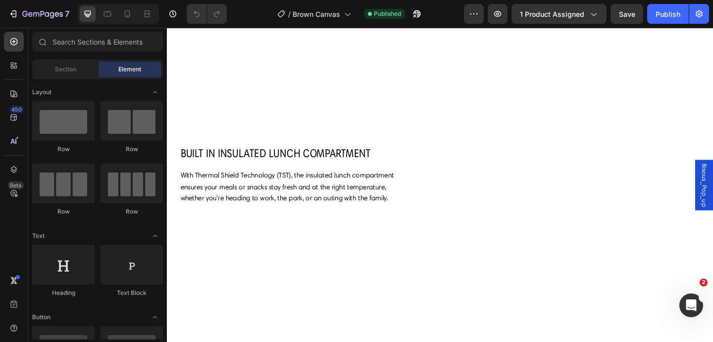
scroll to position [1028, 0]
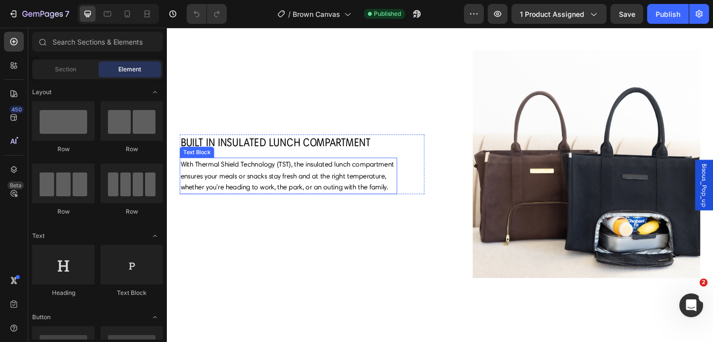
click at [238, 207] on p "With Thermal Shield Technology (TST), the insulated lunch compartment ensures y…" at bounding box center [299, 189] width 235 height 38
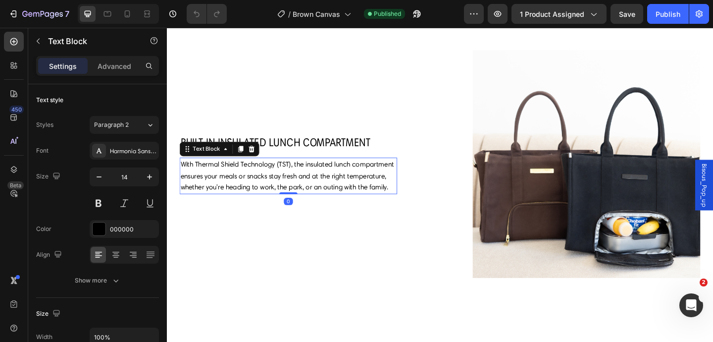
click at [238, 207] on p "With Thermal Shield Technology (TST), the insulated lunch compartment ensures y…" at bounding box center [299, 189] width 235 height 38
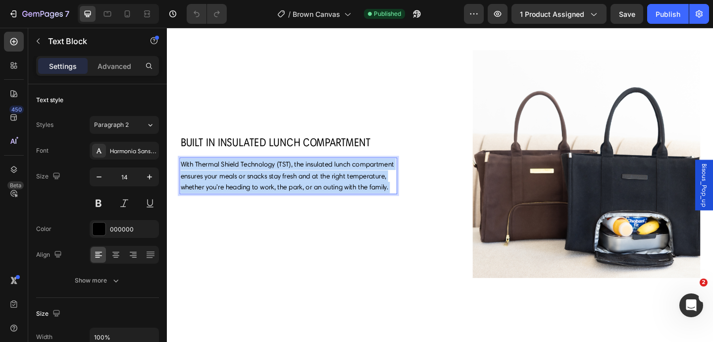
drag, startPoint x: 238, startPoint y: 209, endPoint x: 180, endPoint y: 175, distance: 67.5
click at [181, 174] on div "With Thermal Shield Technology (TST), the insulated lunch compartment ensures y…" at bounding box center [299, 189] width 237 height 40
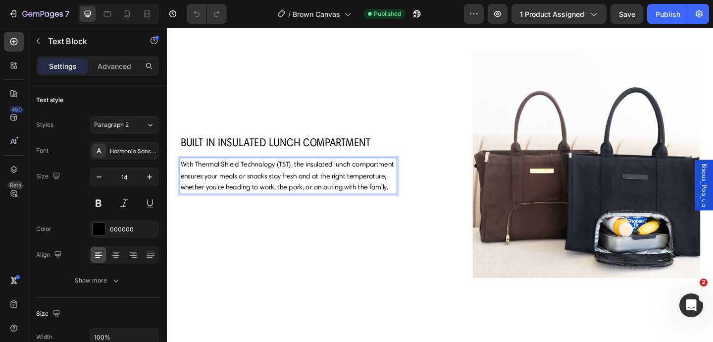
click at [252, 205] on p "With Thermal Shield Technology (TST), the insulated lunch compartment ensures y…" at bounding box center [299, 189] width 235 height 38
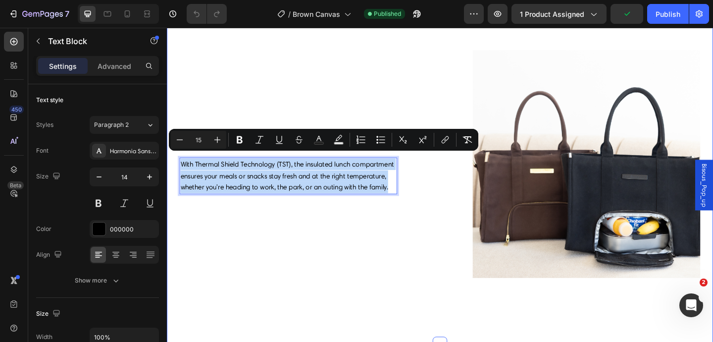
drag, startPoint x: 235, startPoint y: 208, endPoint x: 178, endPoint y: 165, distance: 71.3
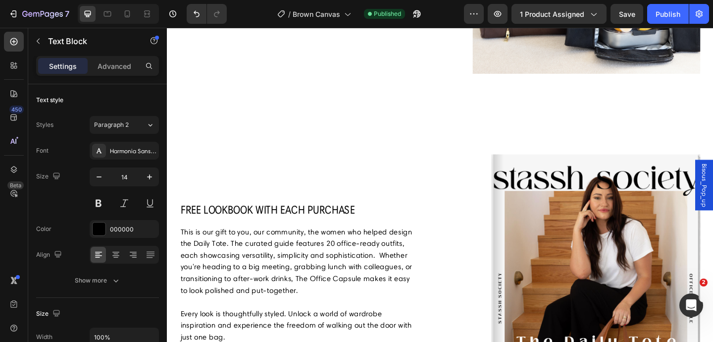
scroll to position [1251, 0]
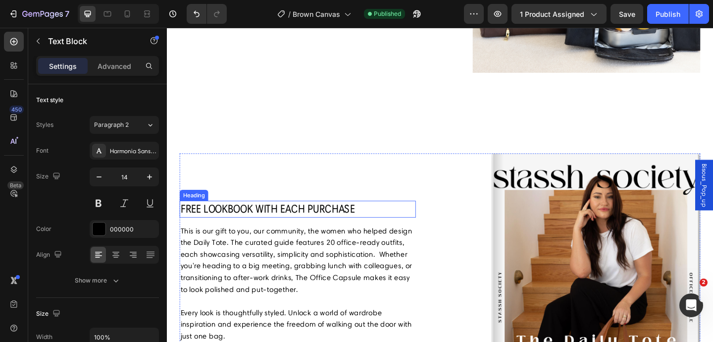
click at [281, 220] on h2 "free lookbook with each purchase" at bounding box center [309, 225] width 257 height 18
click at [281, 220] on p "free lookbook with each purchase" at bounding box center [309, 225] width 255 height 16
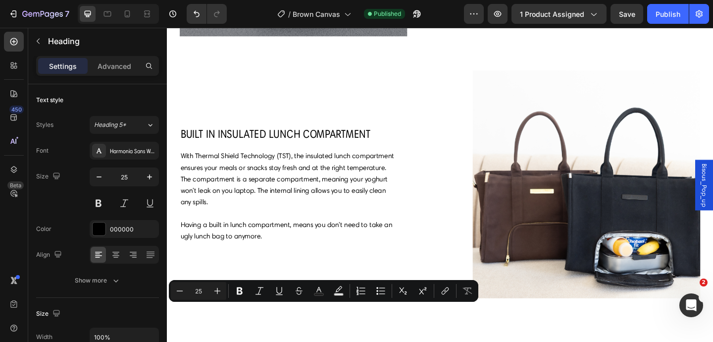
type input "16"
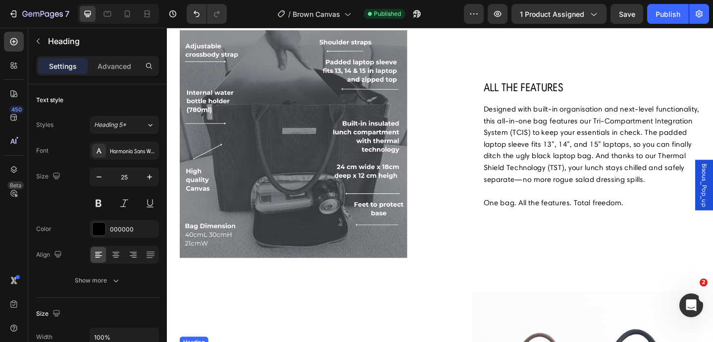
scroll to position [760, 0]
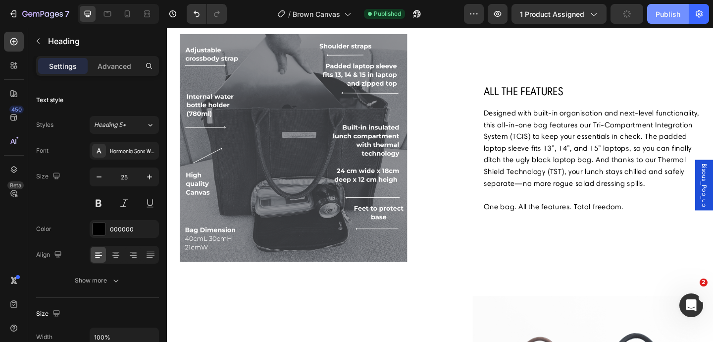
click at [658, 18] on div "Publish" at bounding box center [667, 14] width 25 height 10
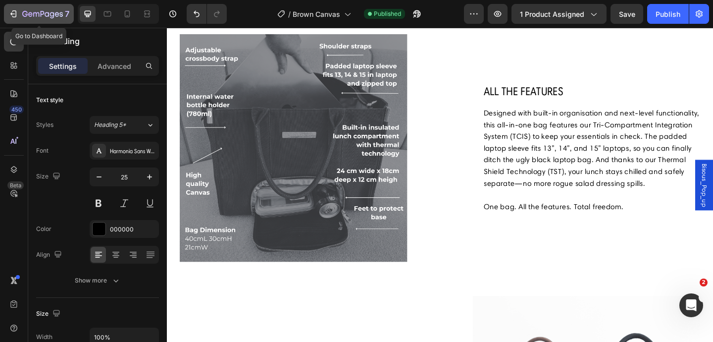
click at [17, 13] on icon "button" at bounding box center [13, 14] width 10 height 10
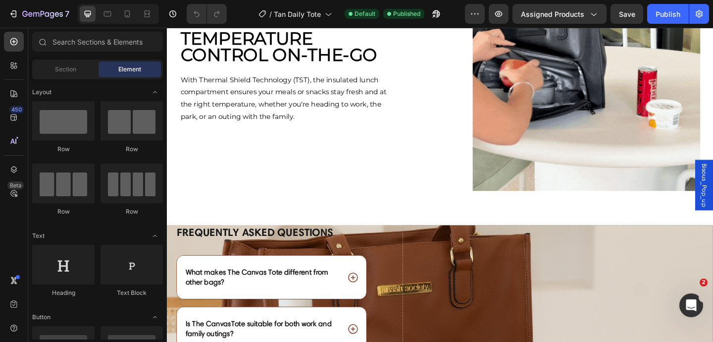
scroll to position [1073, 0]
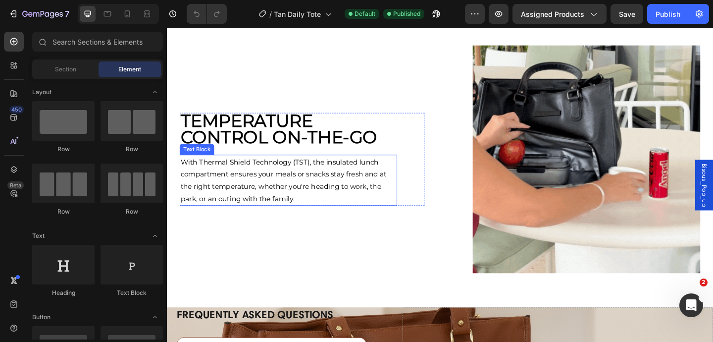
click at [321, 213] on p "With Thermal Shield Technology (TST), the insulated lunch compartment ensures y…" at bounding box center [299, 193] width 235 height 53
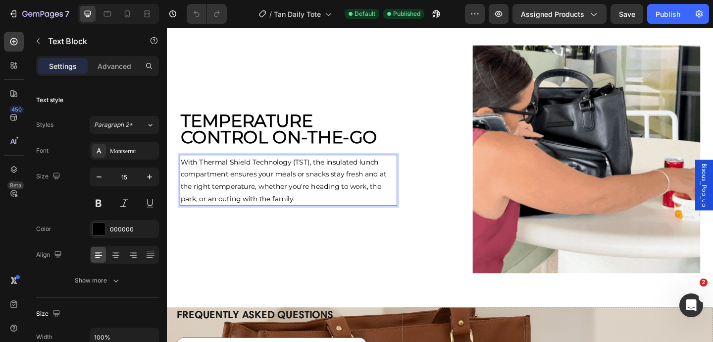
click at [321, 213] on p "With Thermal Shield Technology (TST), the insulated lunch compartment ensures y…" at bounding box center [299, 193] width 235 height 53
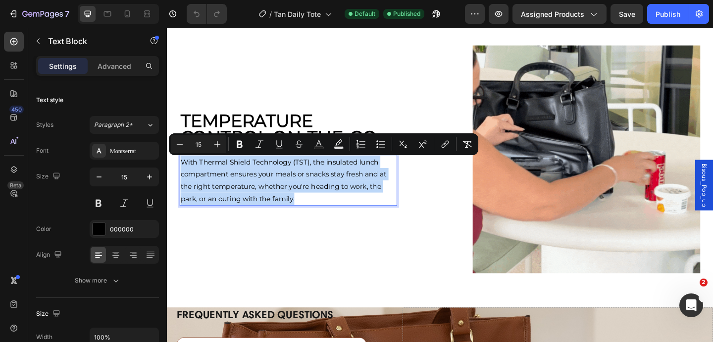
drag, startPoint x: 321, startPoint y: 213, endPoint x: 196, endPoint y: 178, distance: 130.1
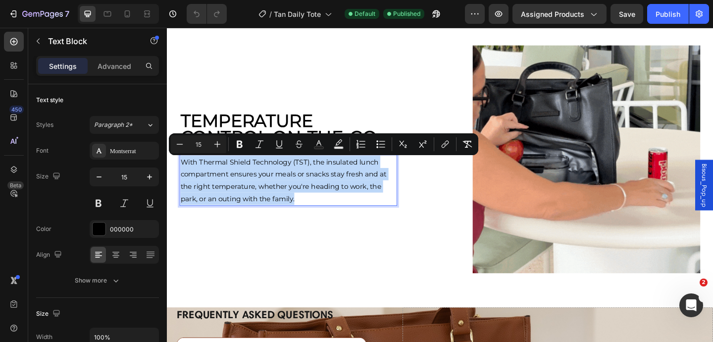
click at [196, 177] on p "With Thermal Shield Technology (TST), the insulated lunch compartment ensures y…" at bounding box center [299, 193] width 235 height 53
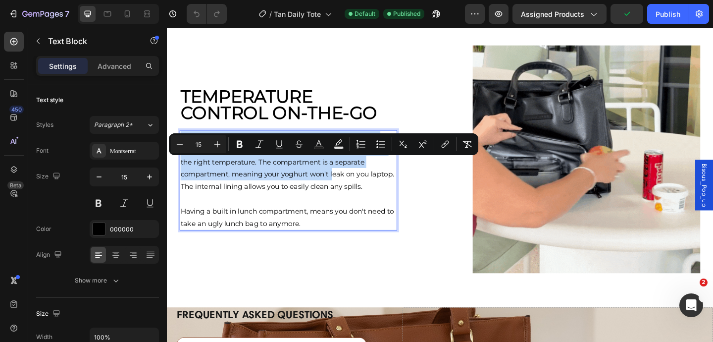
scroll to position [1046, 0]
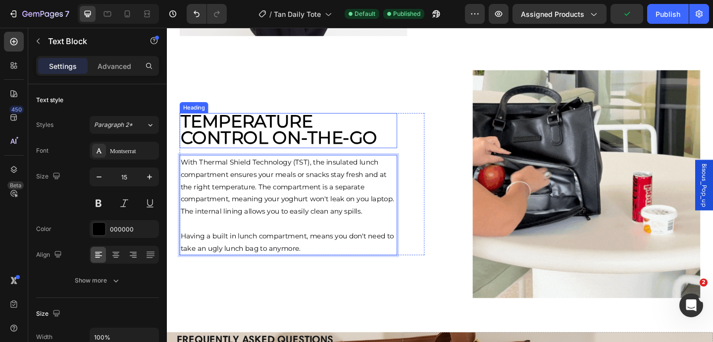
click at [321, 149] on strong "TEMPERATURE control on-the-go" at bounding box center [289, 137] width 214 height 41
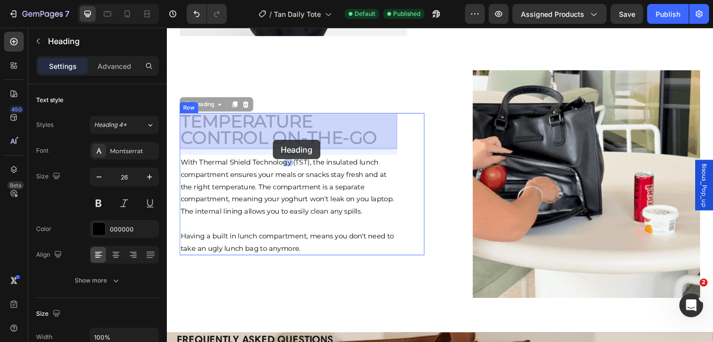
scroll to position [1023, 0]
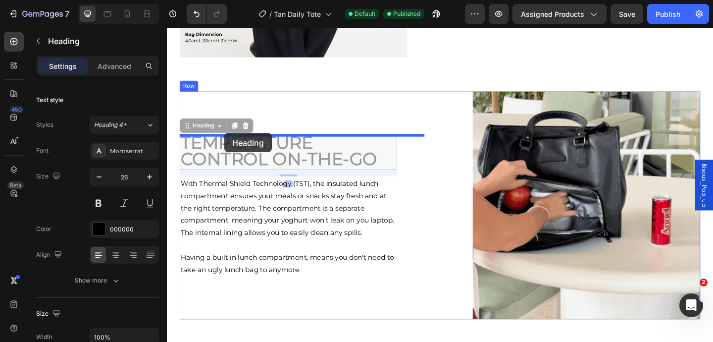
drag, startPoint x: 404, startPoint y: 150, endPoint x: 225, endPoint y: 142, distance: 179.9
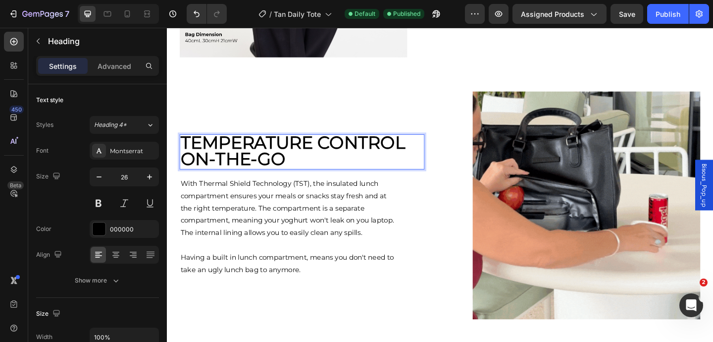
click at [287, 168] on strong "TEMPERATURE control on-the-go" at bounding box center [304, 161] width 244 height 41
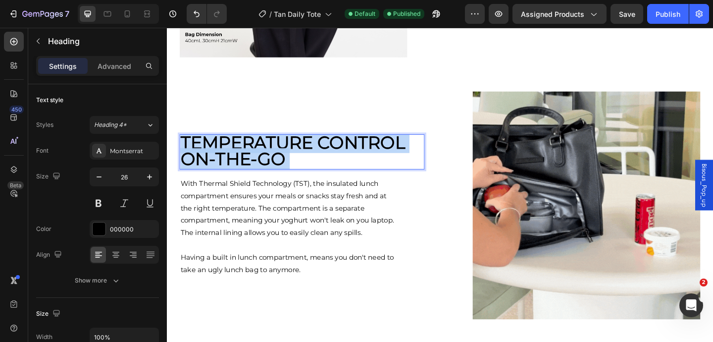
drag, startPoint x: 302, startPoint y: 170, endPoint x: 196, endPoint y: 159, distance: 106.1
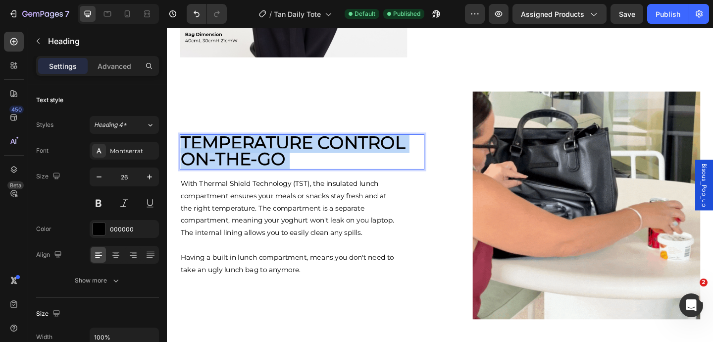
click at [196, 159] on p "TEMPERATURE control on-the-go" at bounding box center [314, 163] width 264 height 36
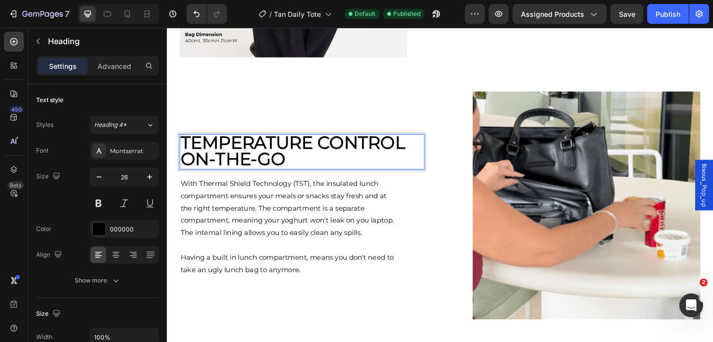
click at [310, 171] on p "TEMPERATURE control on-the-go" at bounding box center [314, 163] width 264 height 36
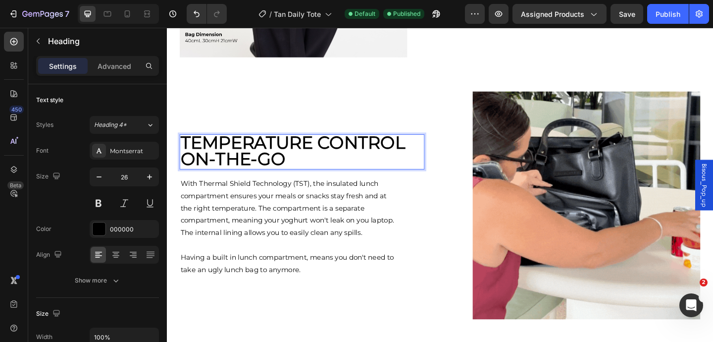
click at [314, 171] on p "TEMPERATURE control on-the-go" at bounding box center [314, 163] width 264 height 36
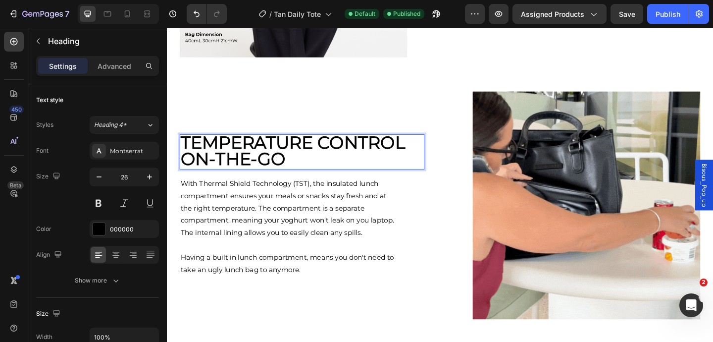
click at [314, 171] on p "TEMPERATURE control on-the-go" at bounding box center [314, 163] width 264 height 36
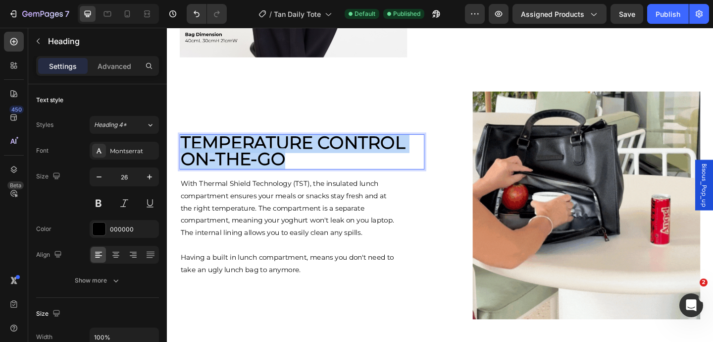
drag, startPoint x: 312, startPoint y: 171, endPoint x: 184, endPoint y: 153, distance: 129.5
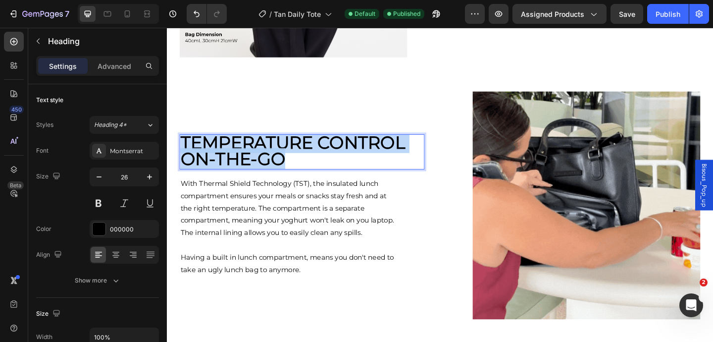
click at [184, 153] on p "TEMPERATURE control on-the-go" at bounding box center [314, 163] width 264 height 36
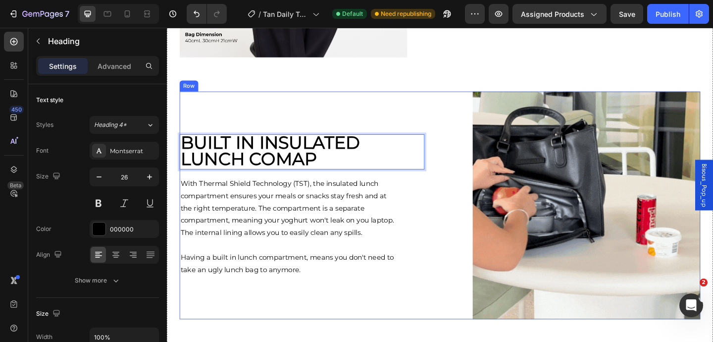
scroll to position [0, 0]
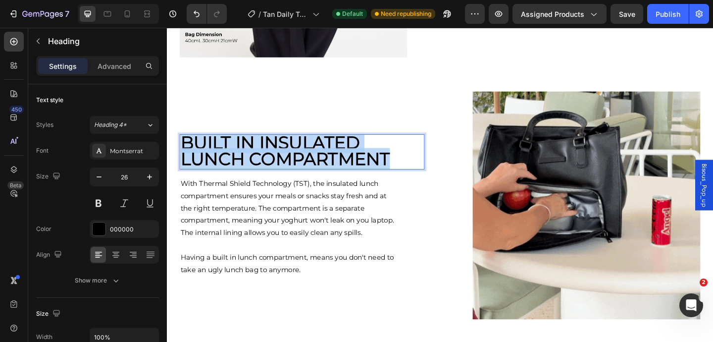
drag, startPoint x: 414, startPoint y: 171, endPoint x: 184, endPoint y: 154, distance: 230.8
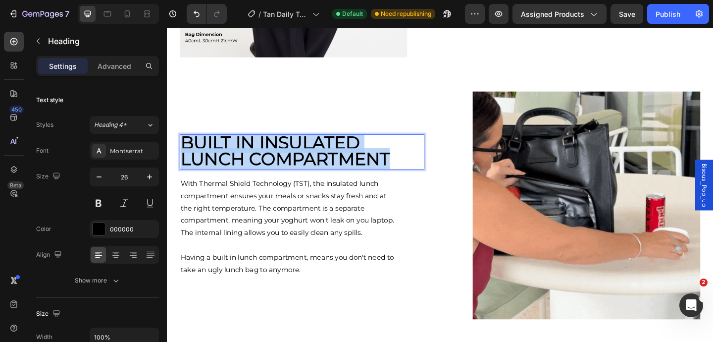
click at [184, 154] on p "built in insulated lunch compartment" at bounding box center [314, 163] width 264 height 36
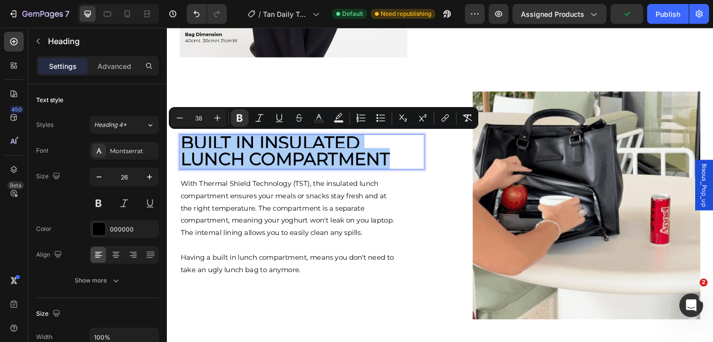
click at [202, 117] on input "38" at bounding box center [199, 118] width 20 height 12
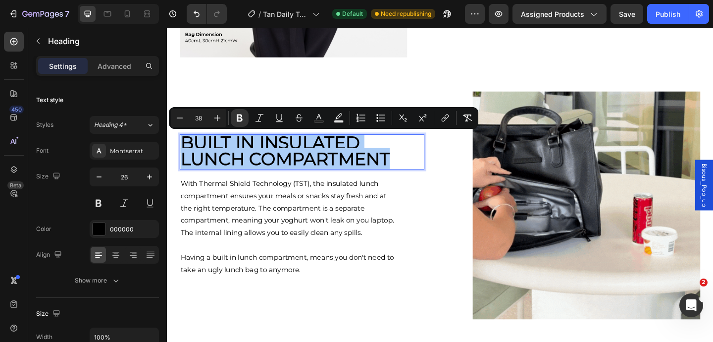
click at [202, 117] on input "38" at bounding box center [199, 118] width 20 height 12
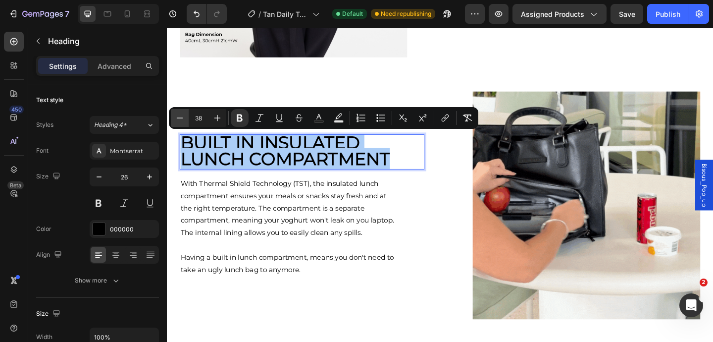
click at [183, 121] on icon "Editor contextual toolbar" at bounding box center [180, 118] width 10 height 10
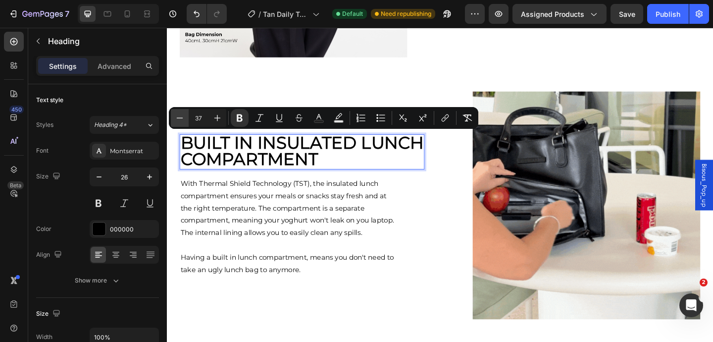
click at [183, 121] on icon "Editor contextual toolbar" at bounding box center [180, 118] width 10 height 10
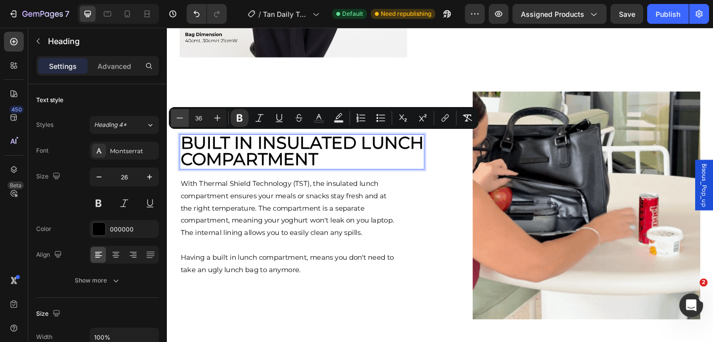
click at [183, 121] on icon "Editor contextual toolbar" at bounding box center [180, 118] width 10 height 10
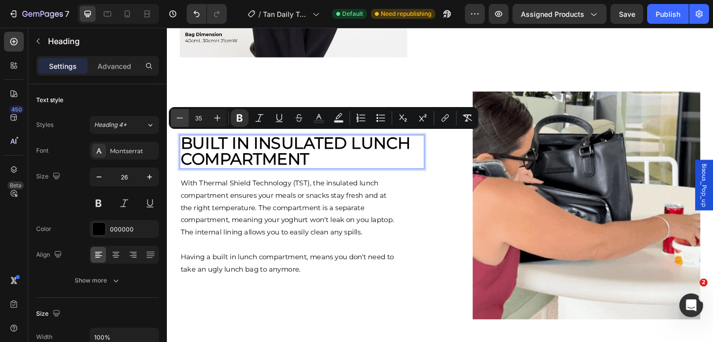
click at [183, 121] on icon "Editor contextual toolbar" at bounding box center [180, 118] width 10 height 10
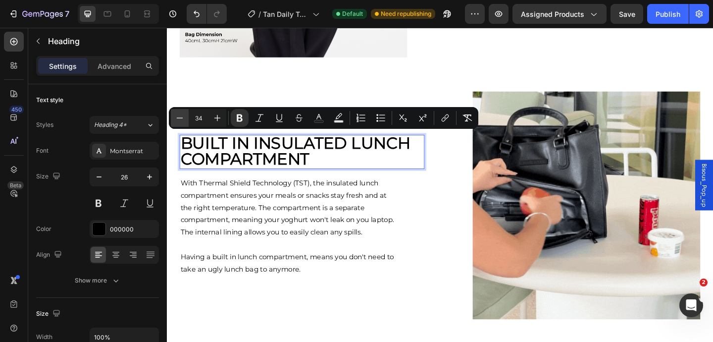
click at [183, 121] on icon "Editor contextual toolbar" at bounding box center [180, 118] width 10 height 10
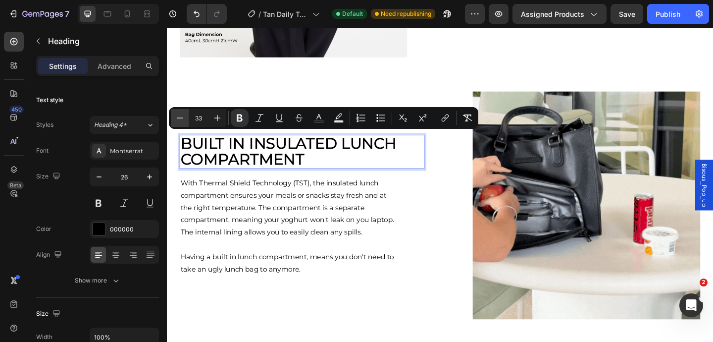
click at [183, 121] on icon "Editor contextual toolbar" at bounding box center [180, 118] width 10 height 10
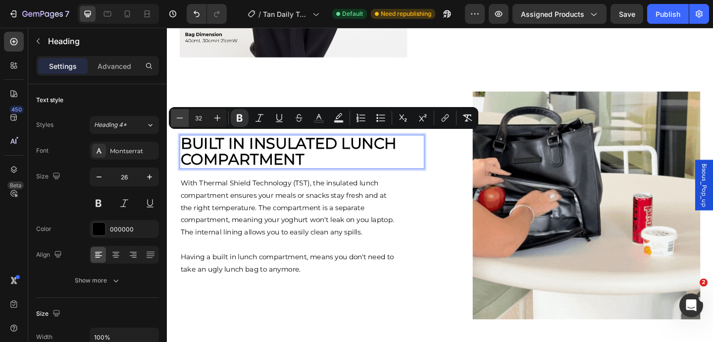
click at [183, 121] on icon "Editor contextual toolbar" at bounding box center [180, 118] width 10 height 10
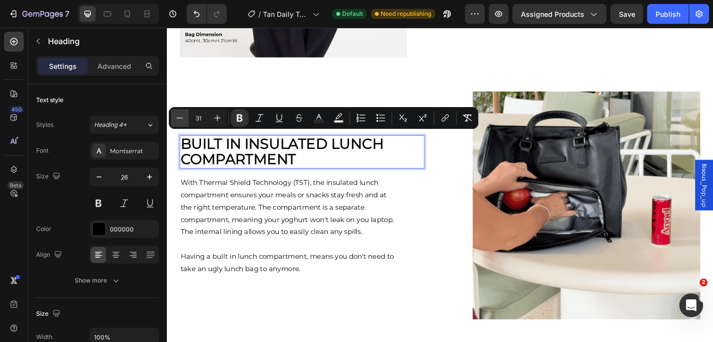
click at [183, 121] on icon "Editor contextual toolbar" at bounding box center [180, 118] width 10 height 10
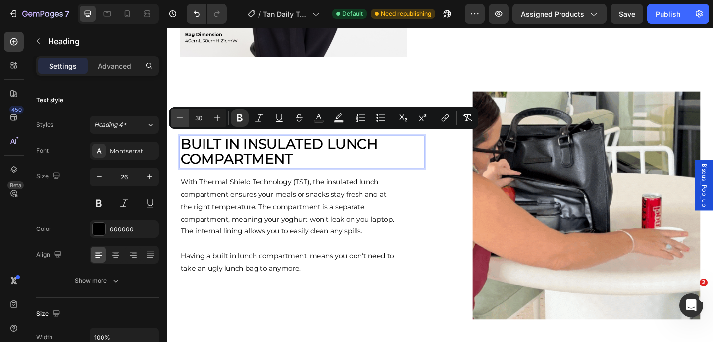
click at [183, 121] on icon "Editor contextual toolbar" at bounding box center [180, 118] width 10 height 10
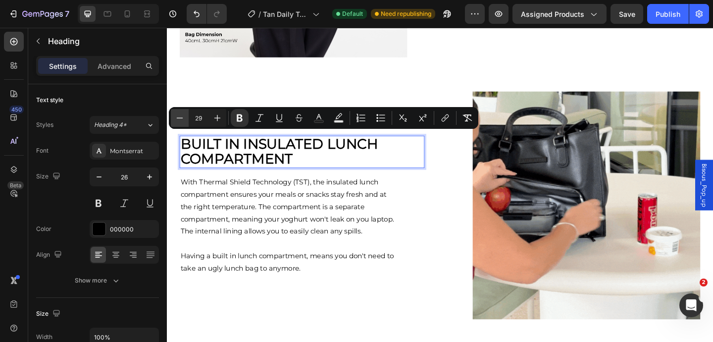
click at [183, 121] on icon "Editor contextual toolbar" at bounding box center [180, 118] width 10 height 10
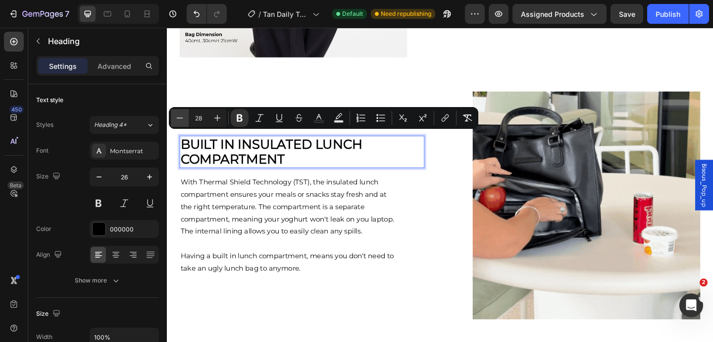
click at [183, 121] on icon "Editor contextual toolbar" at bounding box center [180, 118] width 10 height 10
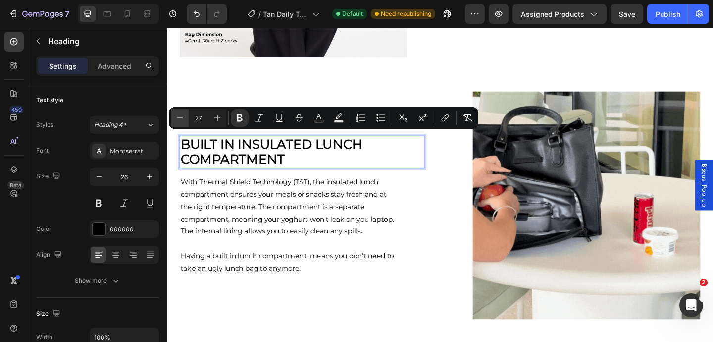
click at [183, 121] on icon "Editor contextual toolbar" at bounding box center [180, 118] width 10 height 10
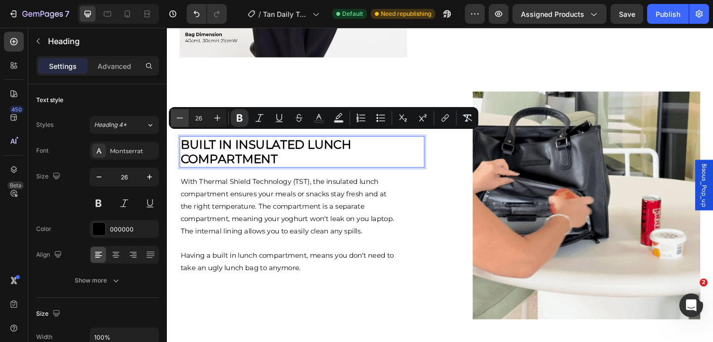
click at [183, 121] on icon "Editor contextual toolbar" at bounding box center [180, 118] width 10 height 10
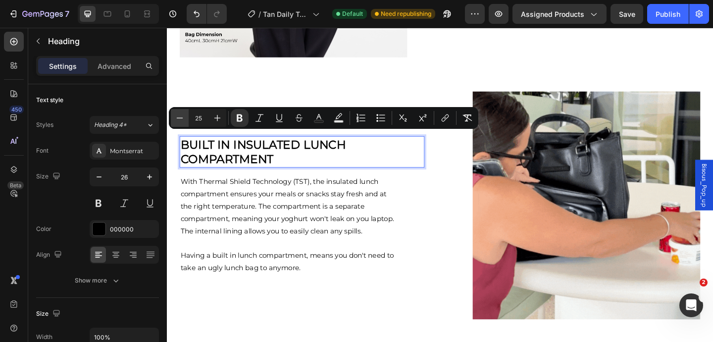
click at [183, 121] on icon "Editor contextual toolbar" at bounding box center [180, 118] width 10 height 10
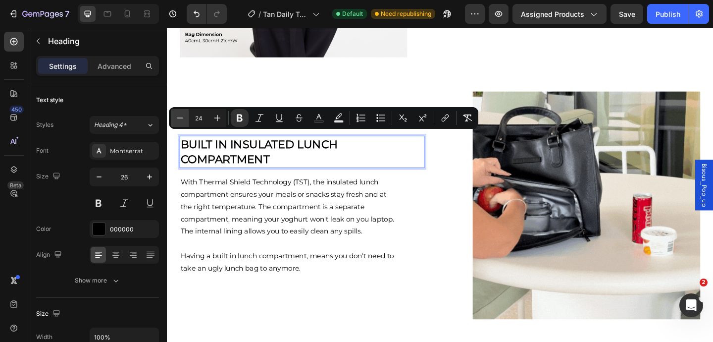
click at [183, 121] on icon "Editor contextual toolbar" at bounding box center [180, 118] width 10 height 10
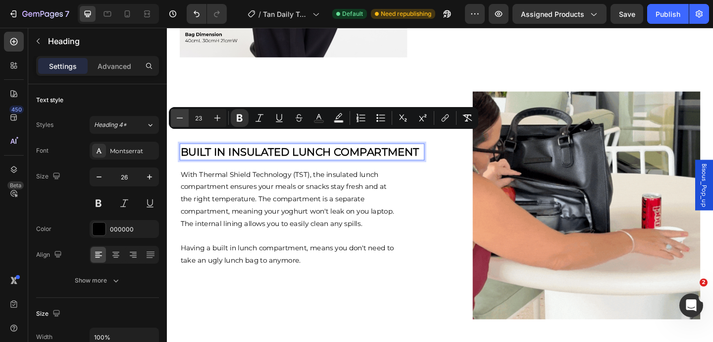
click at [183, 121] on icon "Editor contextual toolbar" at bounding box center [180, 118] width 10 height 10
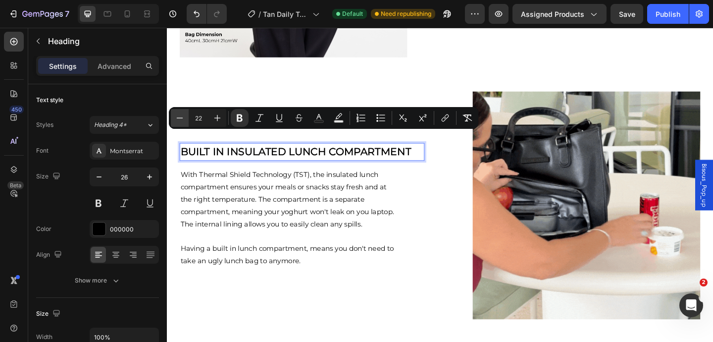
click at [183, 121] on icon "Editor contextual toolbar" at bounding box center [180, 118] width 10 height 10
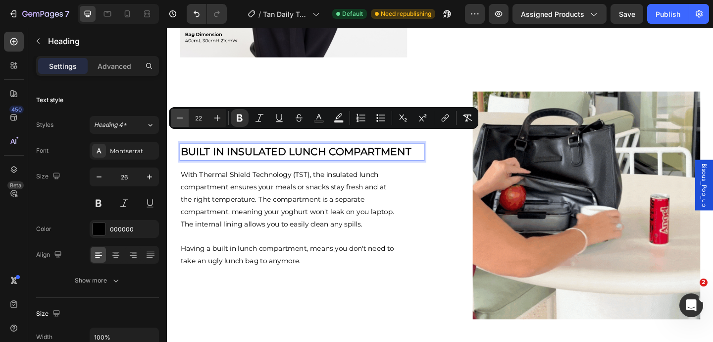
type input "21"
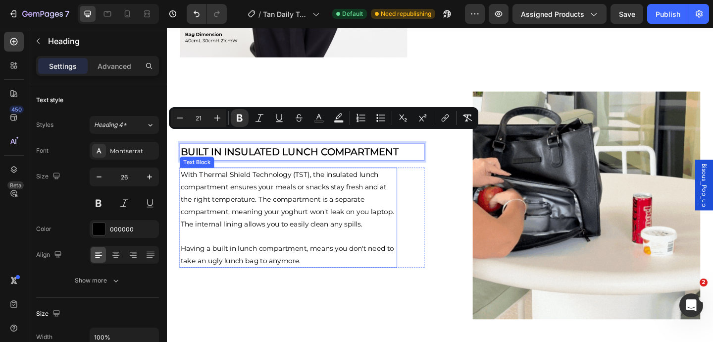
click at [337, 202] on span "With Thermal Shield Technology (TST), the insulated lunch compartment ensures y…" at bounding box center [298, 214] width 232 height 63
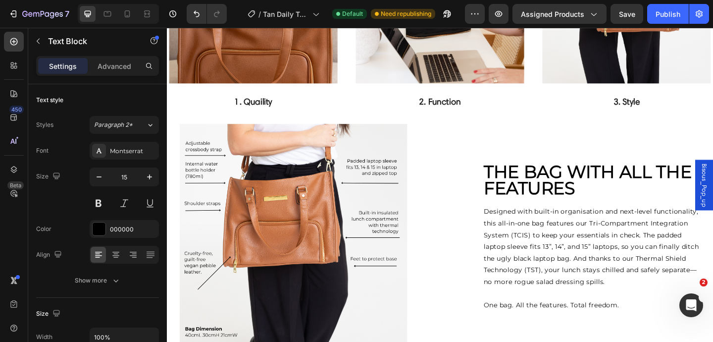
scroll to position [682, 0]
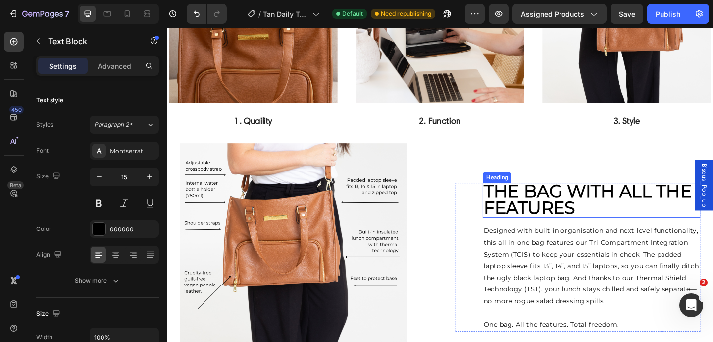
click at [627, 215] on strong "tHE BAG with all the features" at bounding box center [624, 214] width 226 height 41
click at [626, 216] on strong "tHE BAG with all the features" at bounding box center [624, 214] width 226 height 41
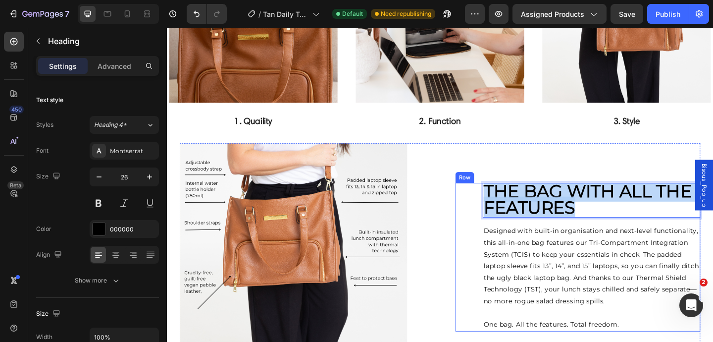
drag, startPoint x: 623, startPoint y: 221, endPoint x: 509, endPoint y: 207, distance: 115.2
click at [509, 207] on div "tHE BAG with all the features Heading 15 Designed with built-in organisation an…" at bounding box center [614, 277] width 266 height 161
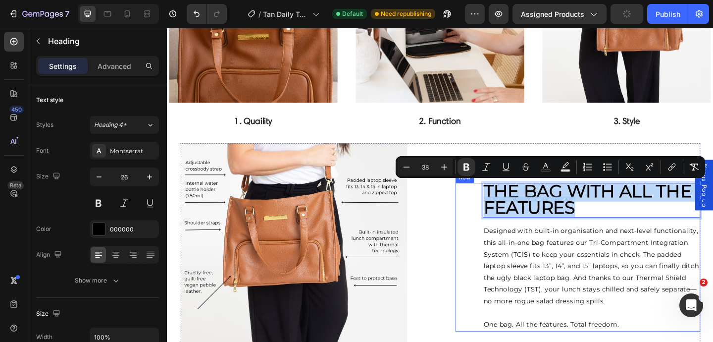
scroll to position [691, 0]
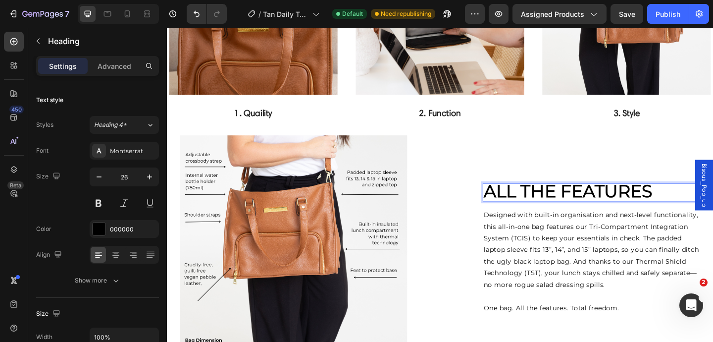
click at [704, 203] on p "all the features" at bounding box center [628, 207] width 235 height 18
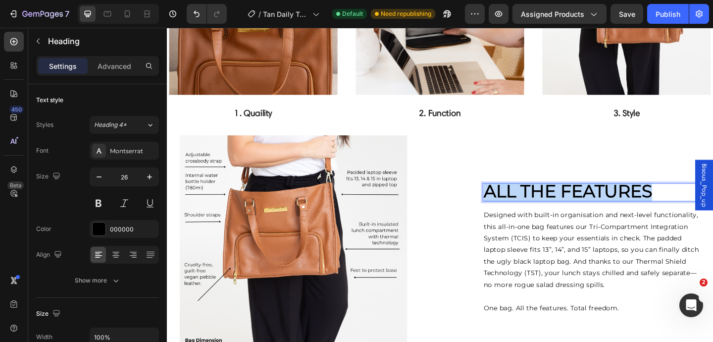
drag, startPoint x: 704, startPoint y: 203, endPoint x: 512, endPoint y: 204, distance: 191.6
click at [512, 204] on p "all the features" at bounding box center [628, 207] width 235 height 18
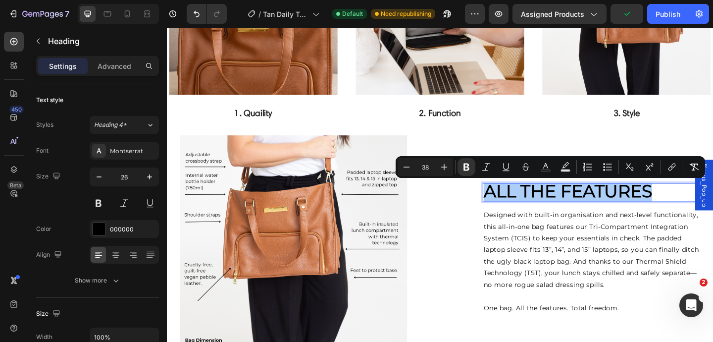
click at [429, 167] on input "38" at bounding box center [425, 167] width 20 height 12
type input "3"
type input "21"
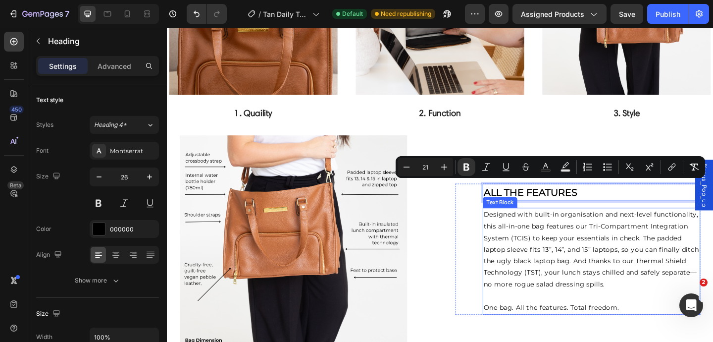
click at [601, 277] on p "Designed with built-in organisation and next-level functionality, this all-in-o…" at bounding box center [628, 268] width 235 height 89
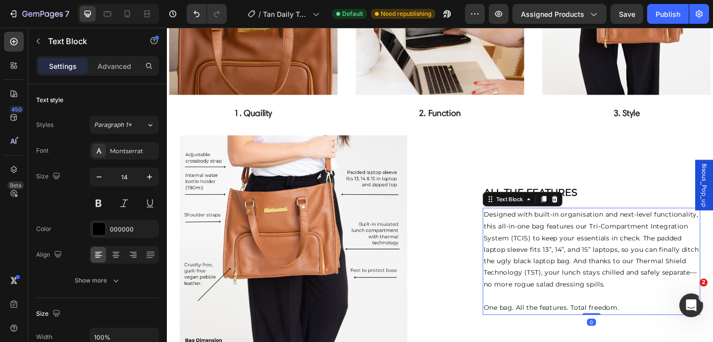
click at [644, 310] on p "Designed with built-in organisation and next-level functionality, this all-in-o…" at bounding box center [628, 268] width 235 height 89
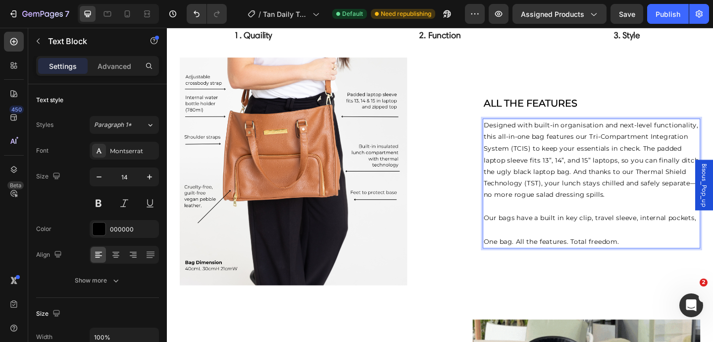
scroll to position [792, 0]
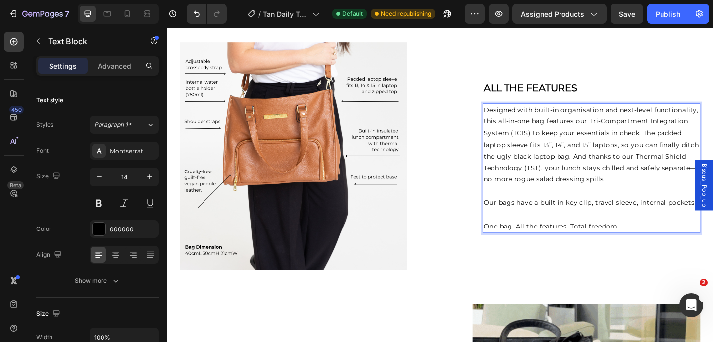
click at [712, 220] on p "Our bags have a built in key clip, travel sleeve, internal pockets," at bounding box center [628, 218] width 235 height 13
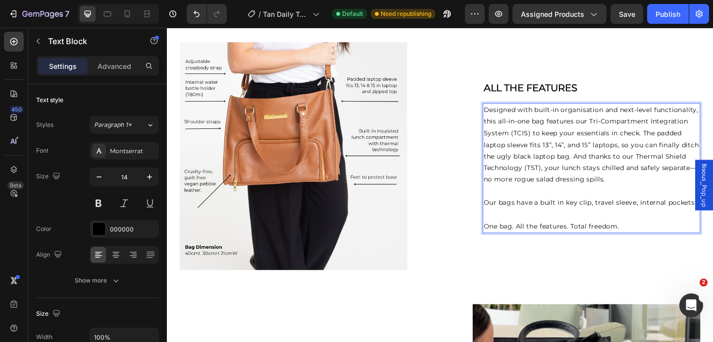
click at [675, 204] on p "Rich Text Editor. Editing area: main" at bounding box center [628, 206] width 235 height 13
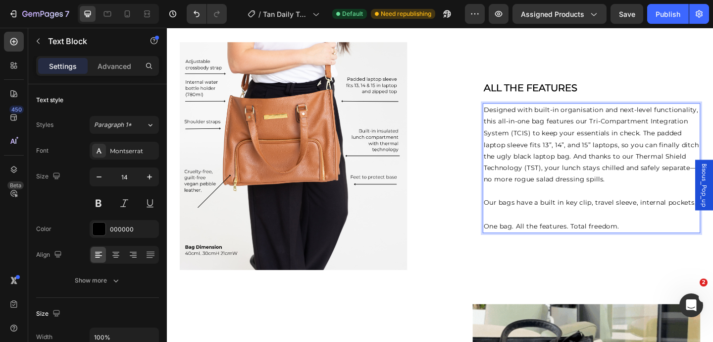
click at [712, 224] on p "Our bags have a built in key clip, travel sleeve, internal pockets," at bounding box center [628, 218] width 235 height 13
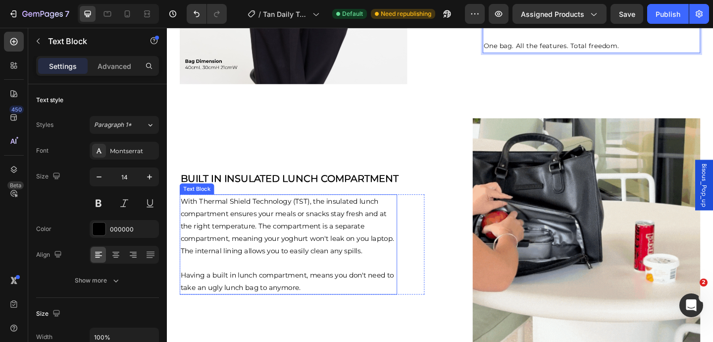
scroll to position [997, 0]
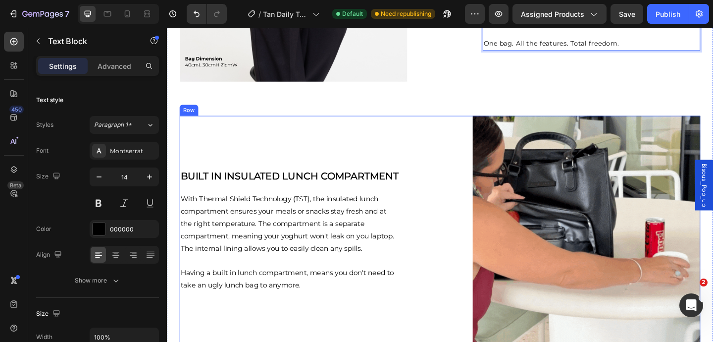
click at [353, 333] on div "⁠⁠⁠⁠⁠⁠⁠ built in insulated lunch compartment Heading With Thermal Shield Techno…" at bounding box center [314, 247] width 266 height 248
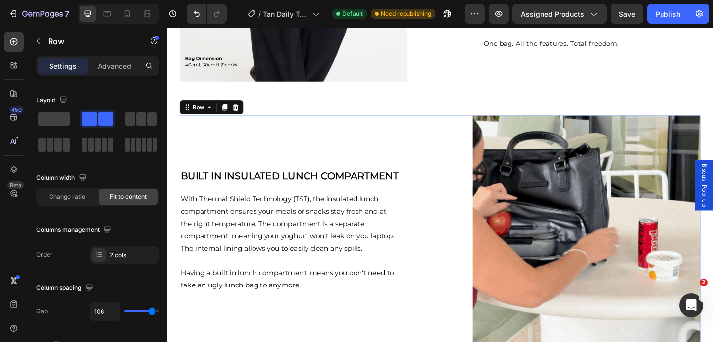
click at [329, 313] on p "Having a built in lunch compartment, means you don't need to take an ugly lunch…" at bounding box center [299, 300] width 235 height 27
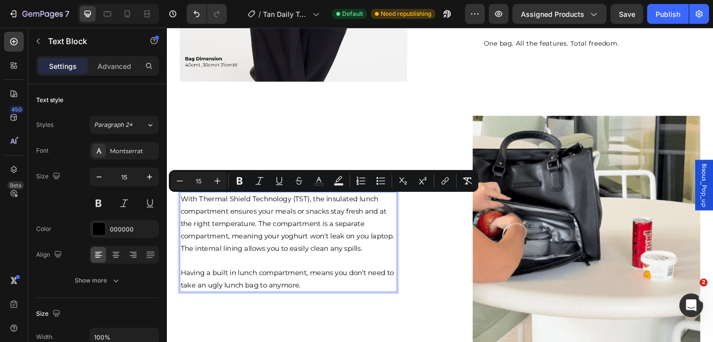
drag, startPoint x: 322, startPoint y: 309, endPoint x: 180, endPoint y: 215, distance: 170.7
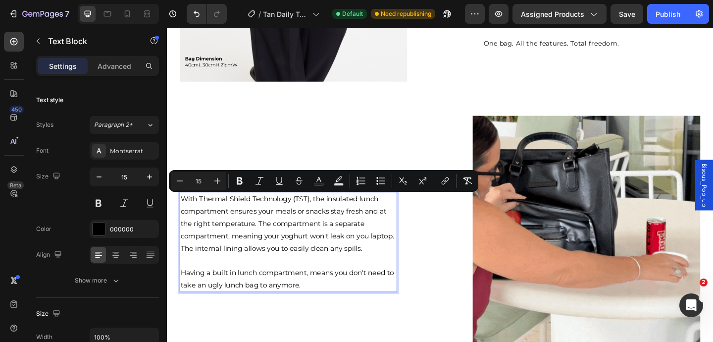
copy div "With Thermal Shield Technology (TST), the insulated lunch compartment ensures y…"
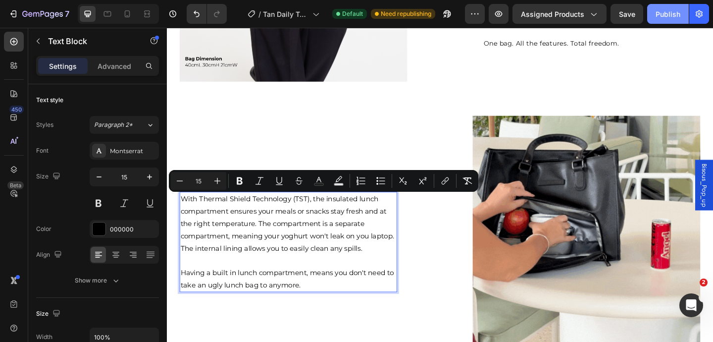
click at [662, 10] on div "Publish" at bounding box center [667, 14] width 25 height 10
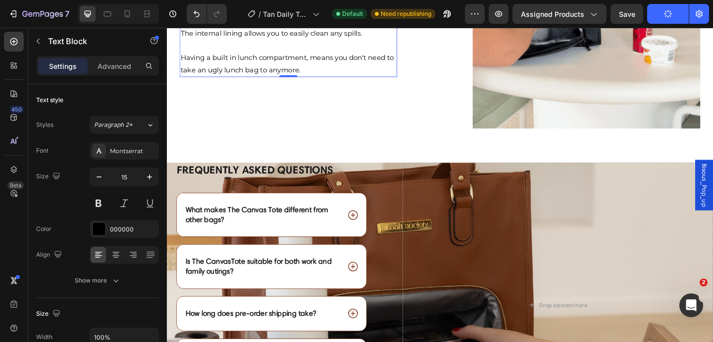
scroll to position [1230, 0]
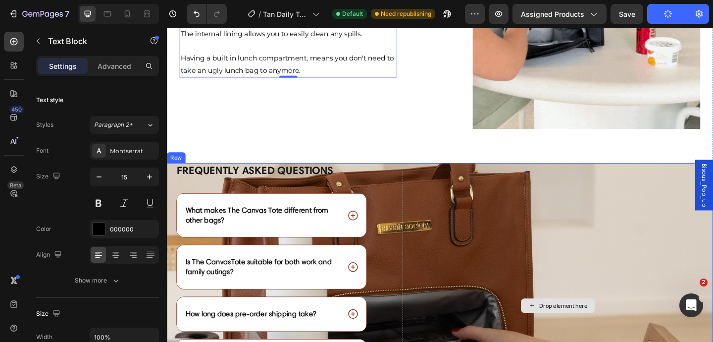
click at [434, 178] on div "Drop element here" at bounding box center [592, 329] width 338 height 309
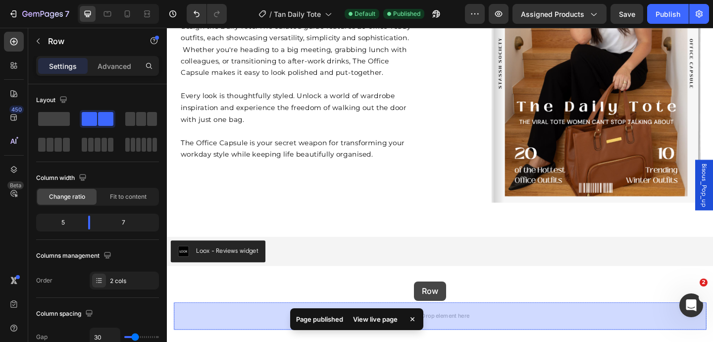
scroll to position [1879, 0]
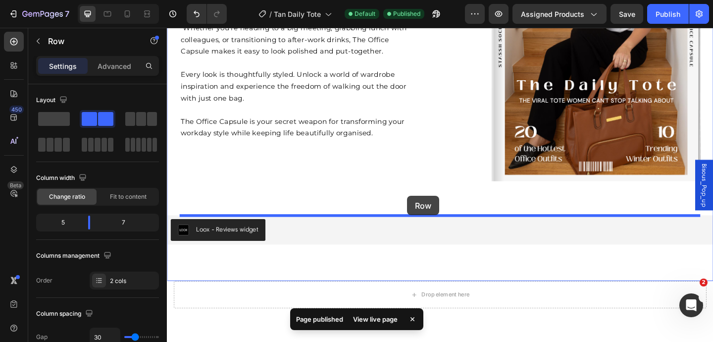
drag, startPoint x: 430, startPoint y: 74, endPoint x: 427, endPoint y: 211, distance: 137.2
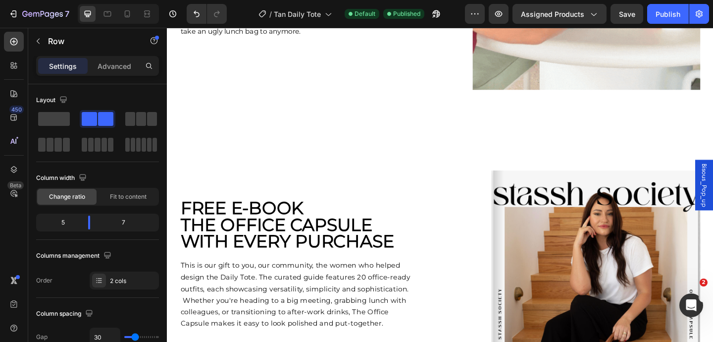
scroll to position [1285, 0]
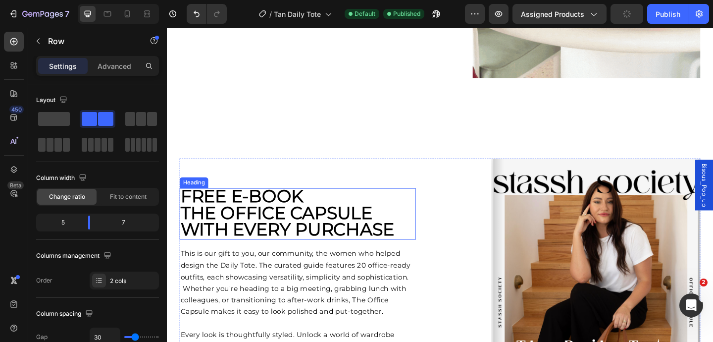
click at [360, 248] on strong "THE OFFICE CAPSULE WITH EVERY PURCHASE" at bounding box center [298, 237] width 232 height 41
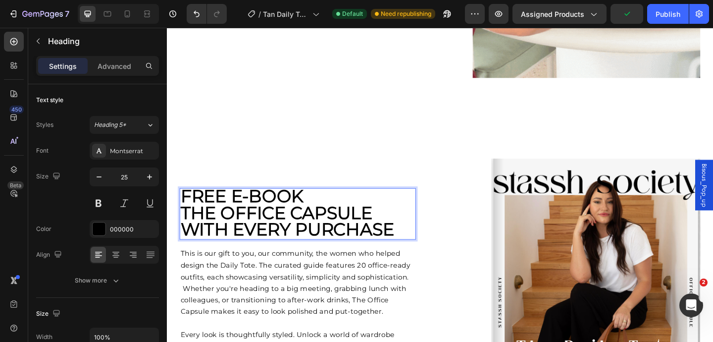
drag, startPoint x: 419, startPoint y: 252, endPoint x: 185, endPoint y: 211, distance: 237.7
click at [185, 211] on p "FREE E-BOOK THE OFFICE CAPSULE WITH EVERY PURCHASE" at bounding box center [309, 230] width 255 height 54
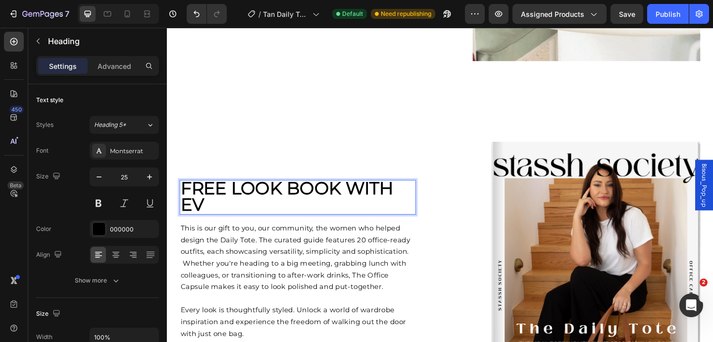
scroll to position [1294, 0]
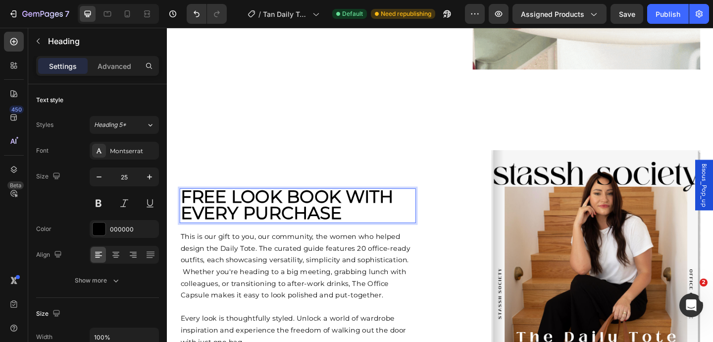
click at [361, 240] on p "free look book with every purchase" at bounding box center [309, 221] width 255 height 36
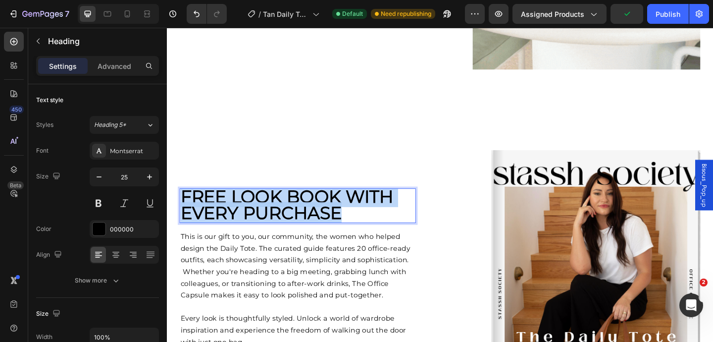
drag, startPoint x: 361, startPoint y: 236, endPoint x: 183, endPoint y: 210, distance: 180.6
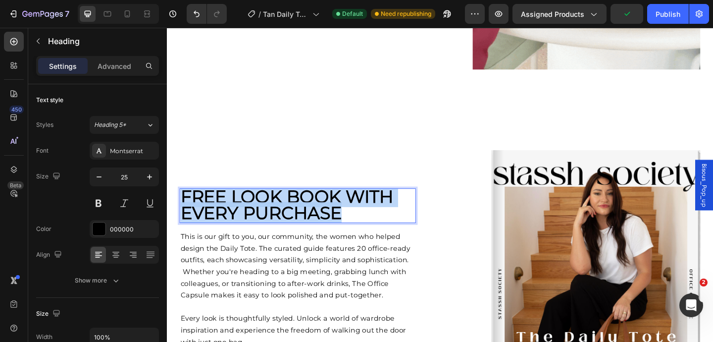
click at [183, 210] on p "free look book with every purchase" at bounding box center [309, 221] width 255 height 36
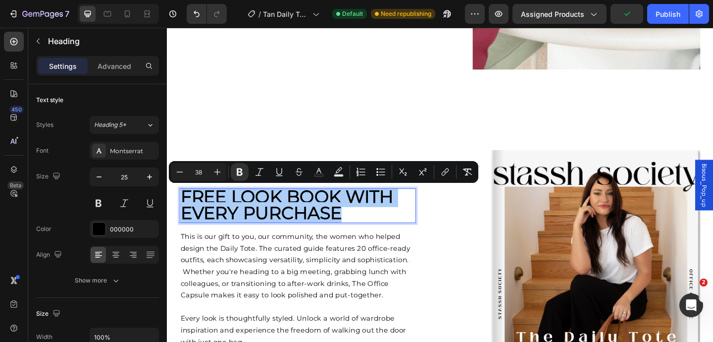
click at [203, 174] on input "38" at bounding box center [199, 172] width 20 height 12
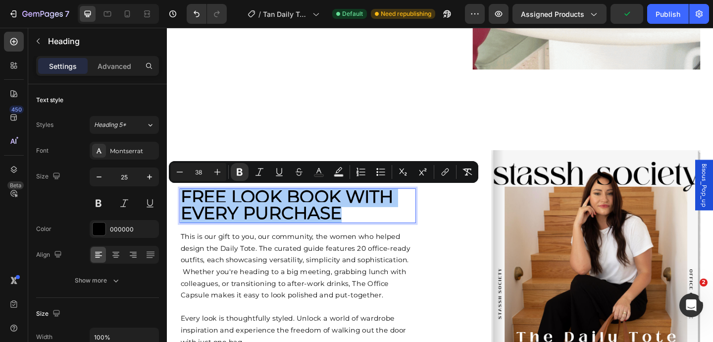
type input "3"
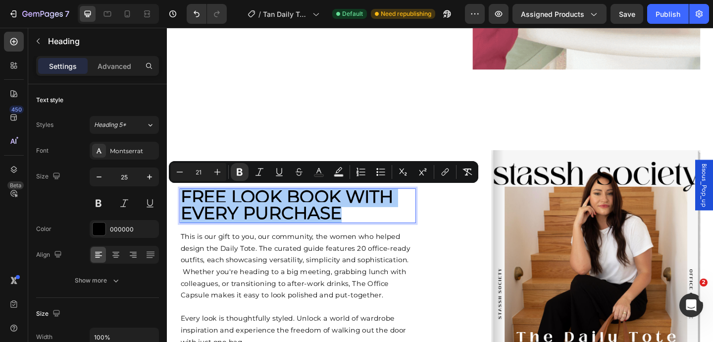
type input "21"
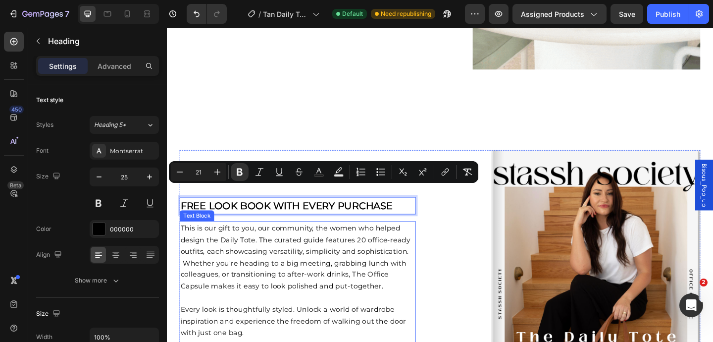
click at [313, 267] on p "This is our gift to you, our community, the women who helped design the Daily T…" at bounding box center [309, 277] width 255 height 76
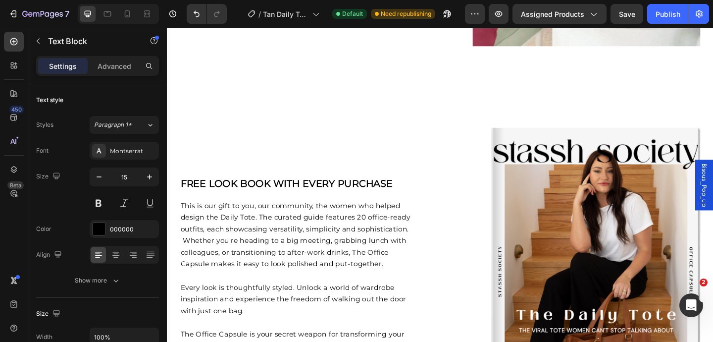
scroll to position [1309, 0]
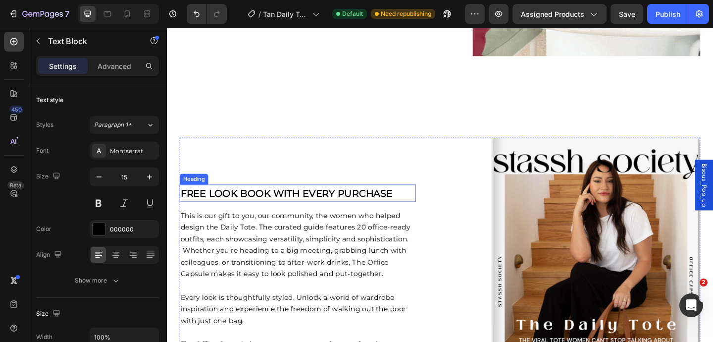
click at [315, 209] on strong "free look book with every purchase" at bounding box center [297, 207] width 231 height 12
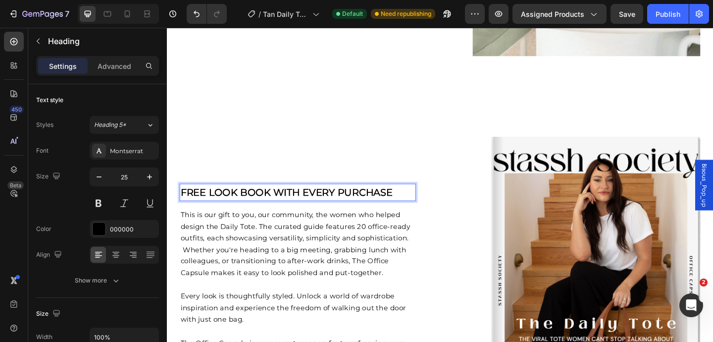
click at [315, 209] on strong "free look book with every purchase" at bounding box center [297, 207] width 231 height 12
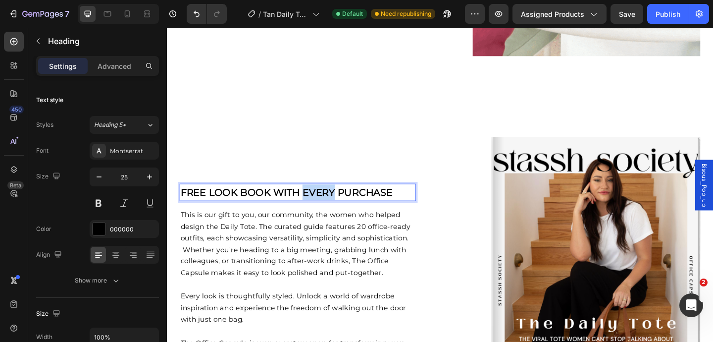
click at [315, 209] on strong "free look book with every purchase" at bounding box center [297, 207] width 231 height 12
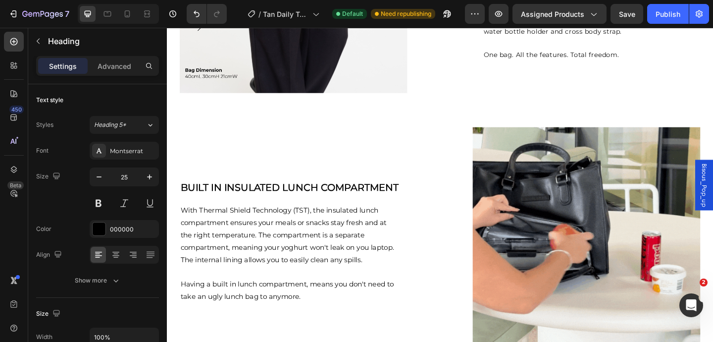
scroll to position [969, 0]
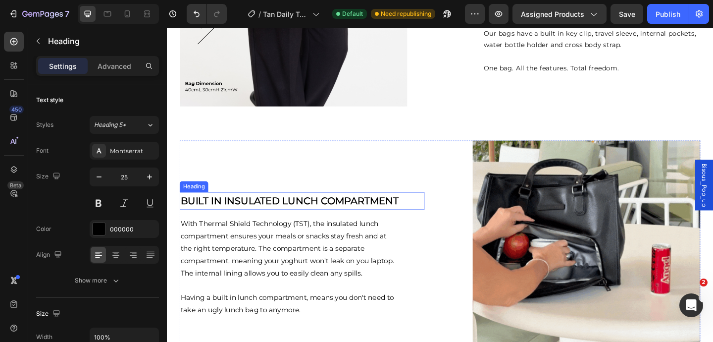
click at [311, 220] on strong "built in insulated lunch compartment" at bounding box center [300, 216] width 237 height 12
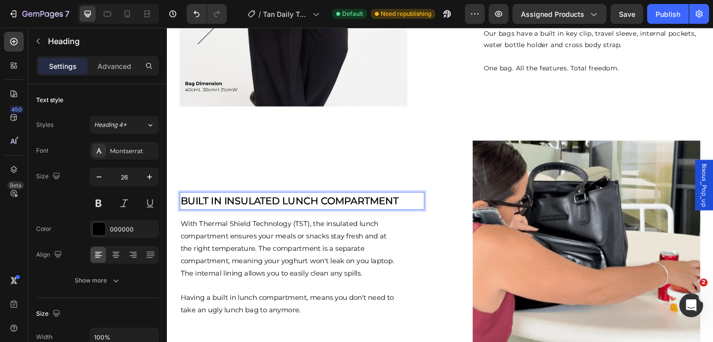
click at [311, 217] on strong "built in insulated lunch compartment" at bounding box center [300, 216] width 237 height 12
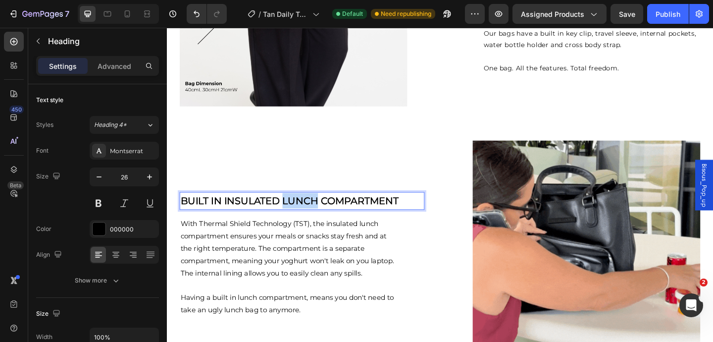
click at [311, 217] on strong "built in insulated lunch compartment" at bounding box center [300, 216] width 237 height 12
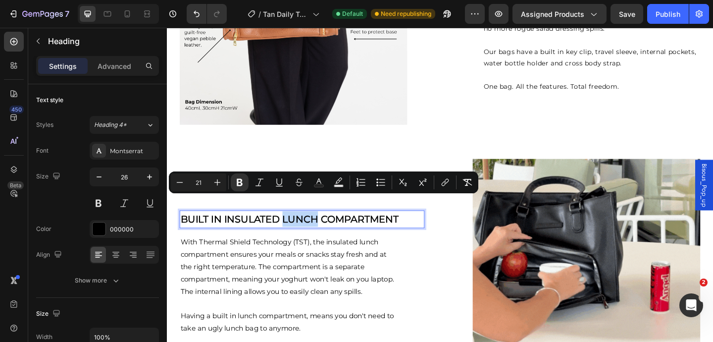
scroll to position [768, 0]
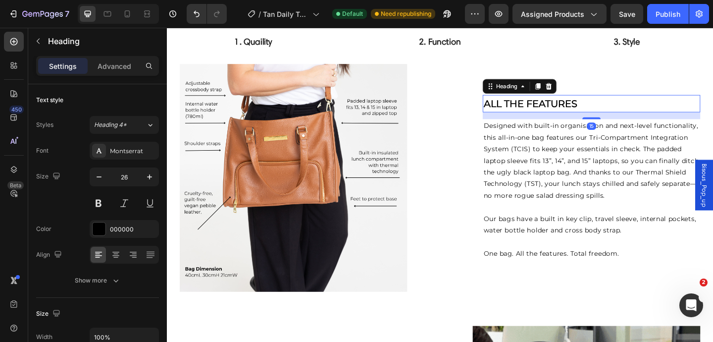
click at [545, 115] on strong "all the features" at bounding box center [562, 110] width 102 height 12
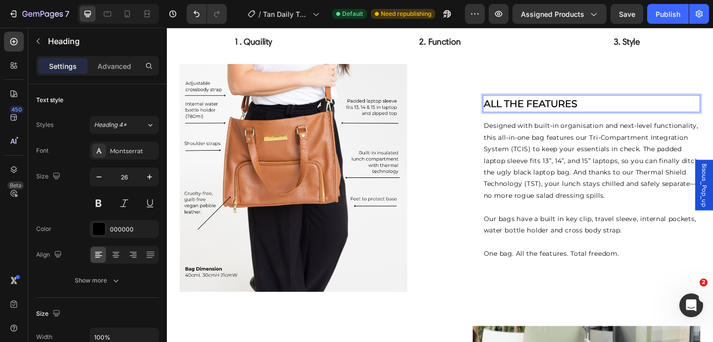
click at [545, 115] on strong "all the features" at bounding box center [562, 110] width 102 height 12
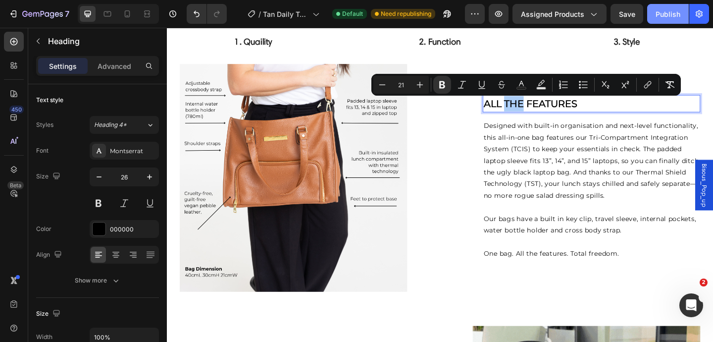
click at [673, 18] on div "Publish" at bounding box center [667, 14] width 25 height 10
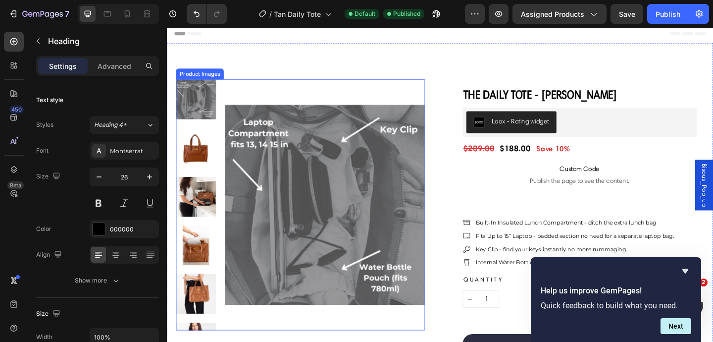
scroll to position [0, 0]
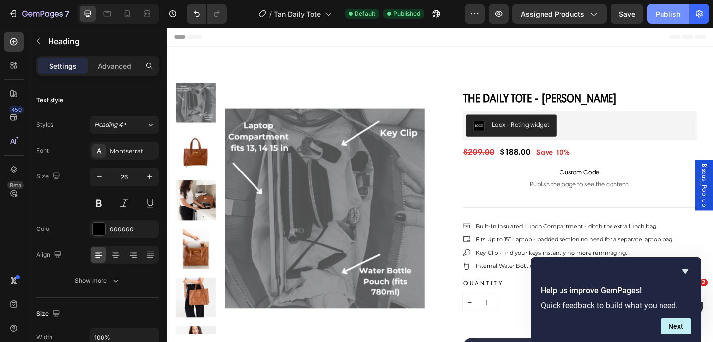
click at [670, 11] on div "Publish" at bounding box center [667, 14] width 25 height 10
